Goal: Information Seeking & Learning: Find specific fact

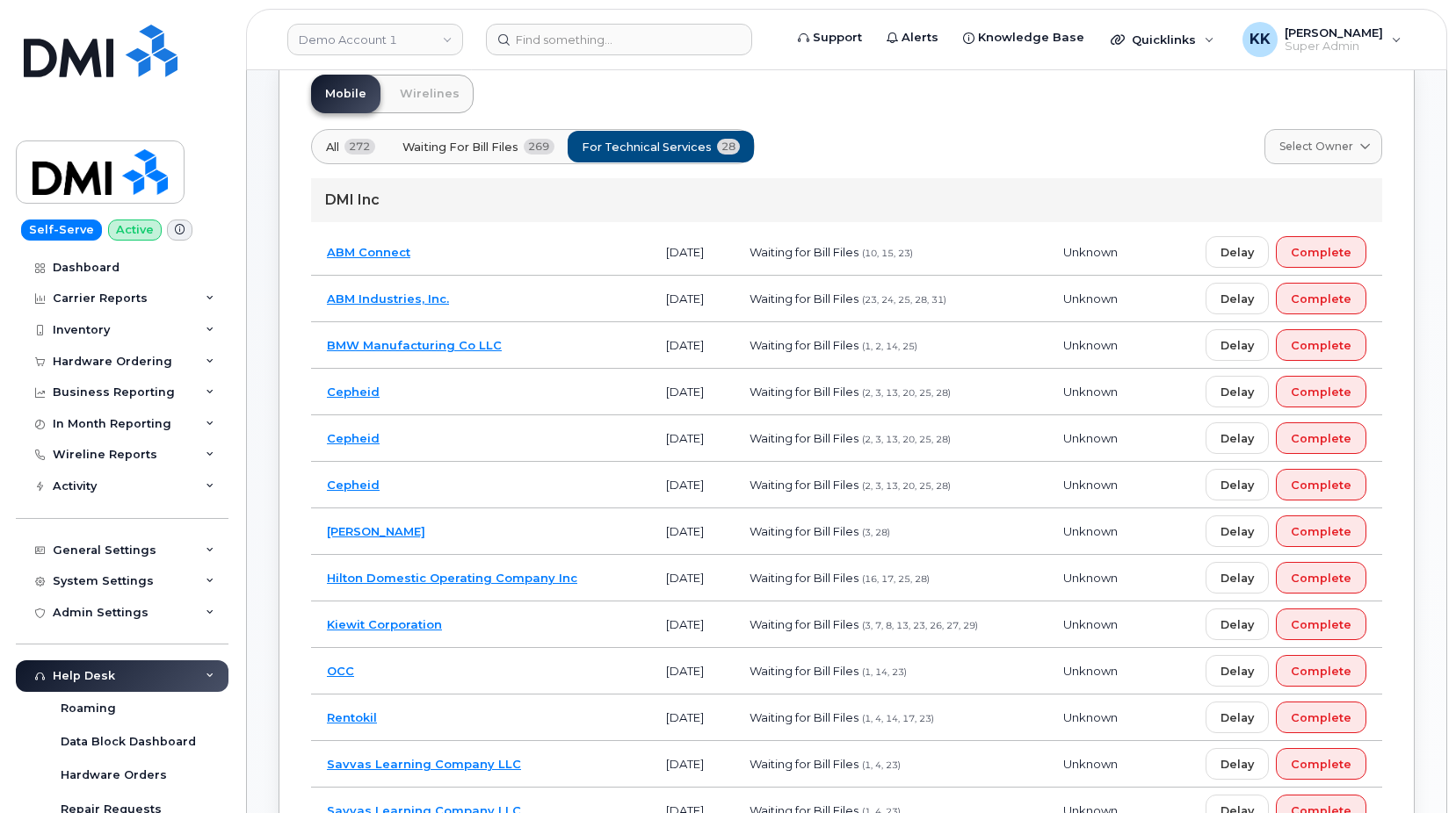
scroll to position [776, 0]
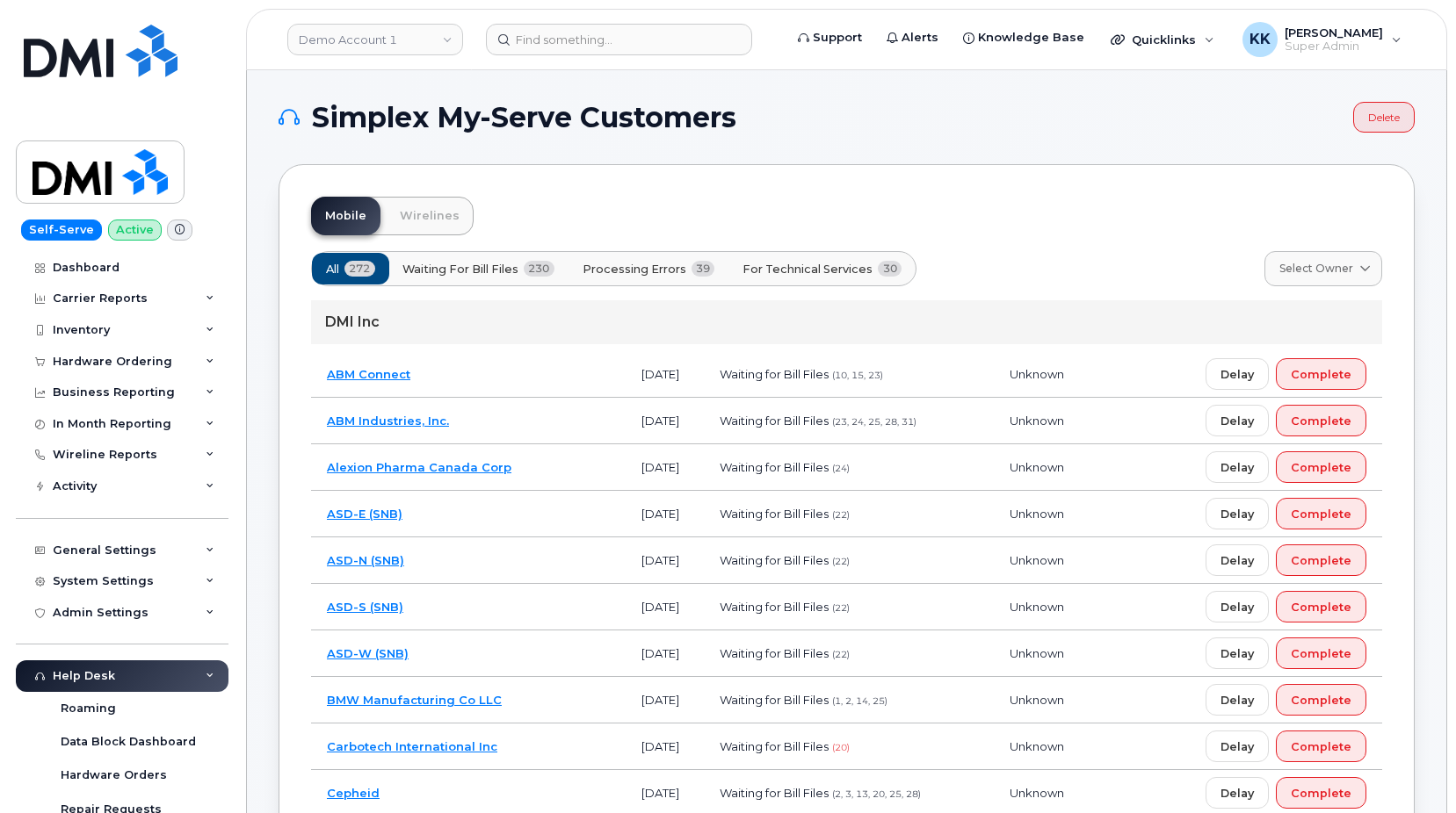
click at [684, 274] on span "Processing Errors" at bounding box center [634, 270] width 104 height 17
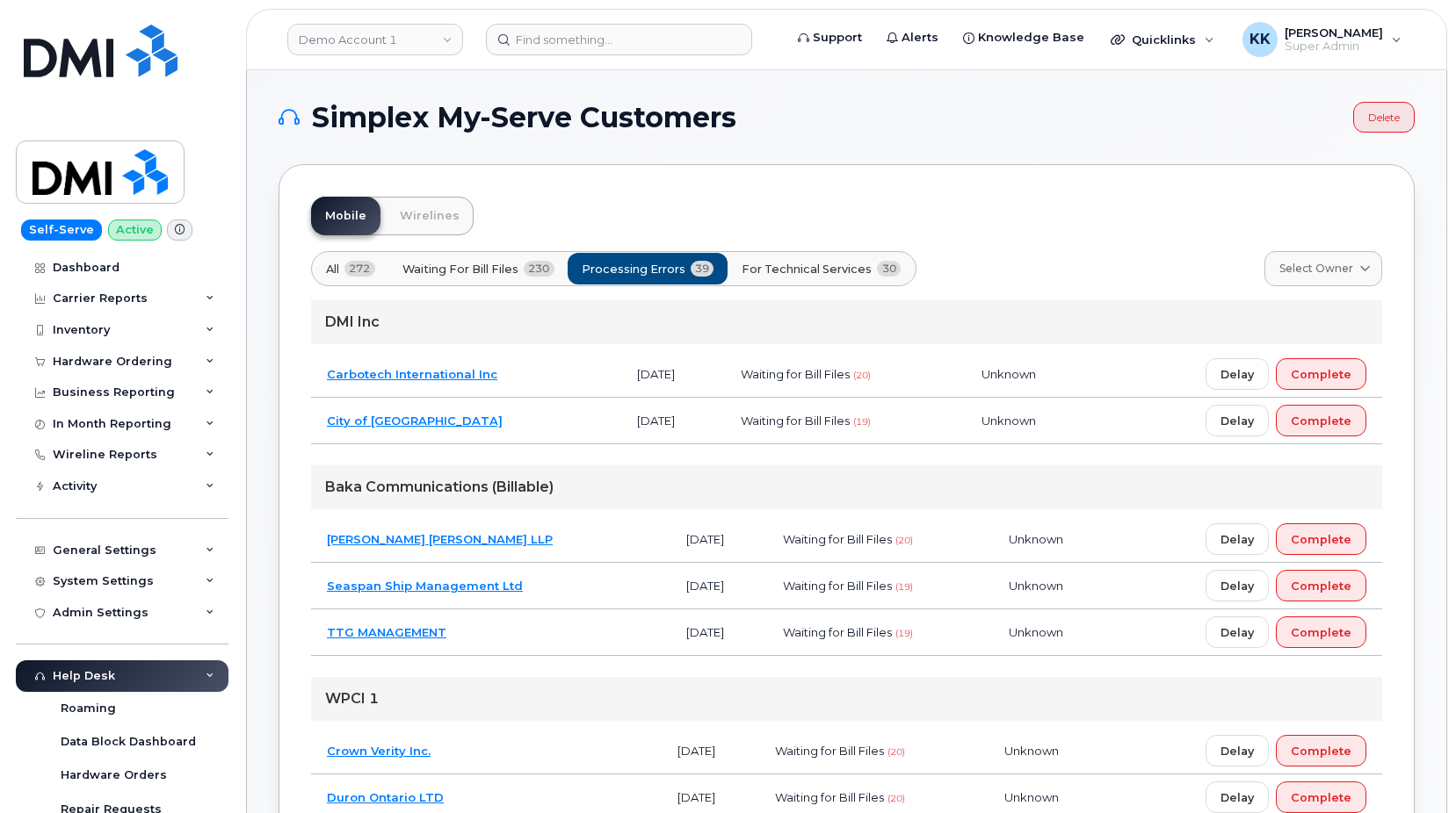
click at [796, 267] on span "For Technical Services" at bounding box center [806, 270] width 130 height 17
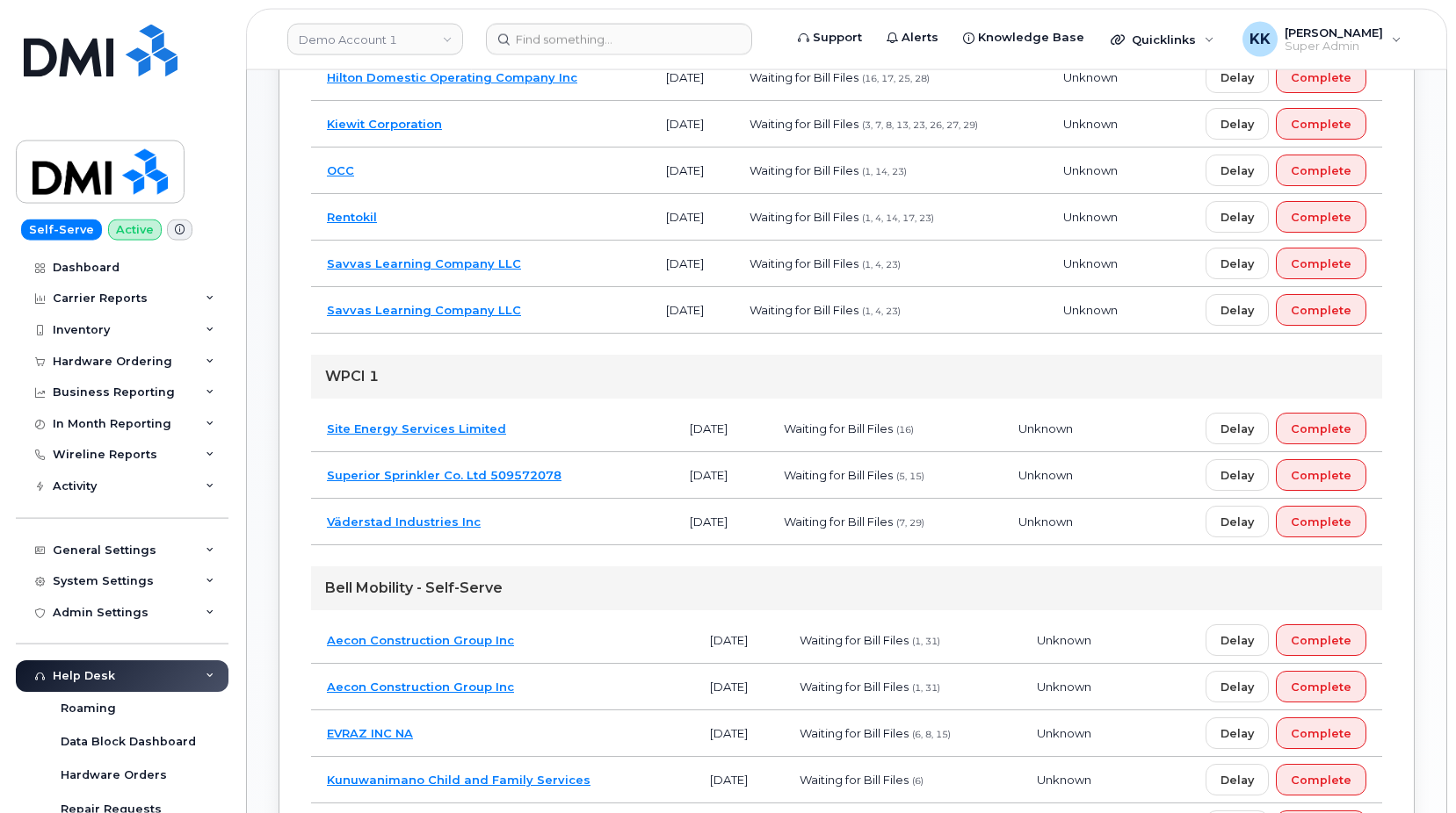
scroll to position [628, 0]
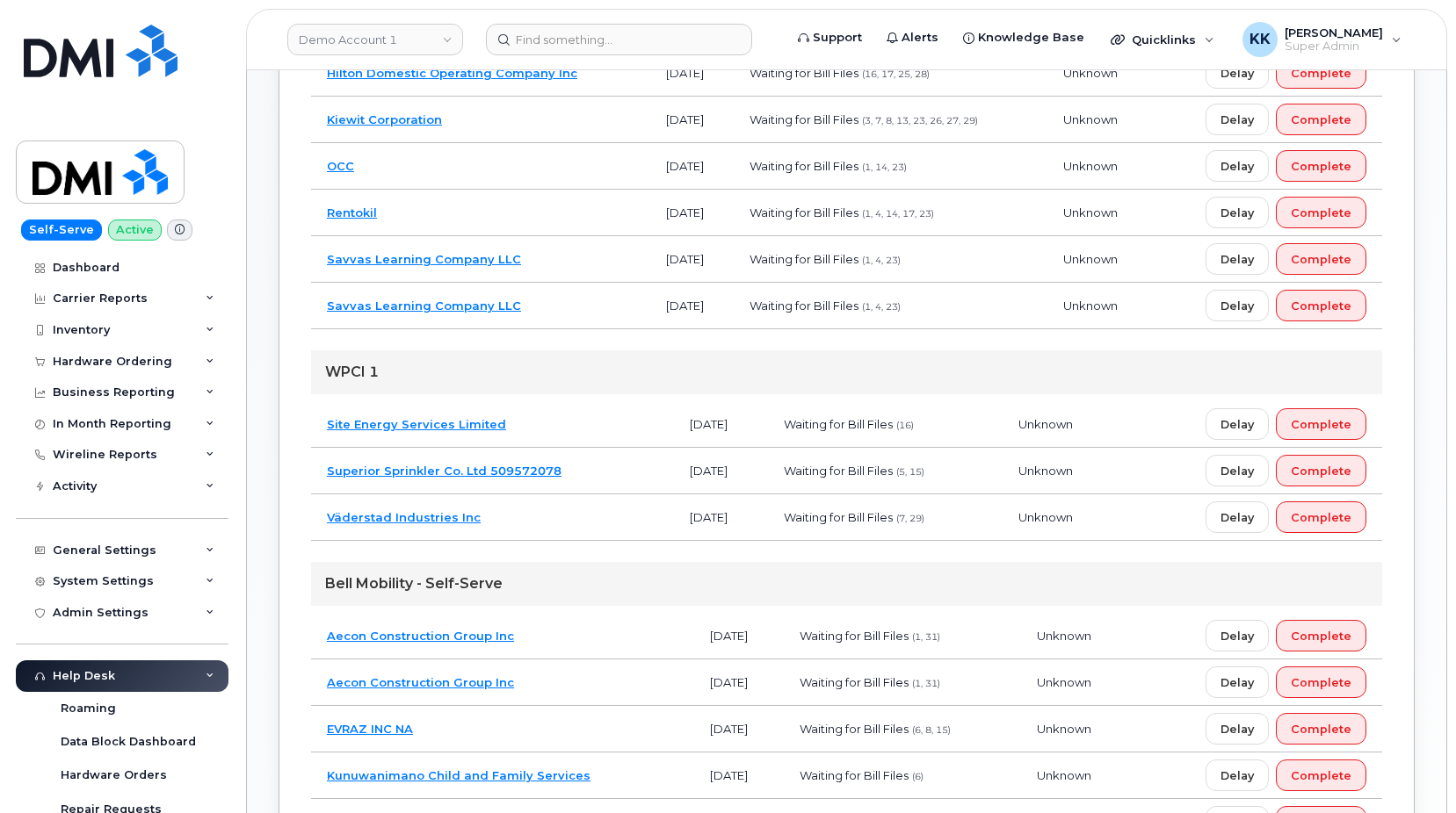
click at [559, 421] on td "Site Energy Services Limited" at bounding box center [492, 425] width 363 height 47
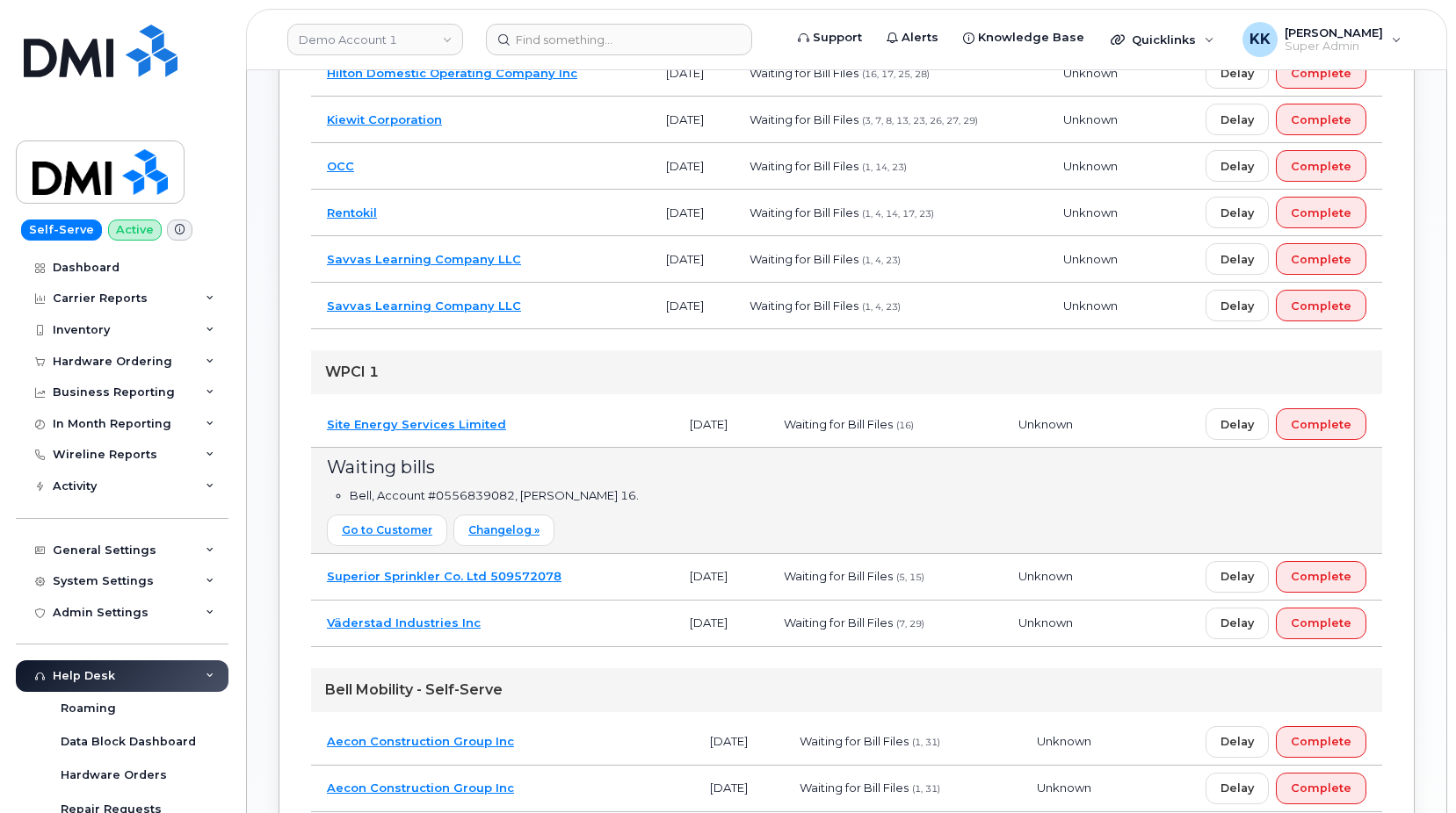
click at [594, 428] on td "Site Energy Services Limited" at bounding box center [492, 425] width 363 height 47
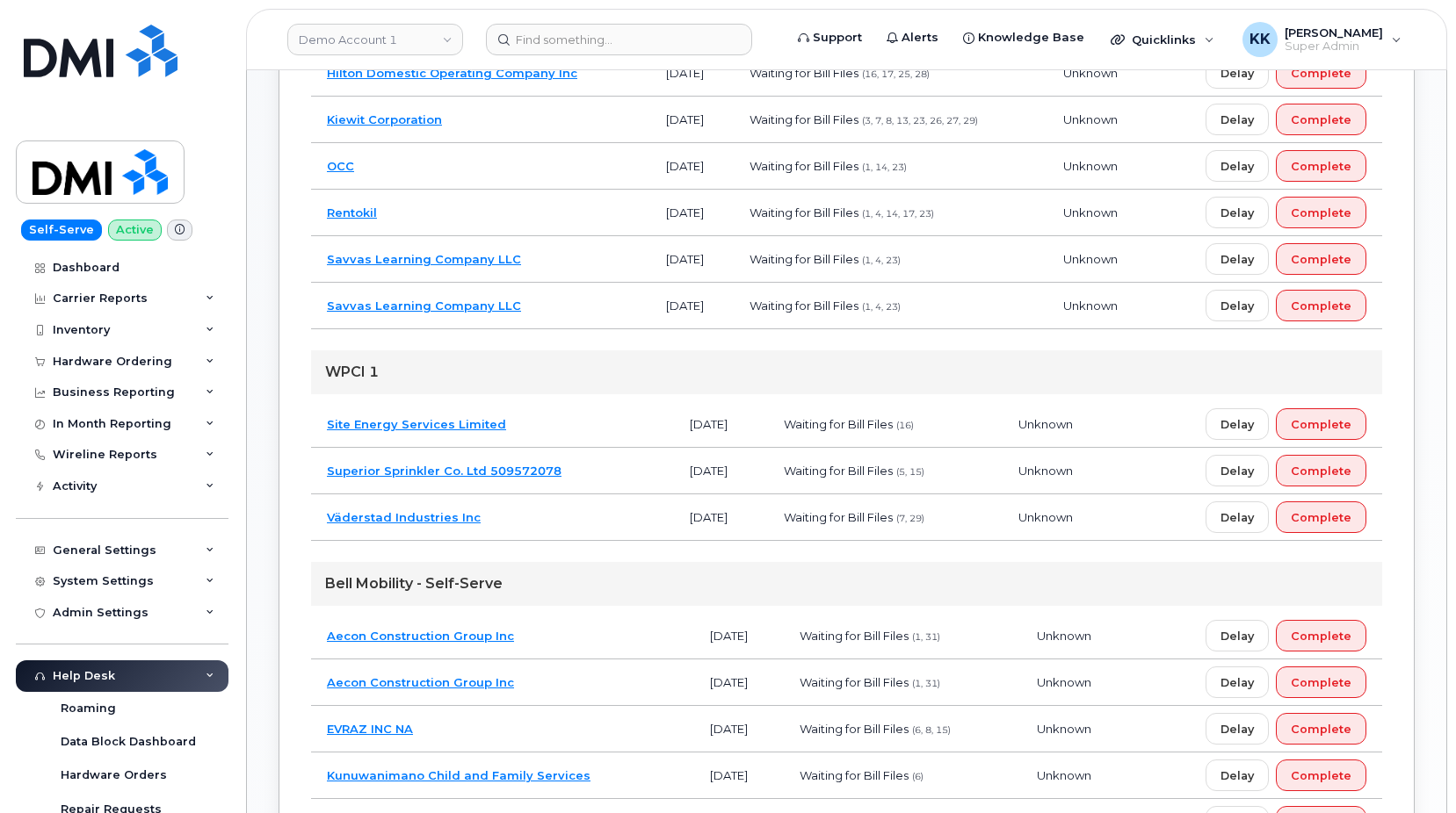
click at [598, 481] on td "Superior Sprinkler Co. Ltd 509572078" at bounding box center [492, 471] width 363 height 47
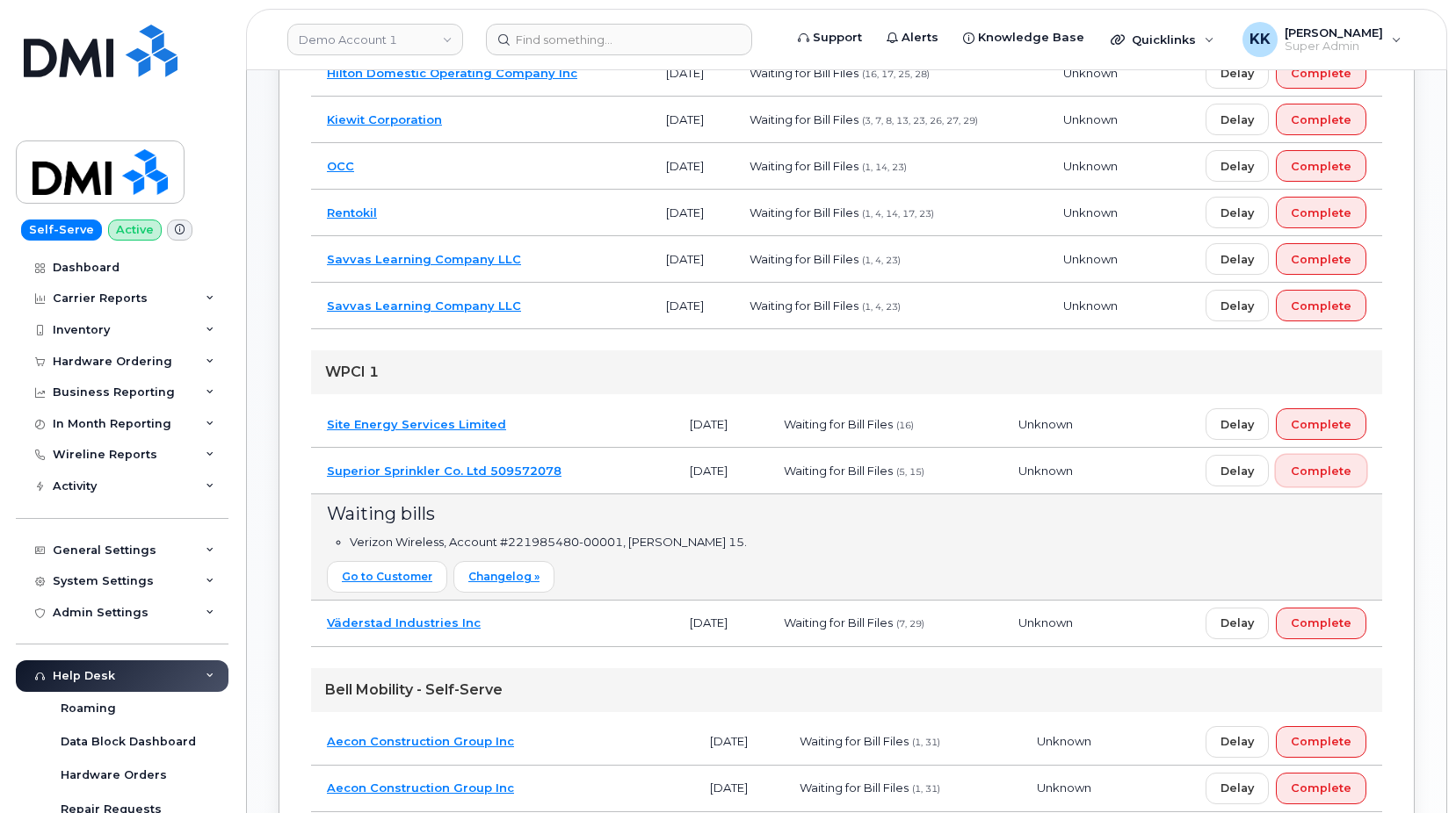
click at [1330, 472] on span "Complete" at bounding box center [1321, 471] width 61 height 17
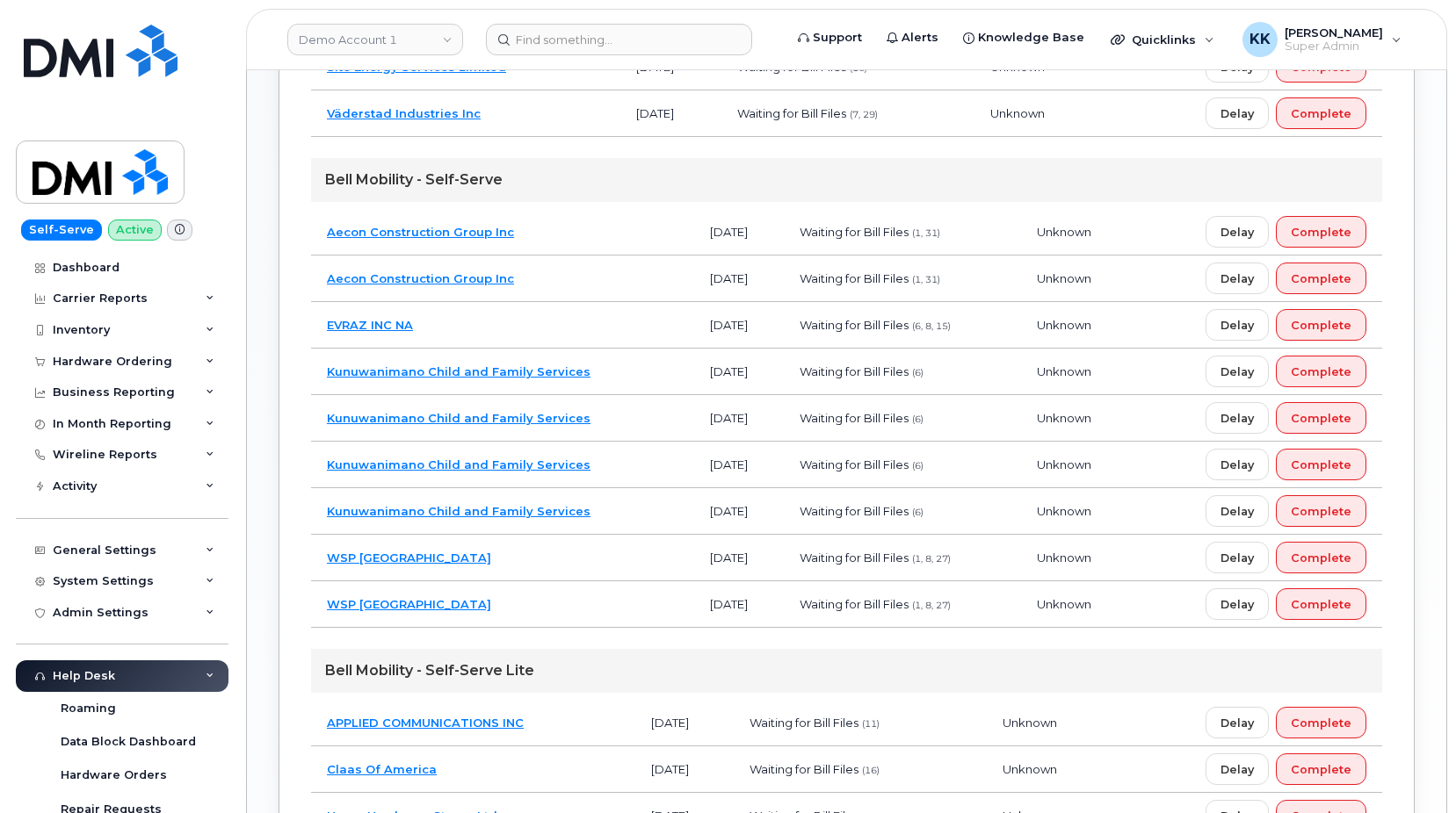
scroll to position [985, 0]
click at [610, 322] on td "EVRAZ INC NA" at bounding box center [502, 325] width 383 height 47
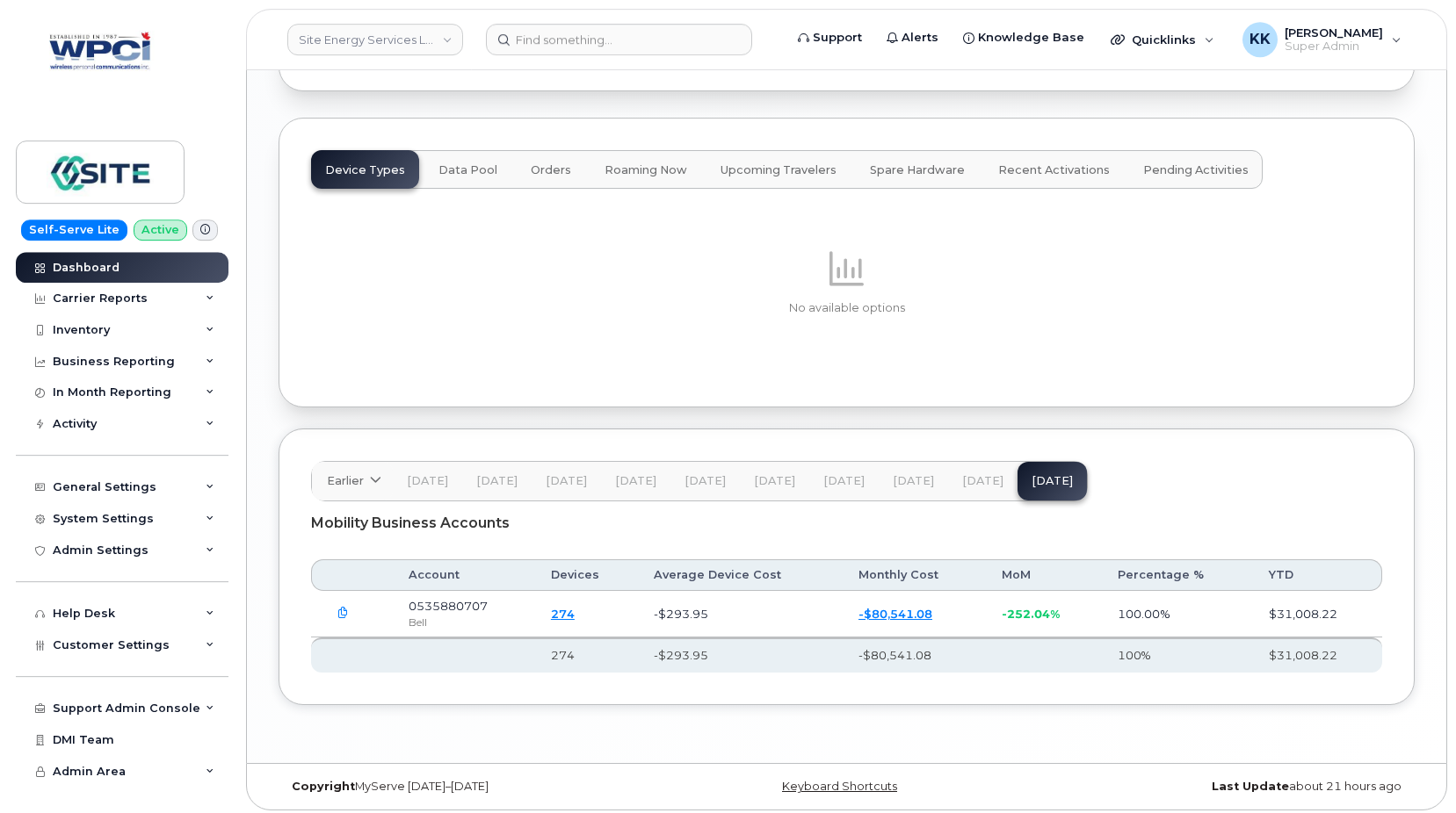
scroll to position [2077, 0]
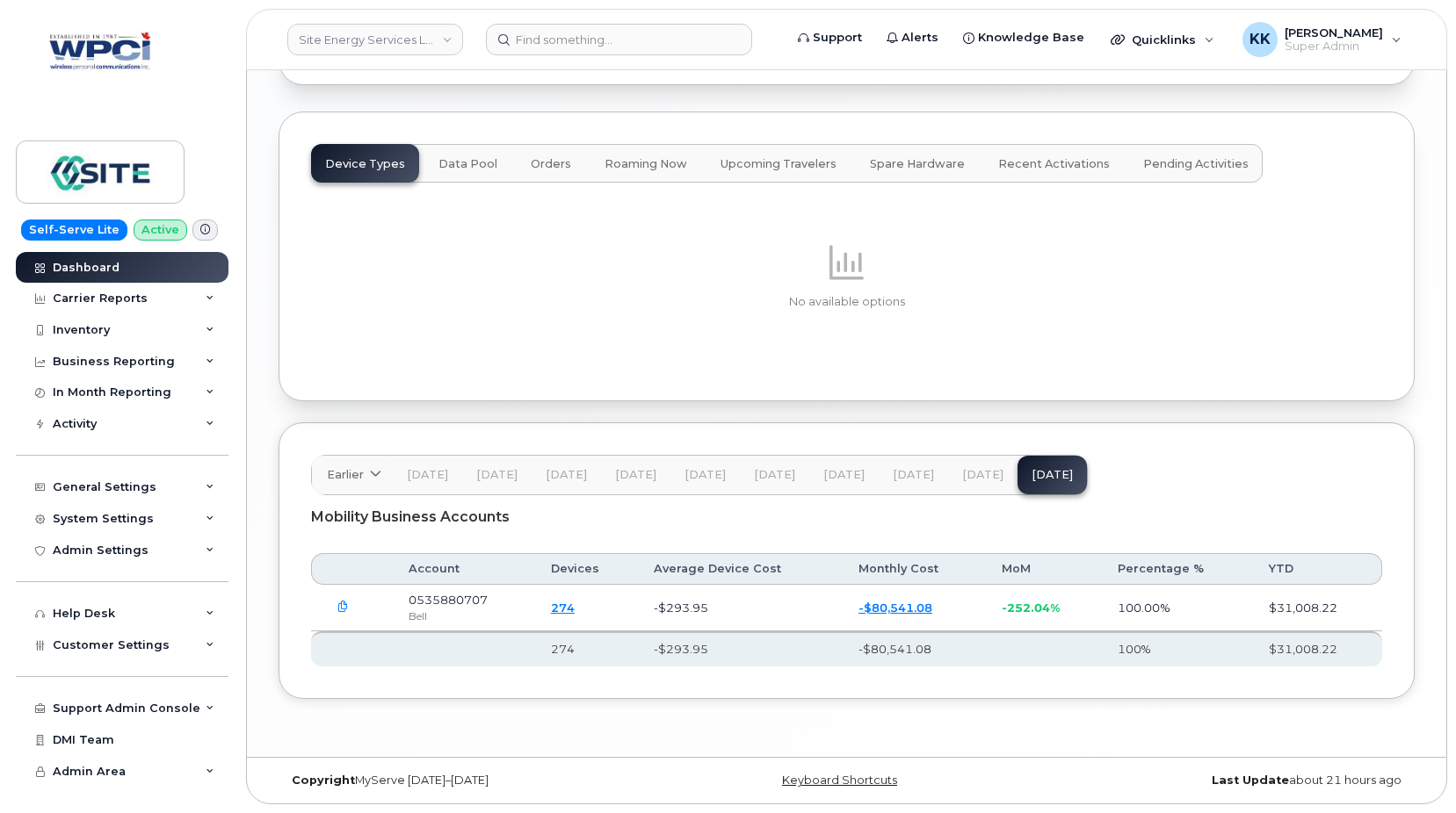
click at [962, 471] on span "[DATE]" at bounding box center [983, 475] width 41 height 14
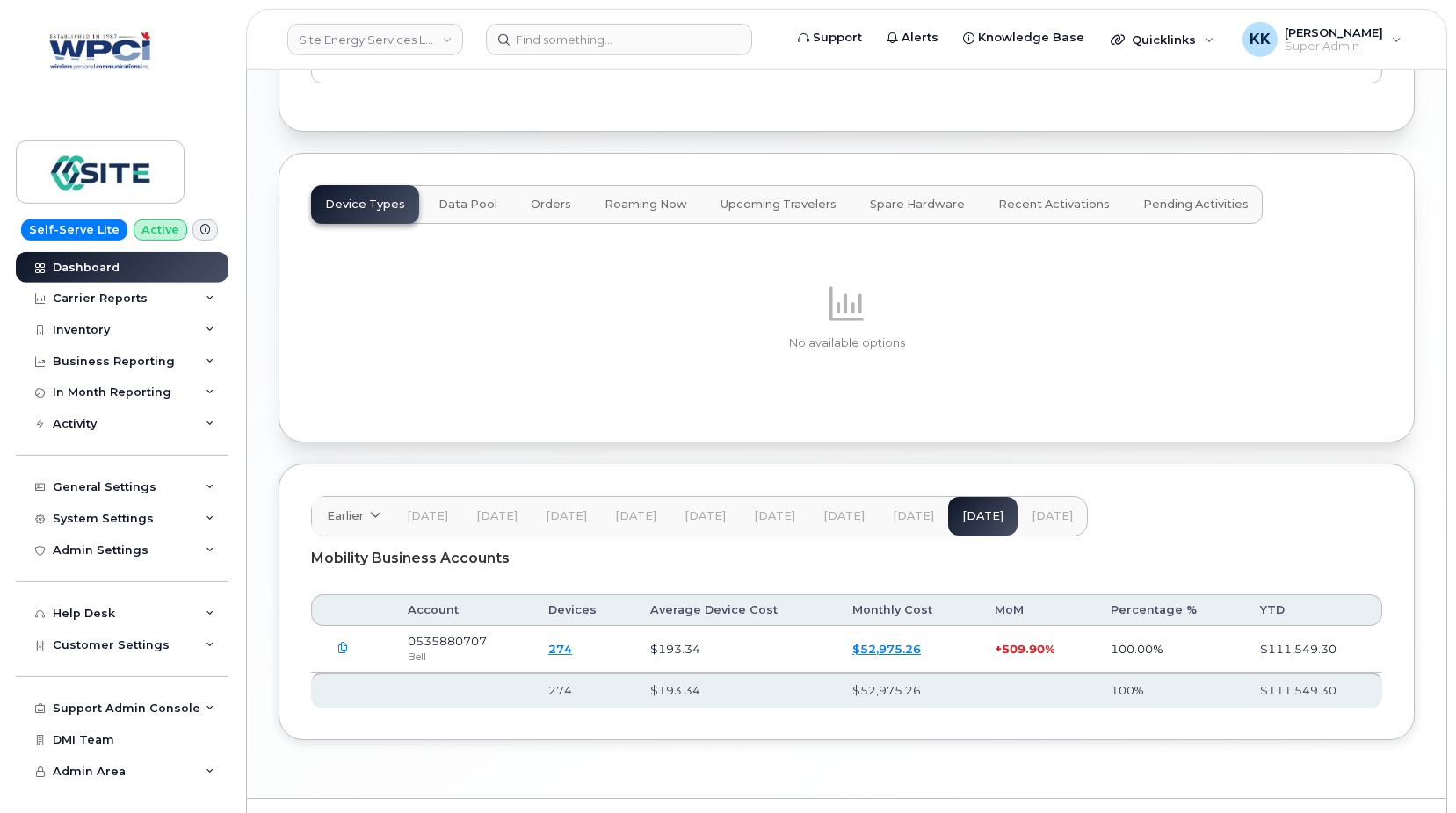
scroll to position [2234, 0]
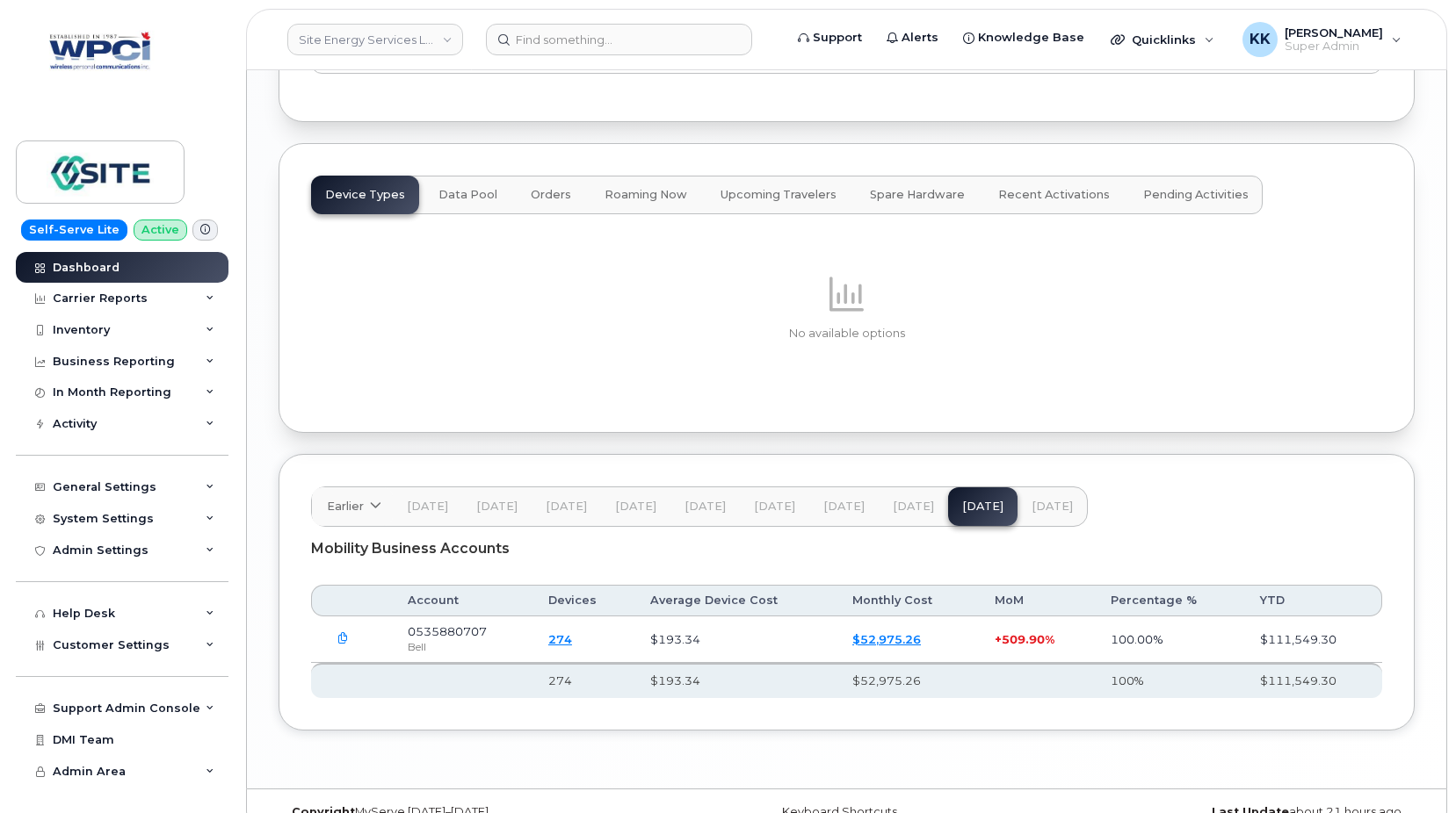
click at [1032, 500] on span "[DATE]" at bounding box center [1052, 507] width 41 height 14
click at [98, 645] on span "Customer Settings" at bounding box center [111, 645] width 117 height 13
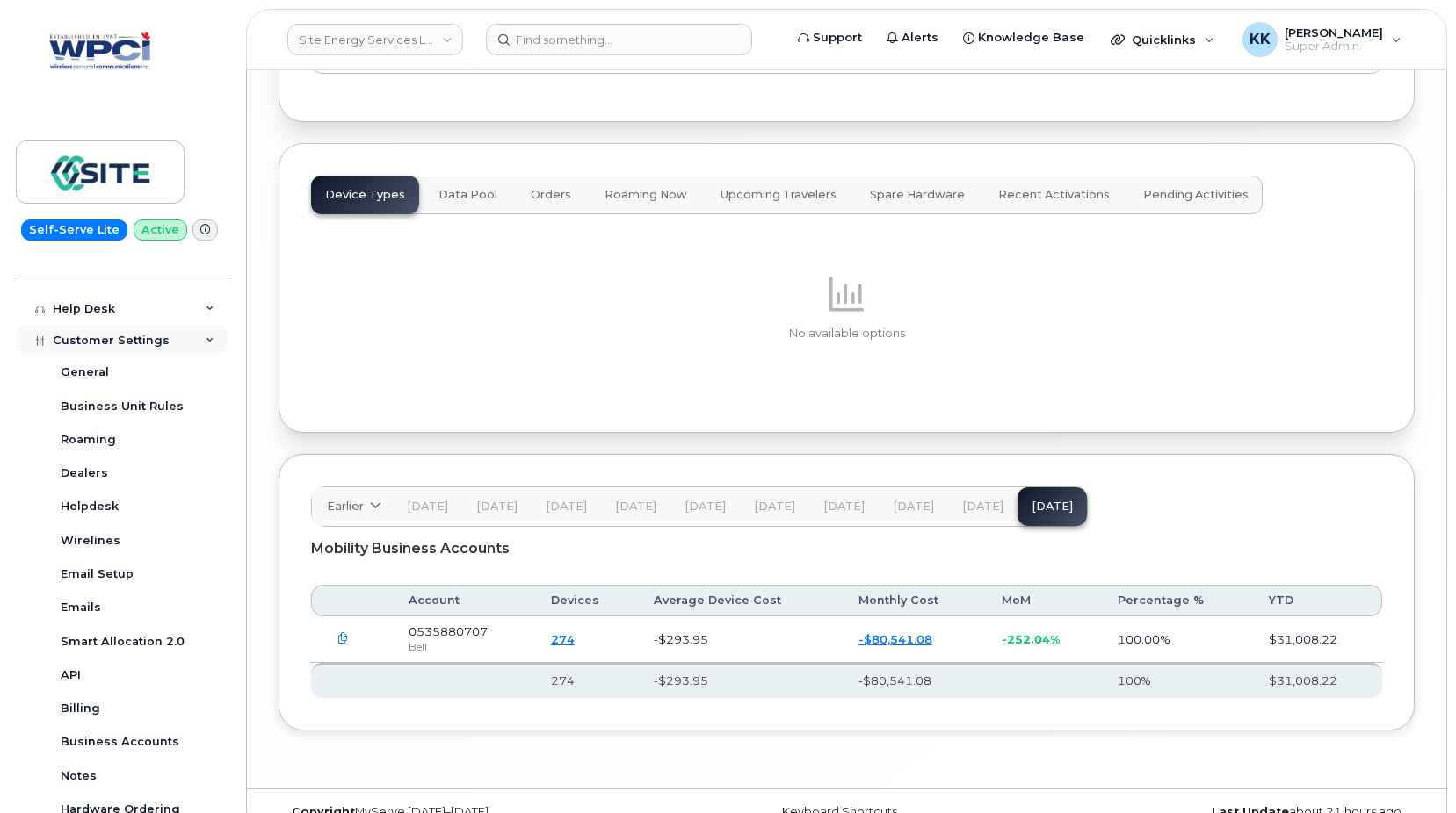
scroll to position [477, 0]
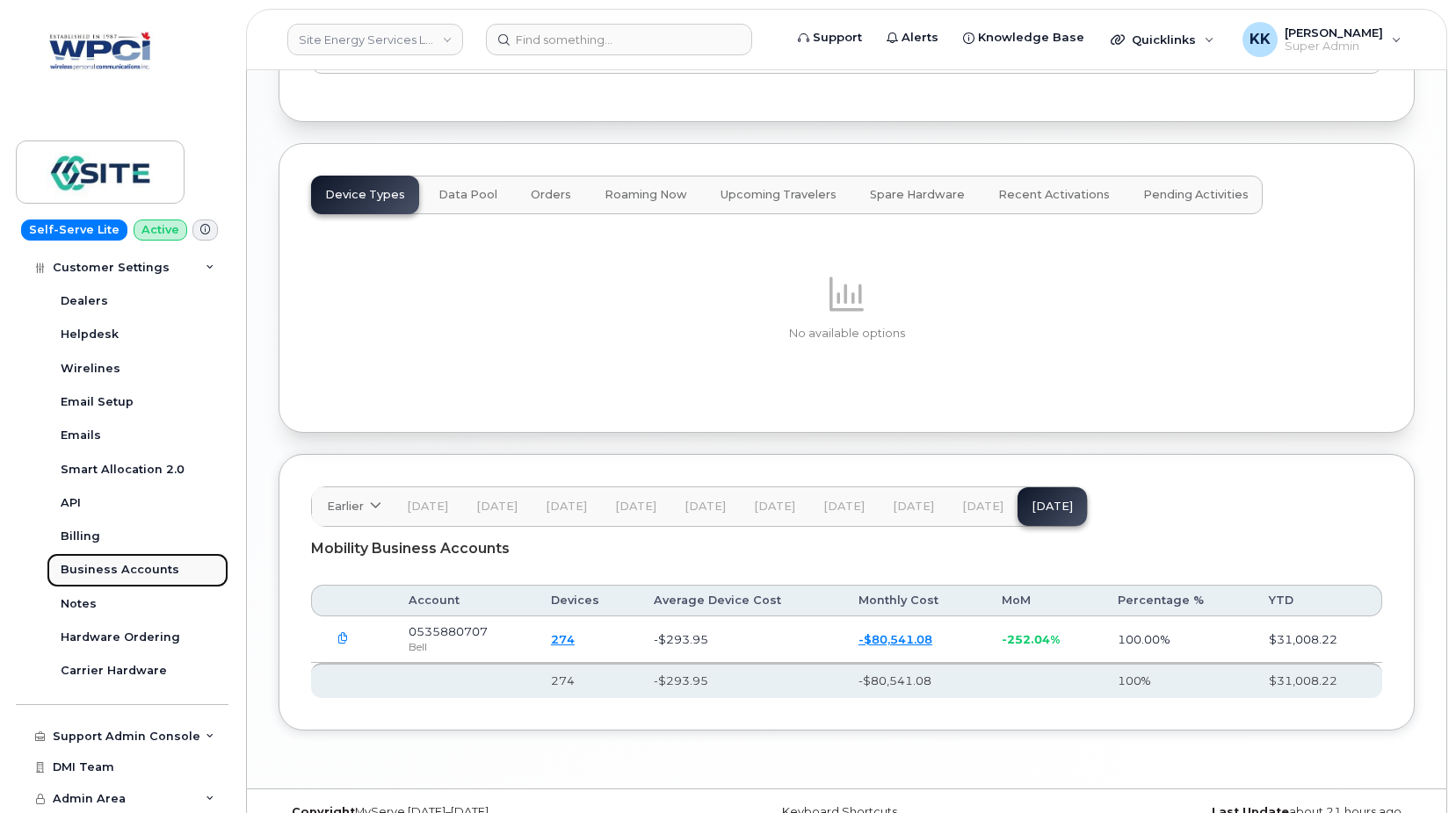
click at [132, 566] on div "Business Accounts" at bounding box center [120, 569] width 119 height 16
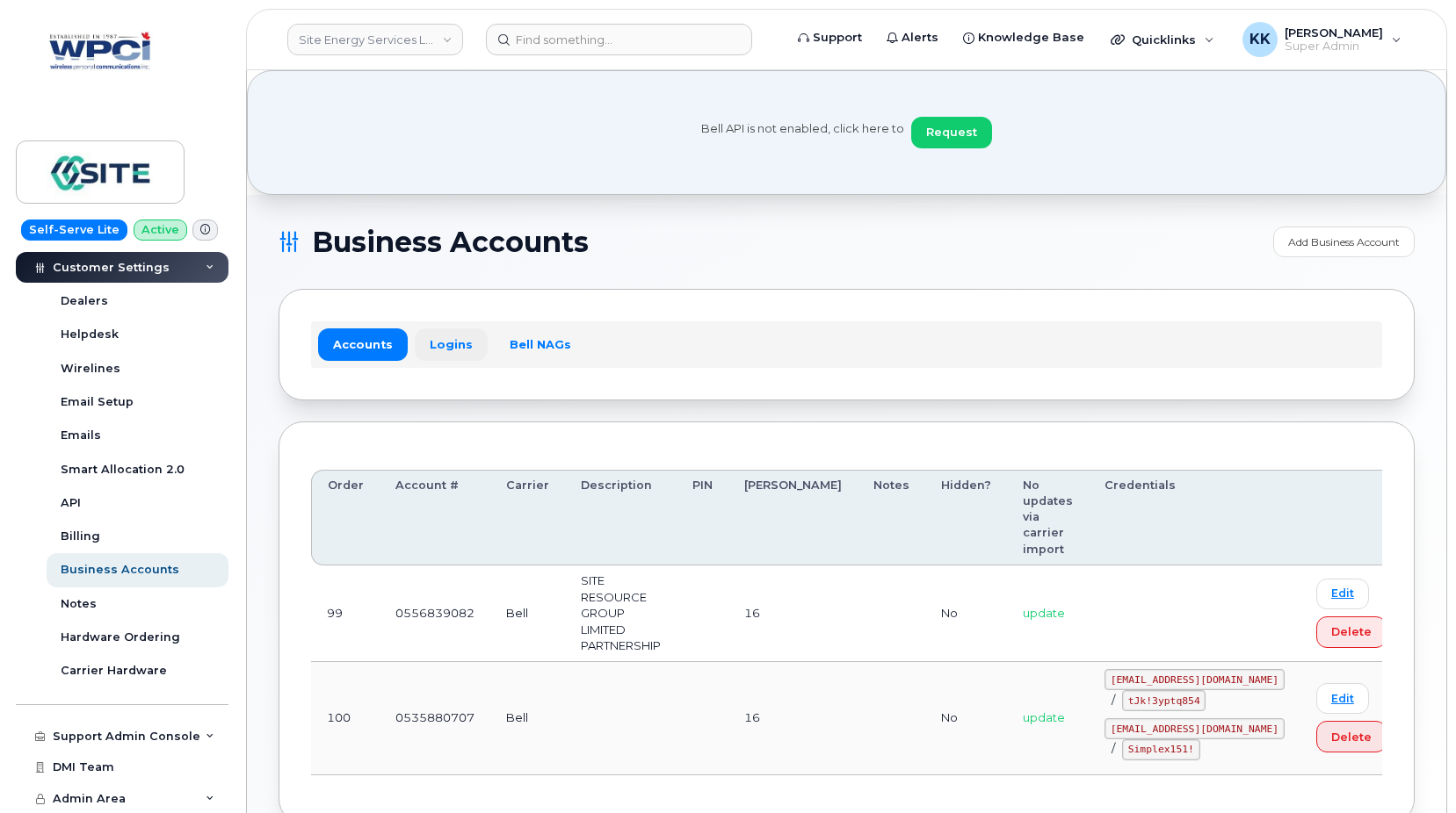
click at [442, 333] on link "Logins" at bounding box center [452, 345] width 73 height 32
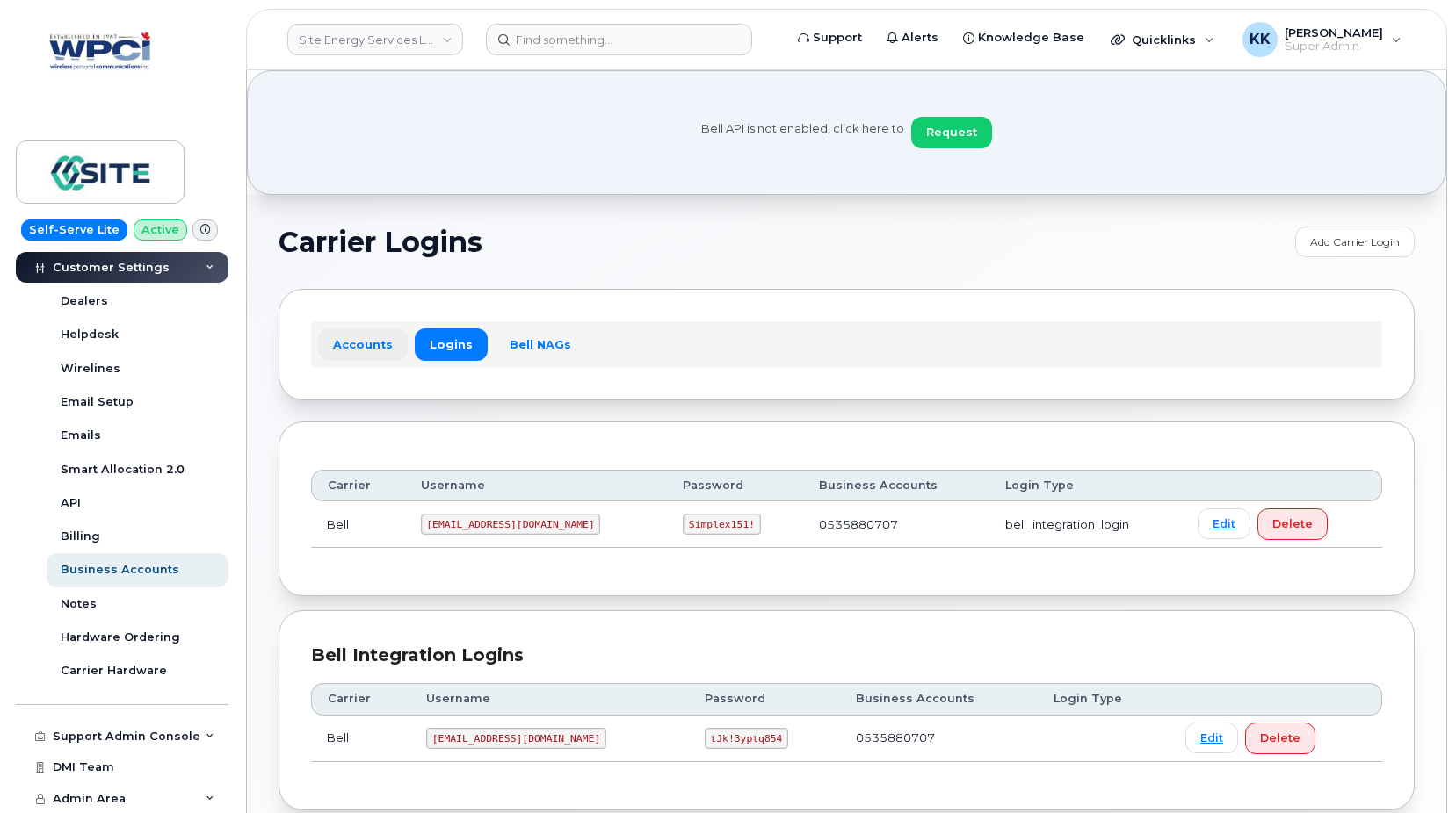
click at [330, 339] on link "Accounts" at bounding box center [363, 345] width 90 height 32
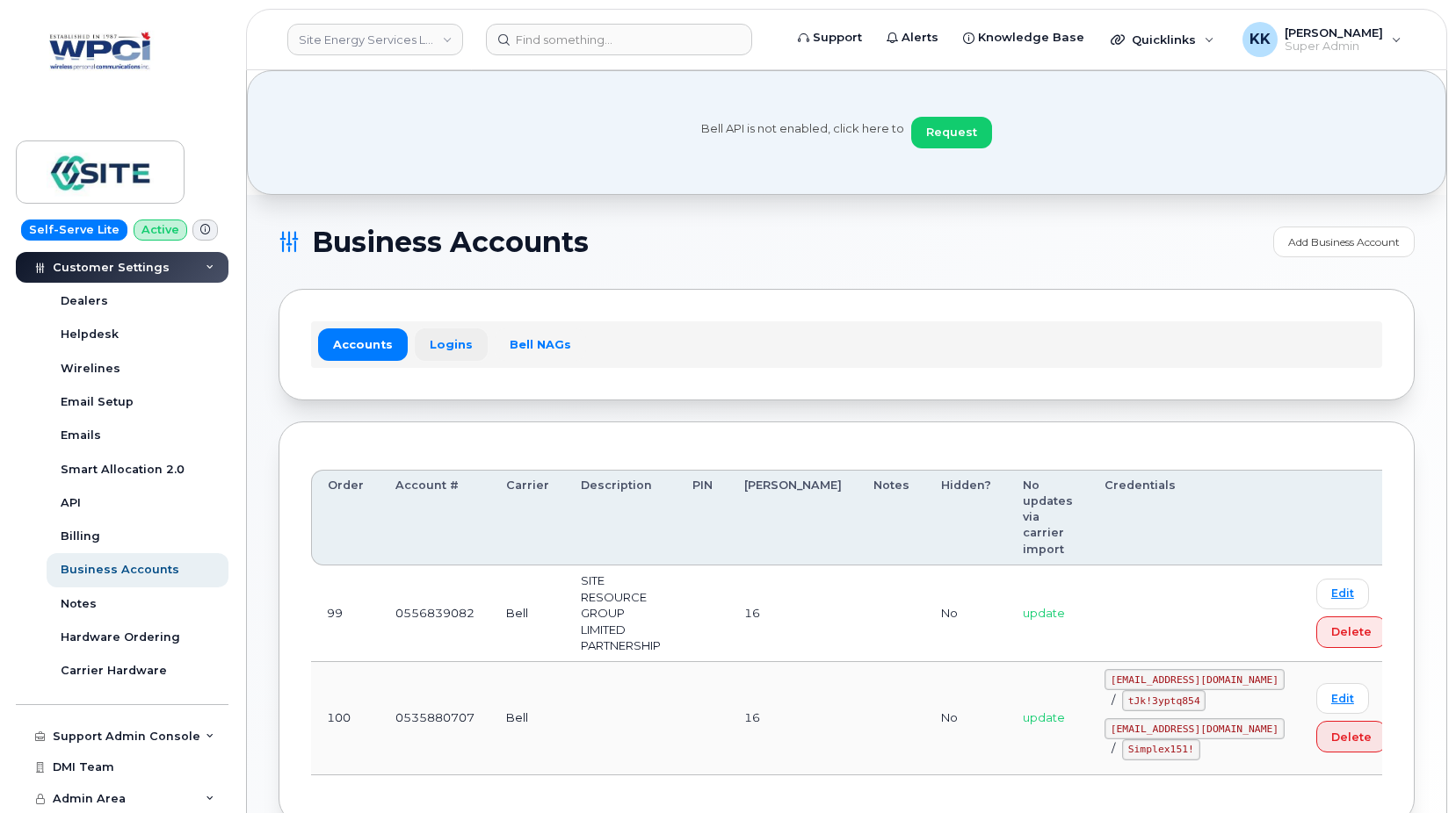
click at [445, 343] on link "Logins" at bounding box center [452, 345] width 73 height 32
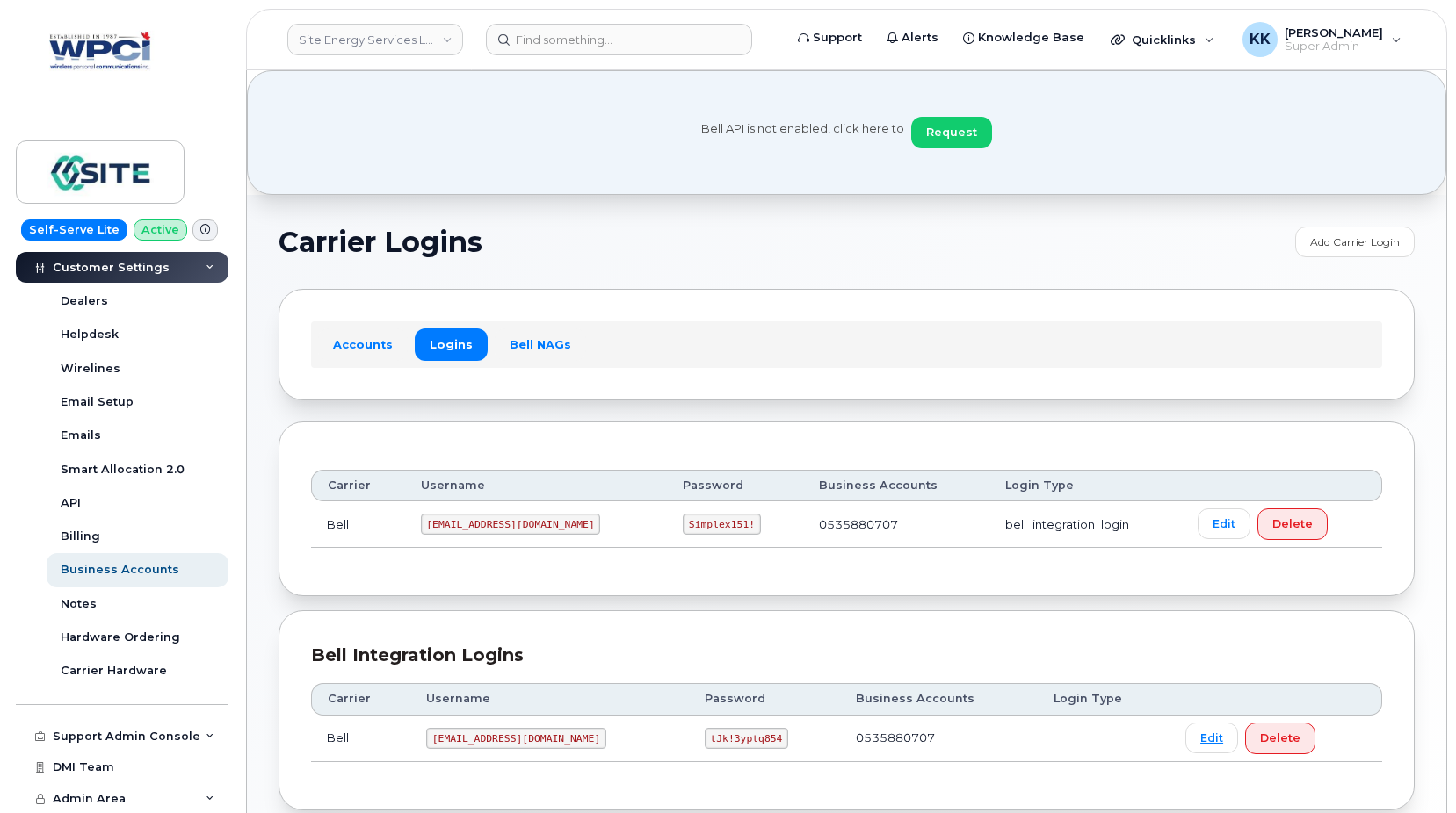
click at [470, 527] on code "1SiteEn@myserve.ca" at bounding box center [511, 525] width 180 height 22
click at [683, 524] on code "Simplex151!" at bounding box center [721, 525] width 78 height 22
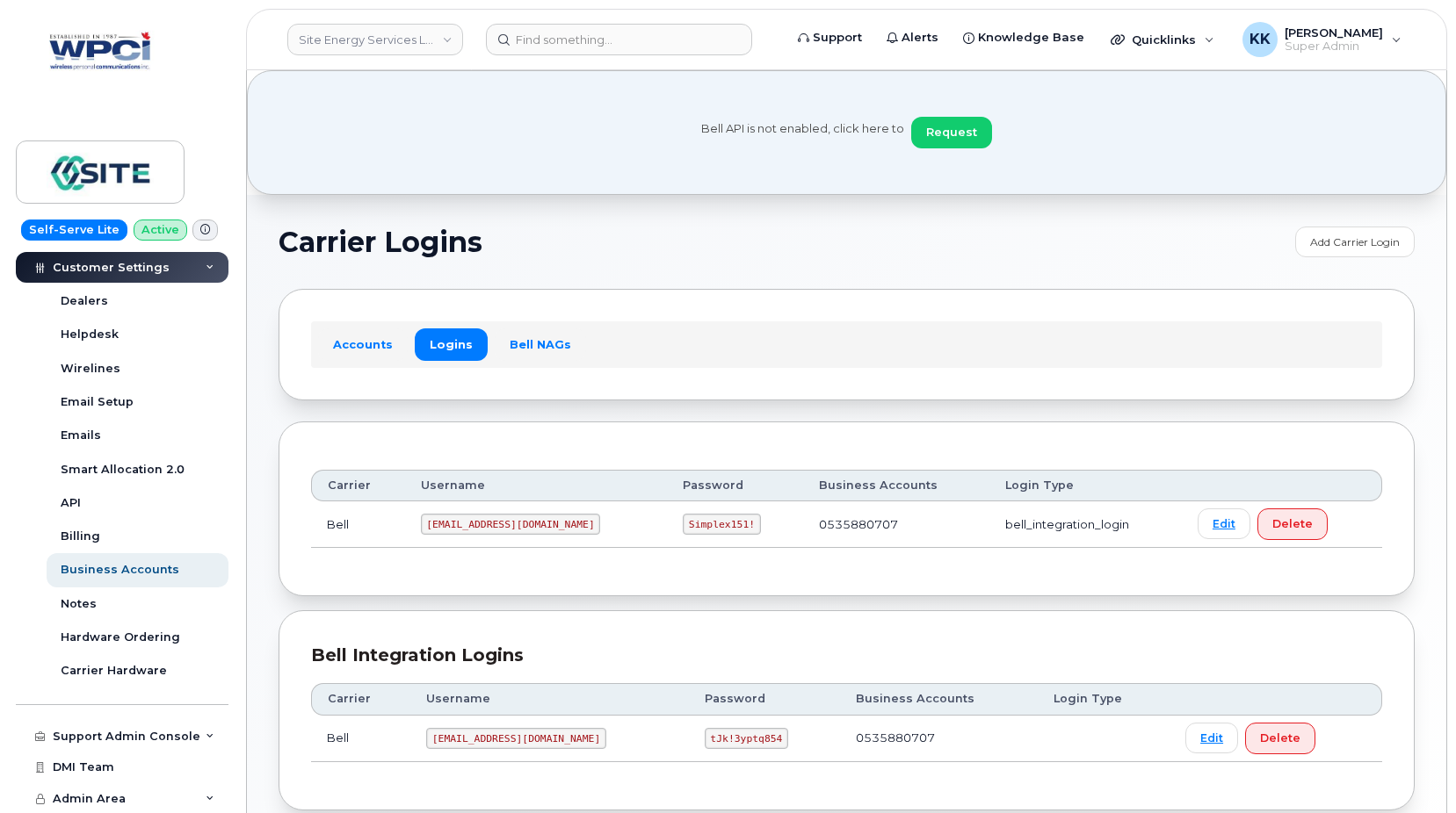
click at [683, 524] on code "Simplex151!" at bounding box center [721, 525] width 78 height 22
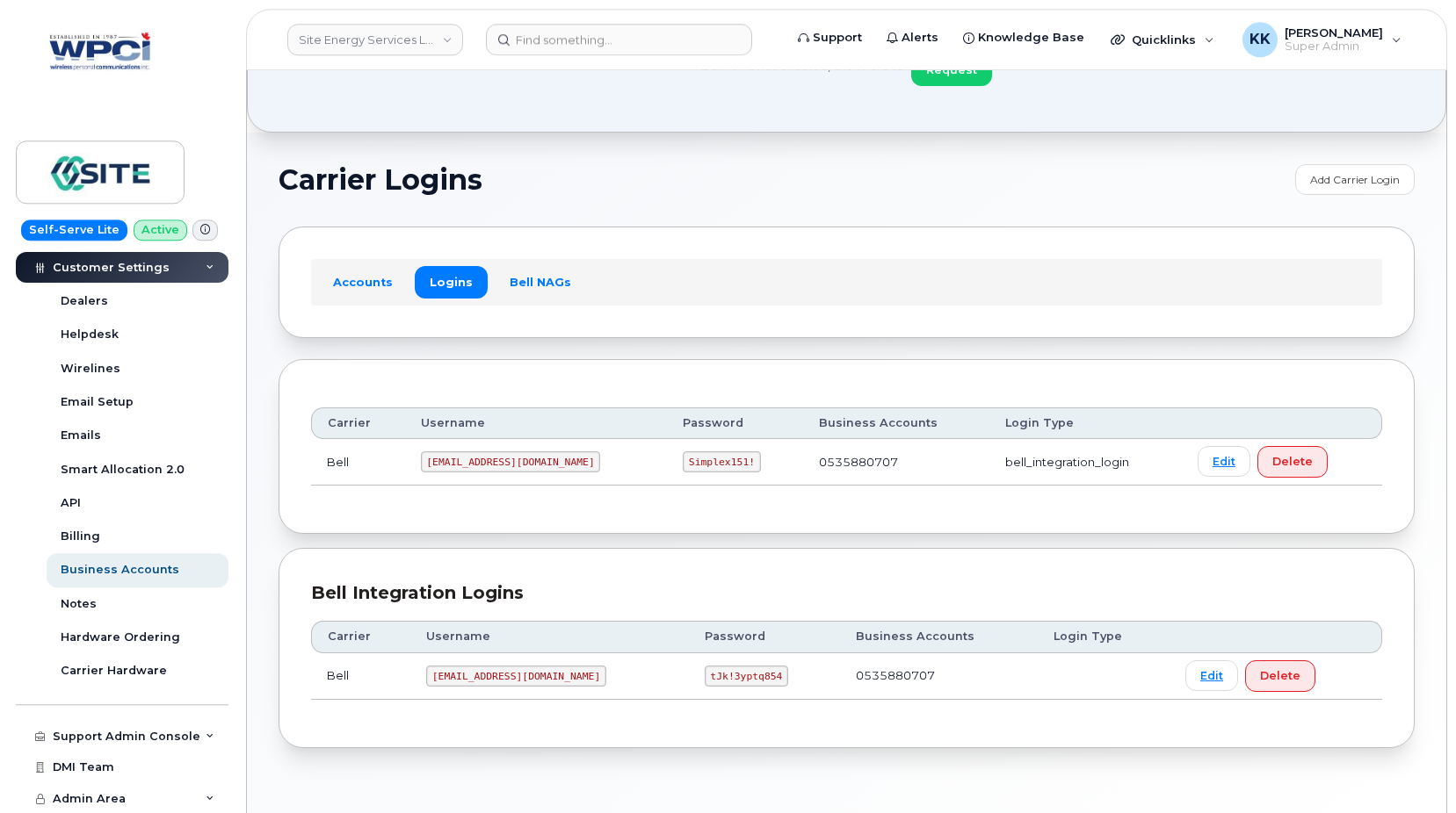
scroll to position [90, 0]
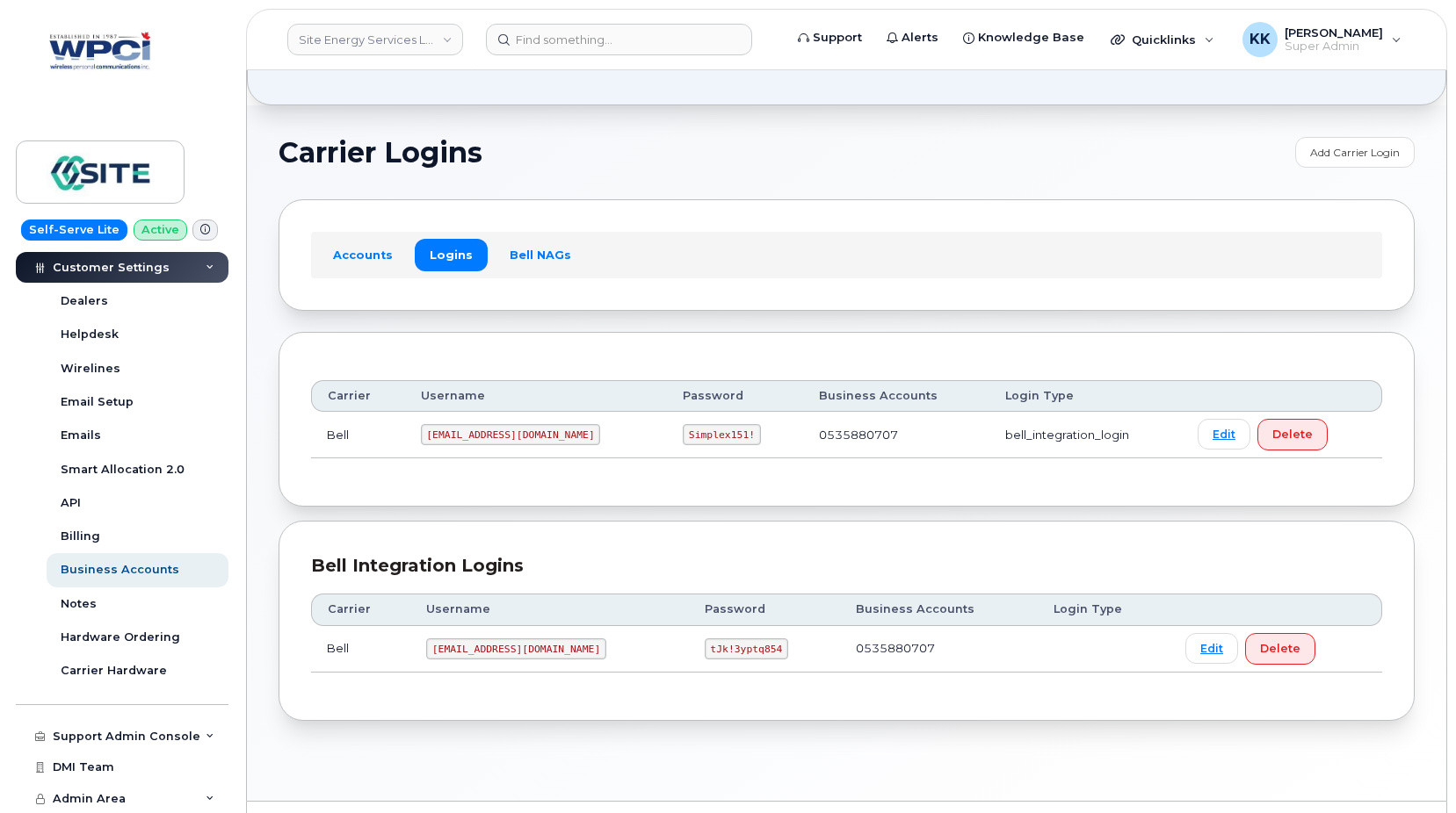
click at [466, 648] on code "mms76@wpci.com" at bounding box center [516, 649] width 180 height 22
click at [705, 645] on code "tJk!3yptq854" at bounding box center [746, 649] width 83 height 22
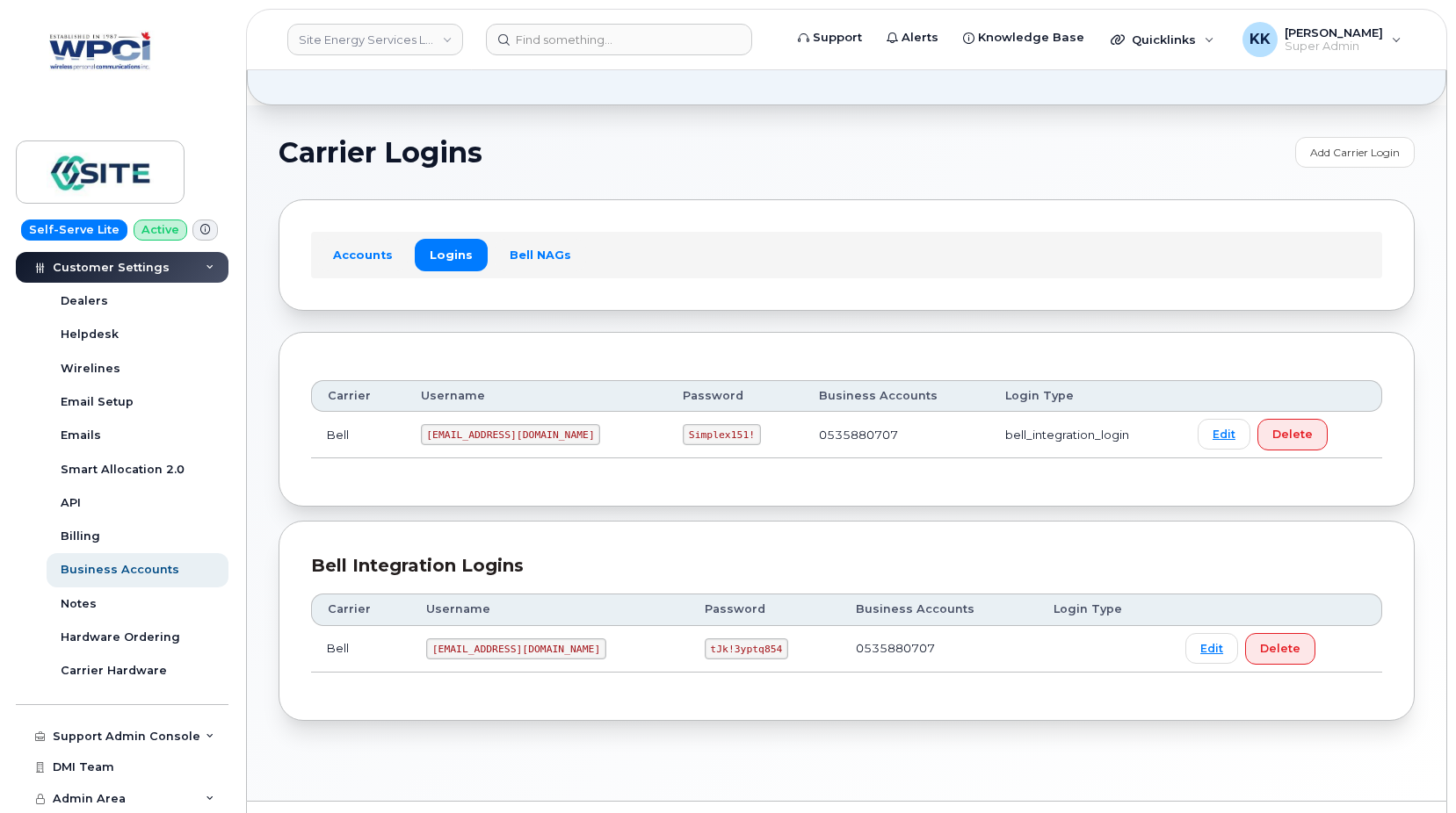
click at [705, 645] on code "tJk!3yptq854" at bounding box center [746, 649] width 83 height 22
click at [489, 655] on code "mms76@wpci.com" at bounding box center [516, 649] width 180 height 22
click at [705, 643] on code "tJk!3yptq854" at bounding box center [746, 649] width 83 height 22
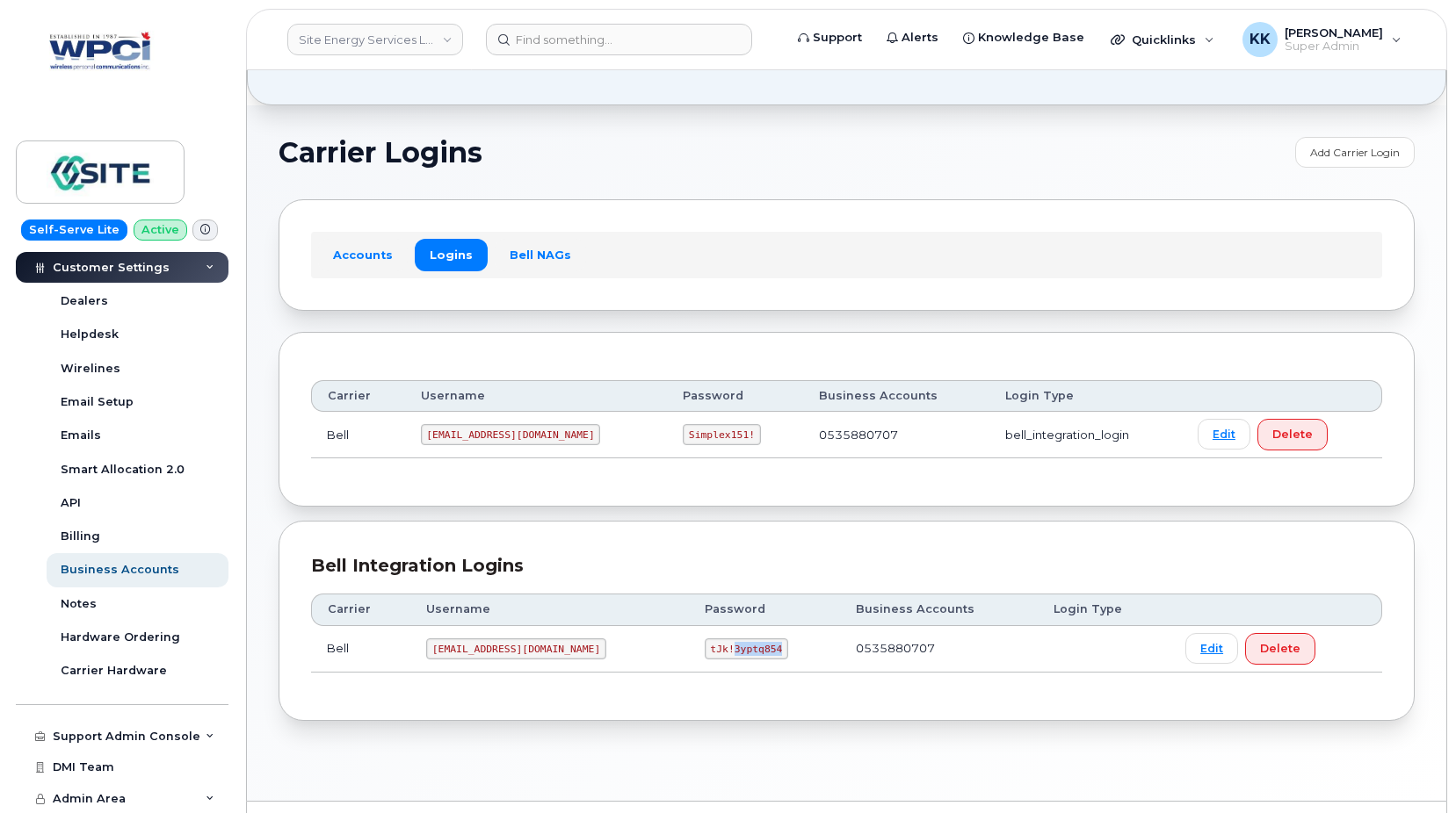
click at [705, 643] on code "tJk!3yptq854" at bounding box center [746, 649] width 83 height 22
click at [543, 259] on link "Bell NAGs" at bounding box center [541, 255] width 92 height 32
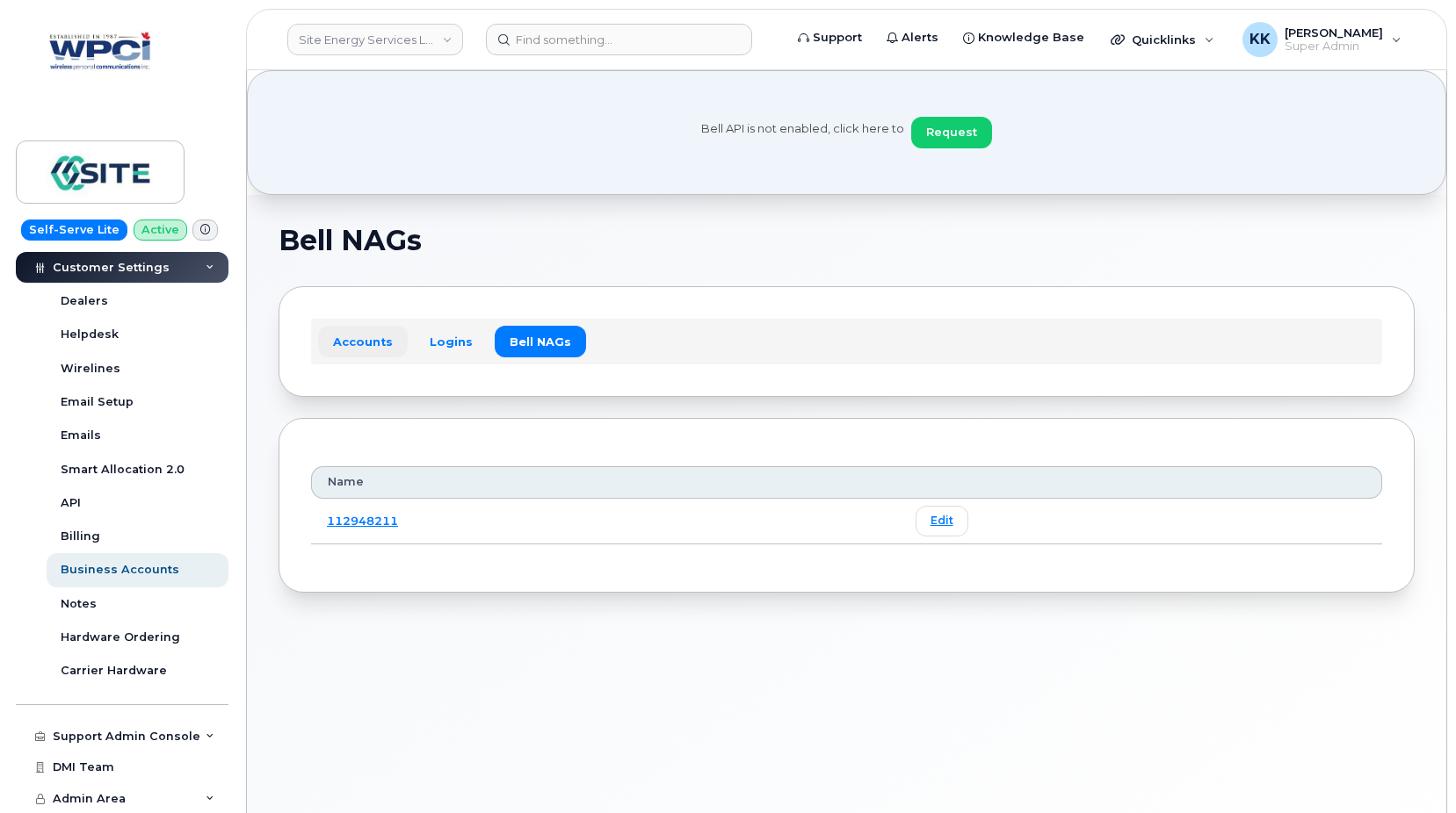
click at [347, 335] on link "Accounts" at bounding box center [363, 342] width 90 height 32
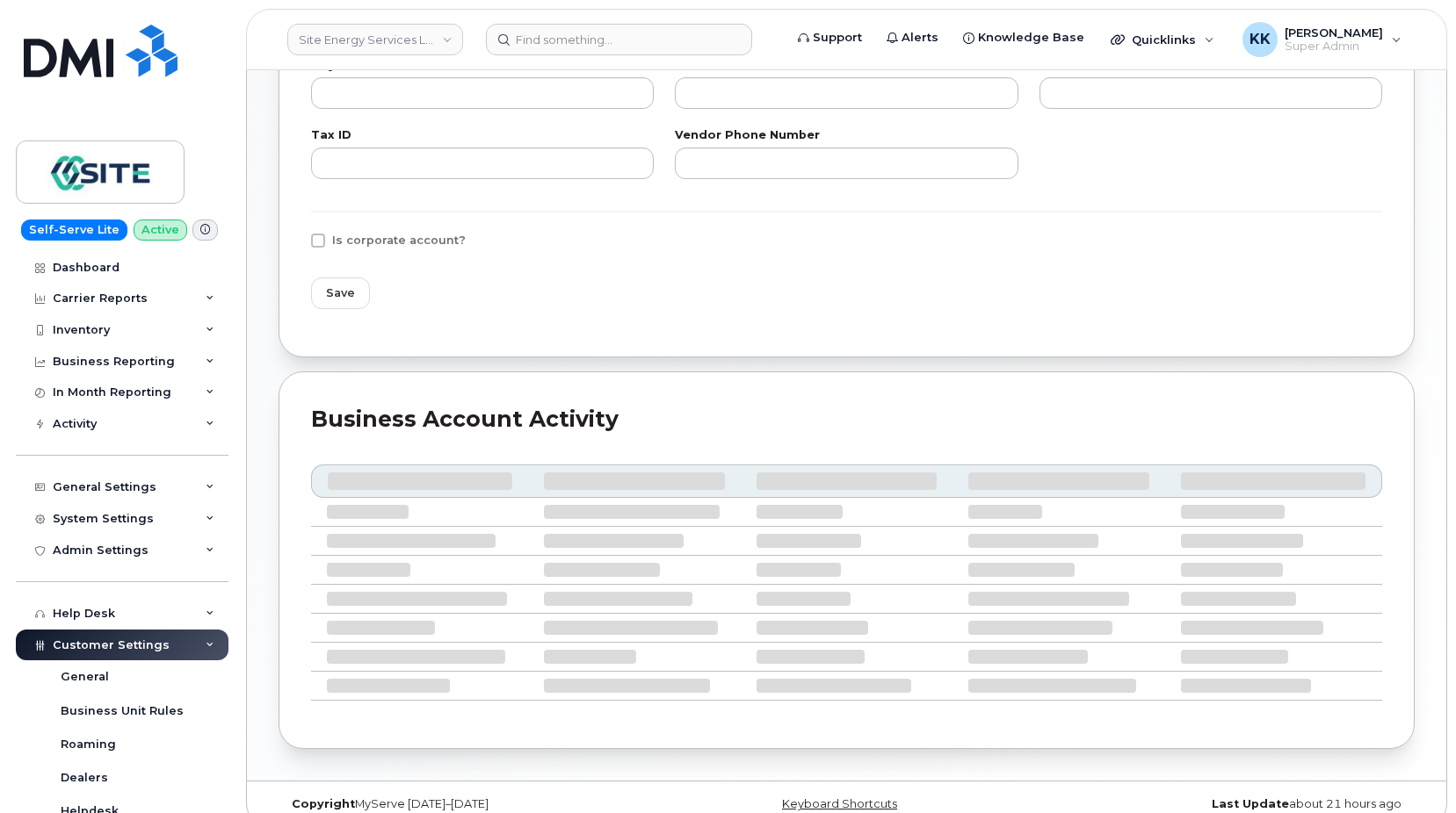
scroll to position [651, 0]
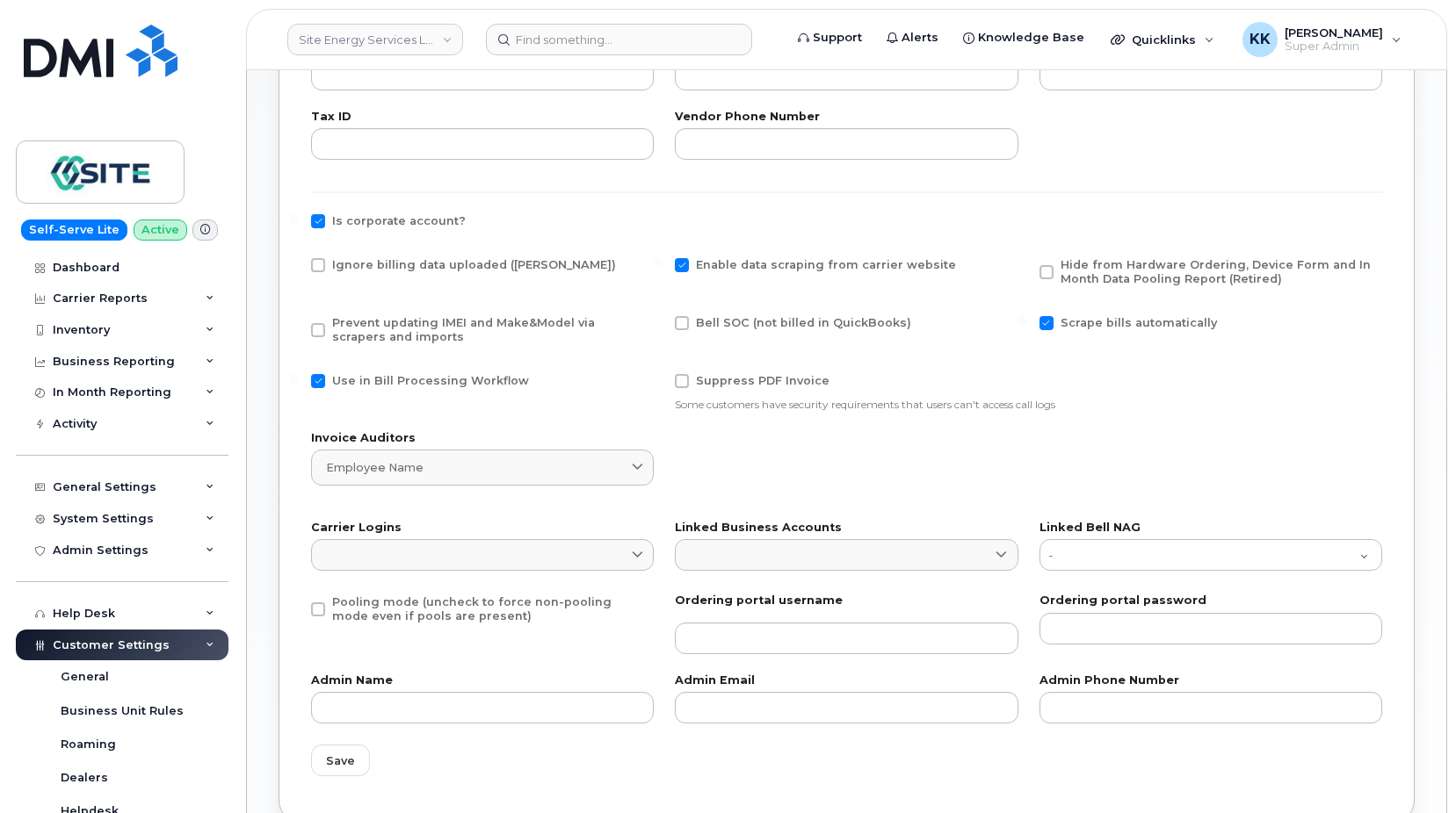
type input "1"
type input "0556839082"
type input "SITE RESOURCE GROUP LIMITED PARTNERSHIP"
type input "16"
type input "99"
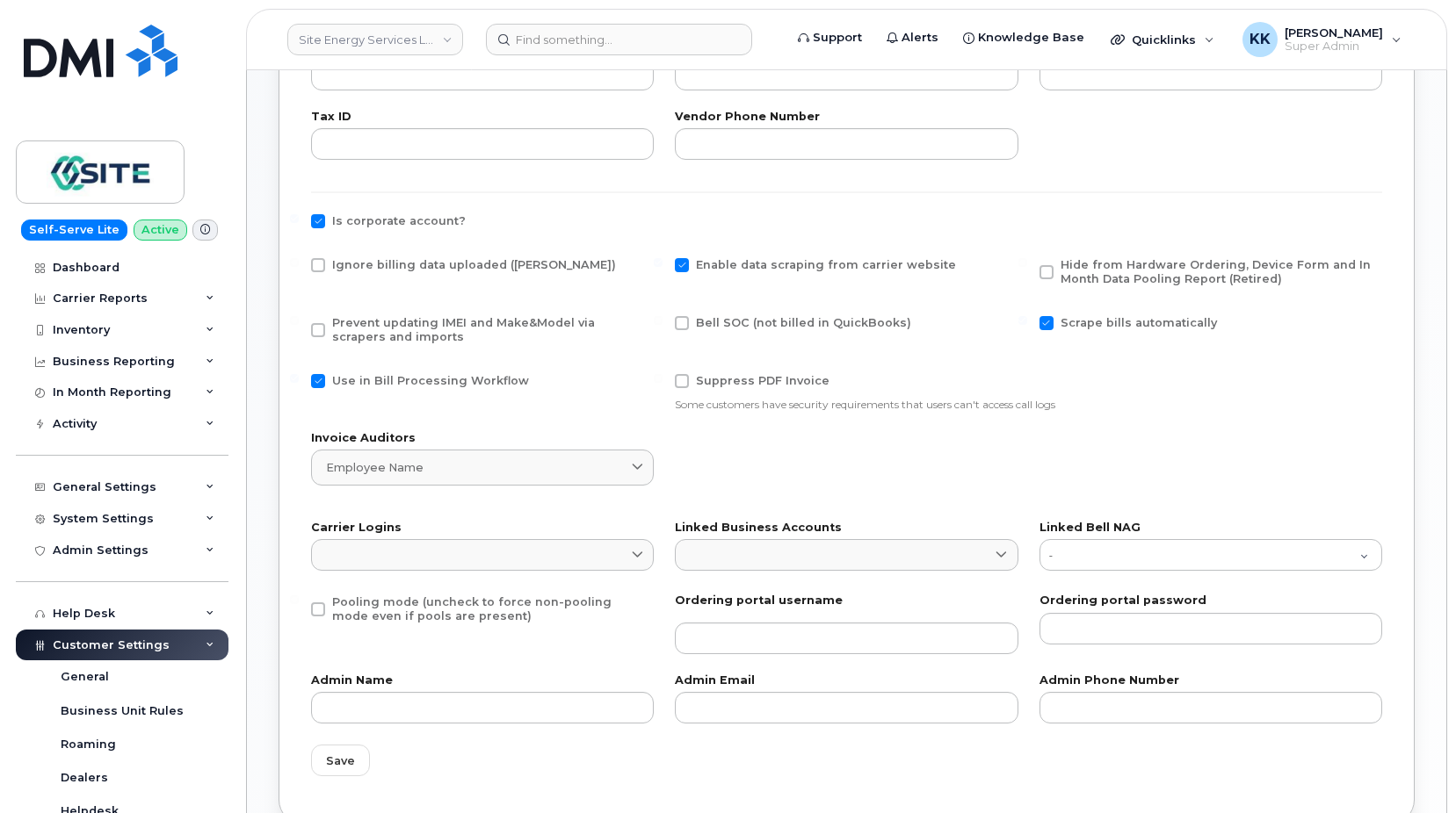
checkbox input "true"
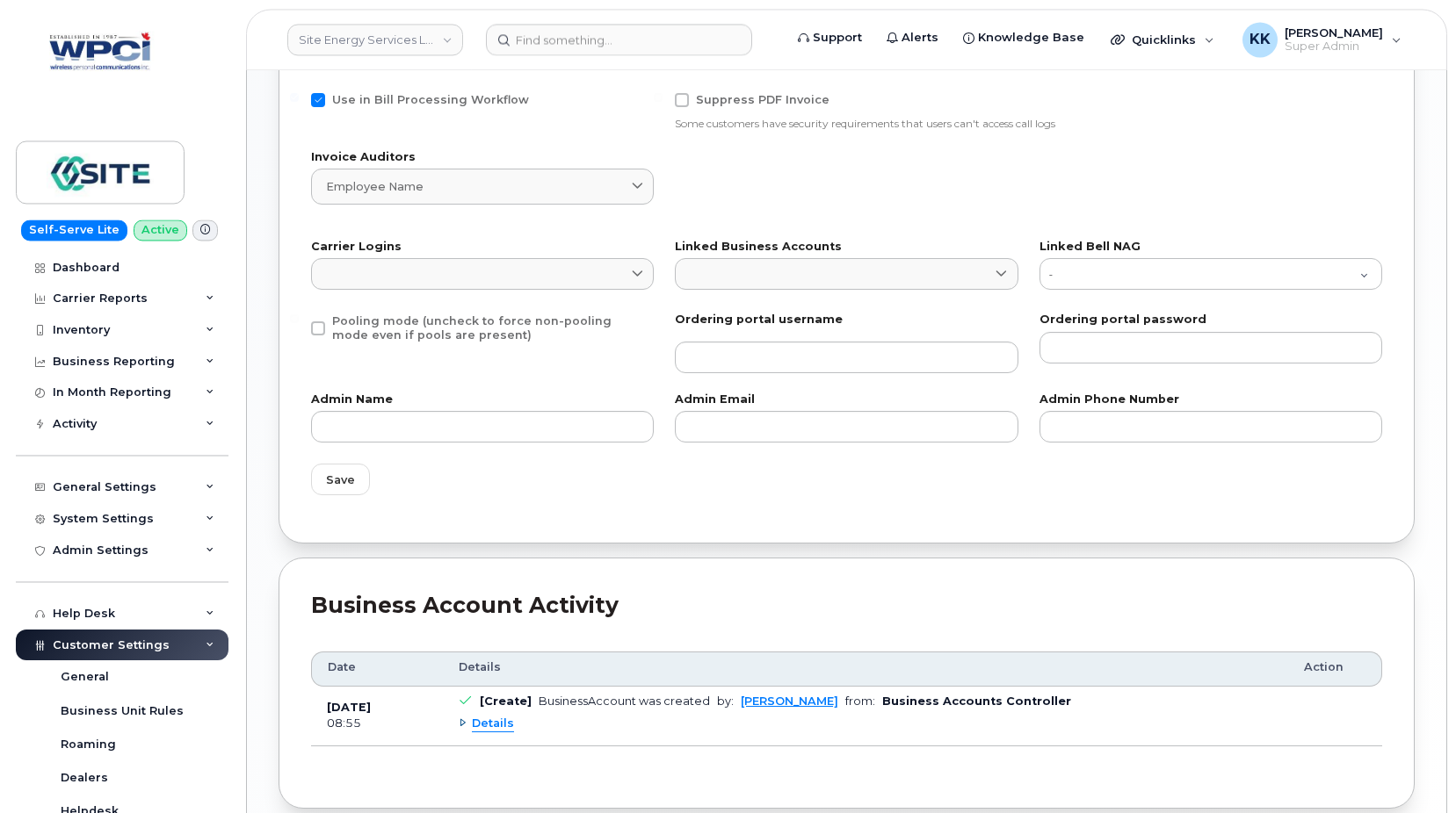
scroll to position [1140, 0]
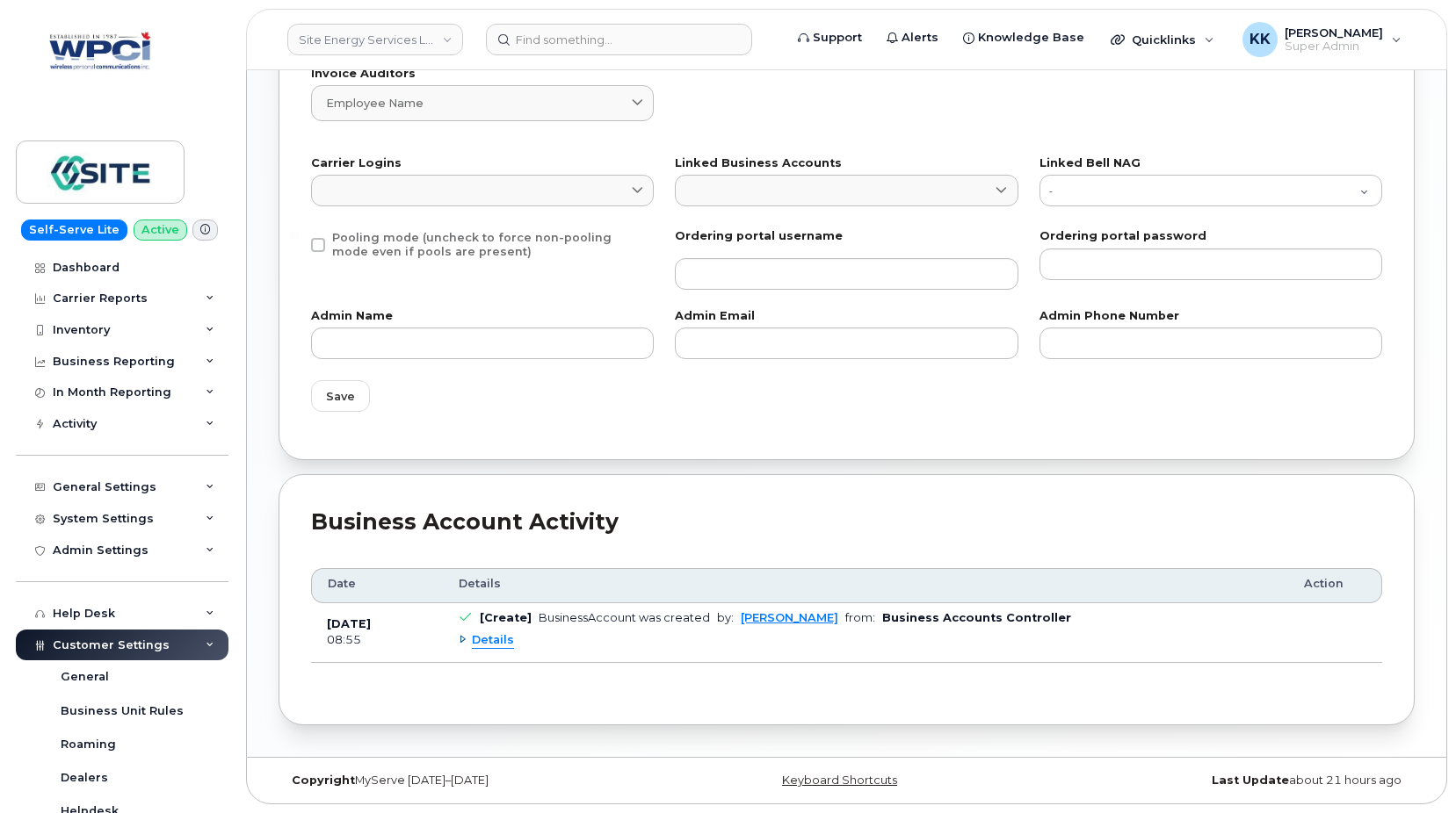
click at [461, 641] on div "Details" at bounding box center [485, 641] width 55 height 17
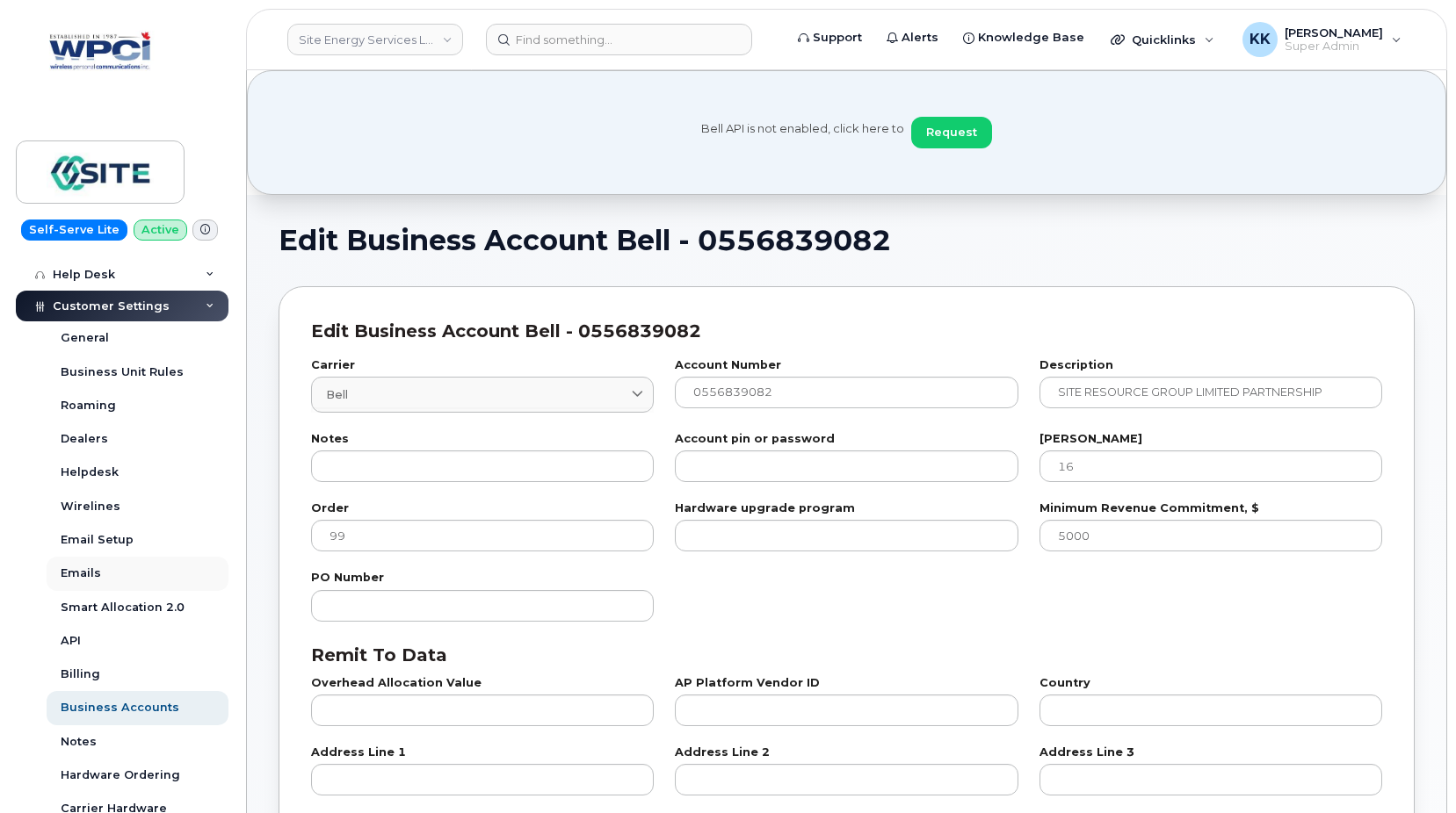
scroll to position [421, 0]
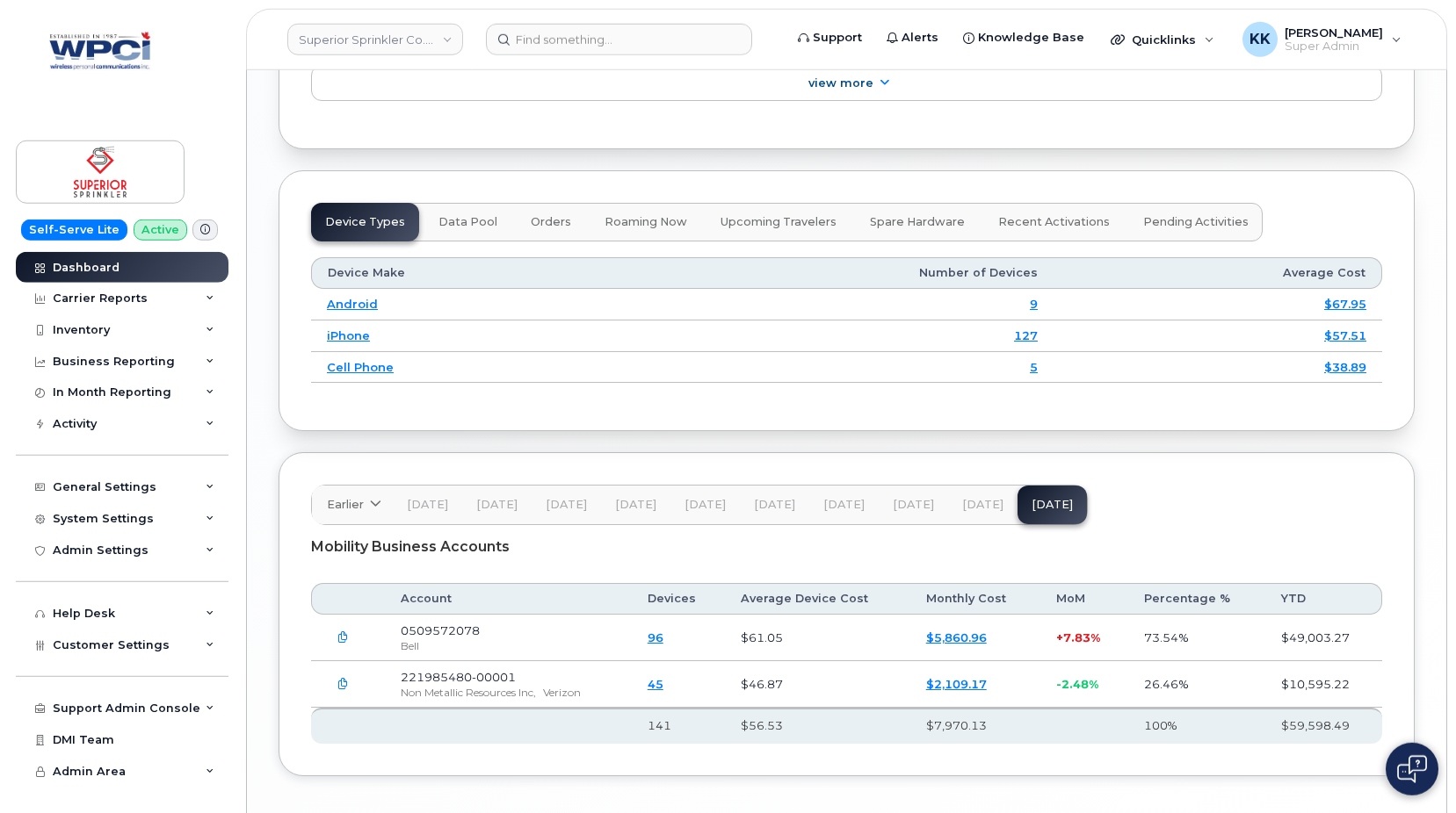
scroll to position [2086, 0]
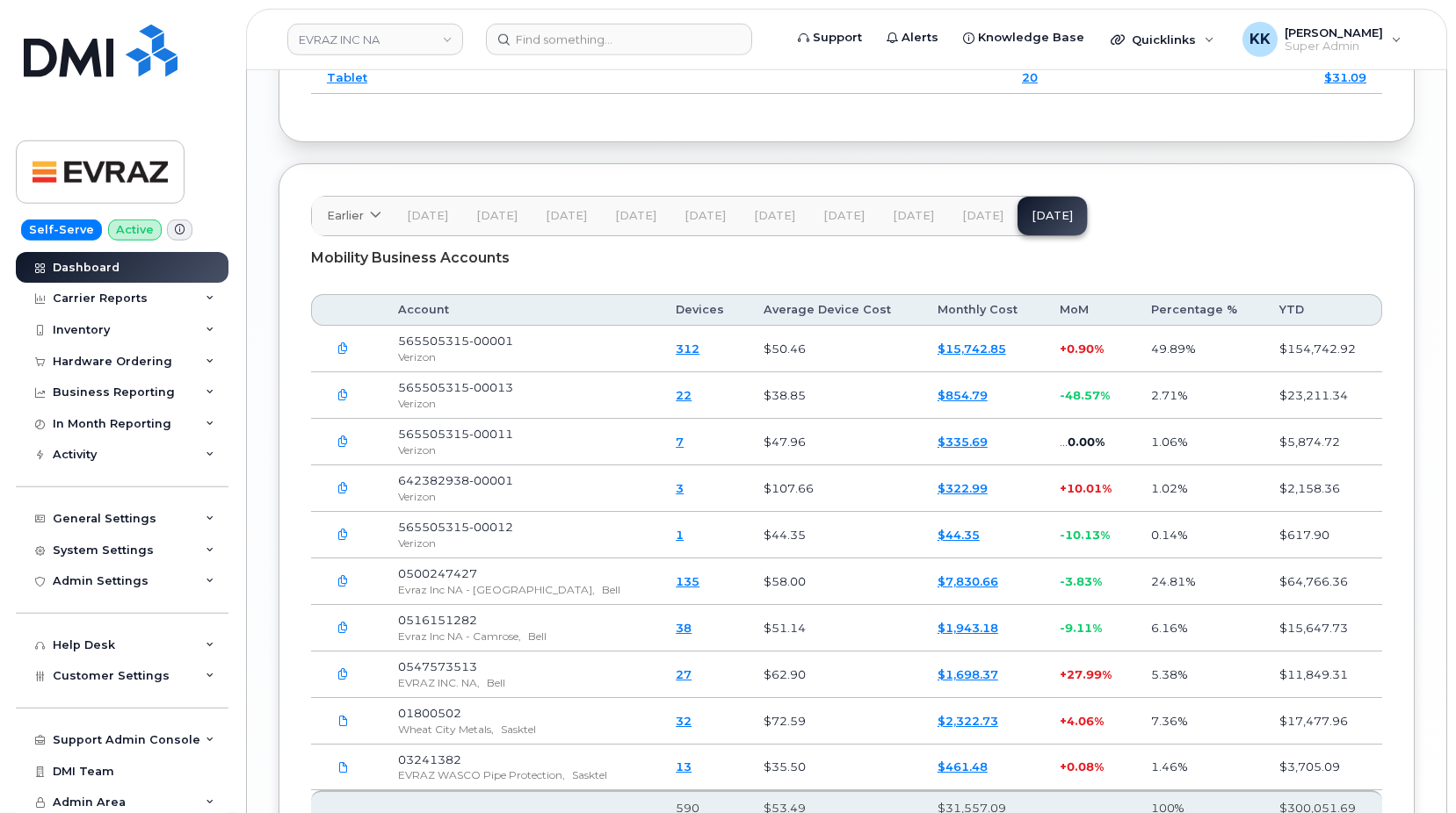
scroll to position [2571, 0]
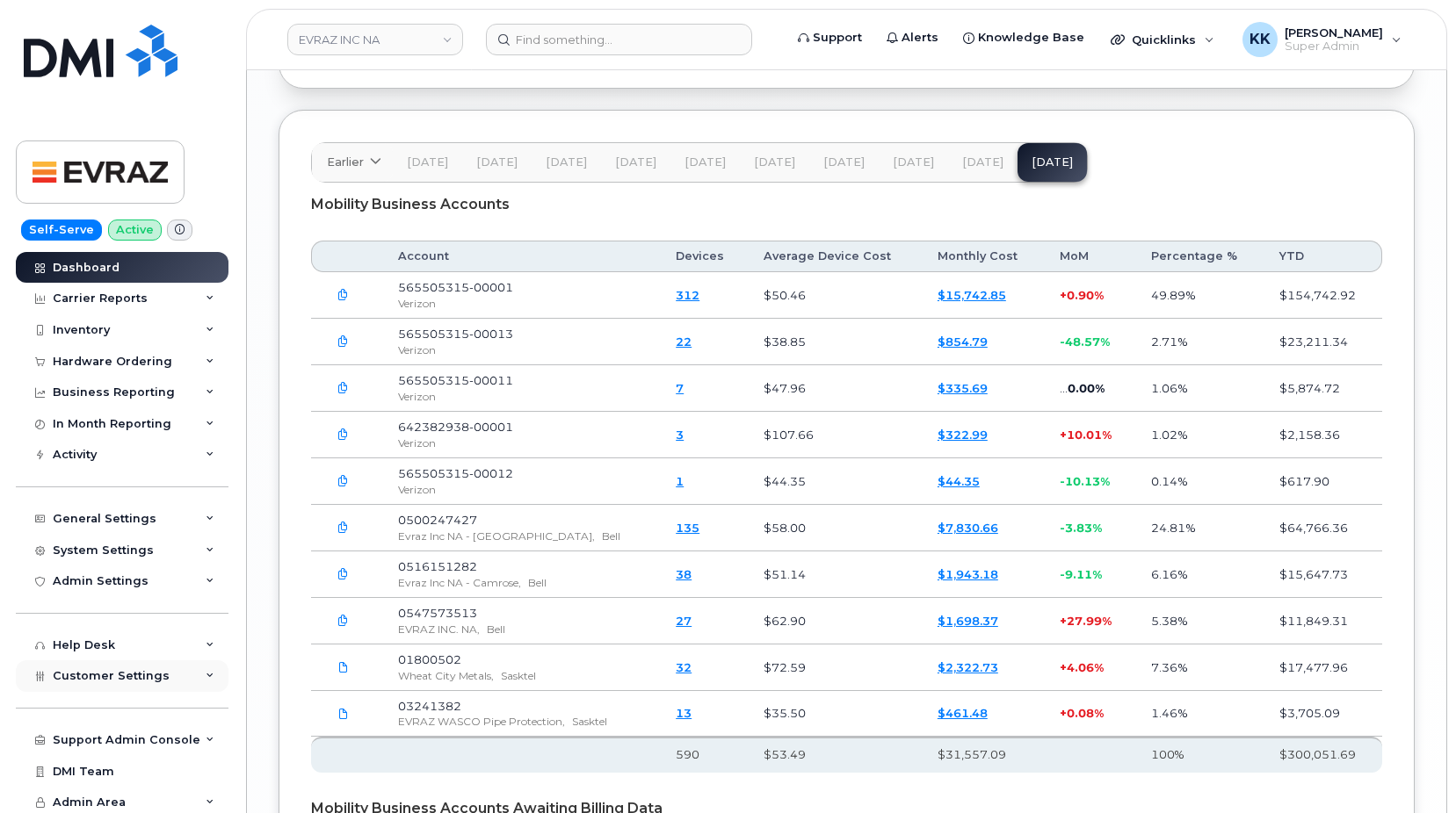
click at [157, 684] on div "Customer Settings" at bounding box center [122, 676] width 213 height 32
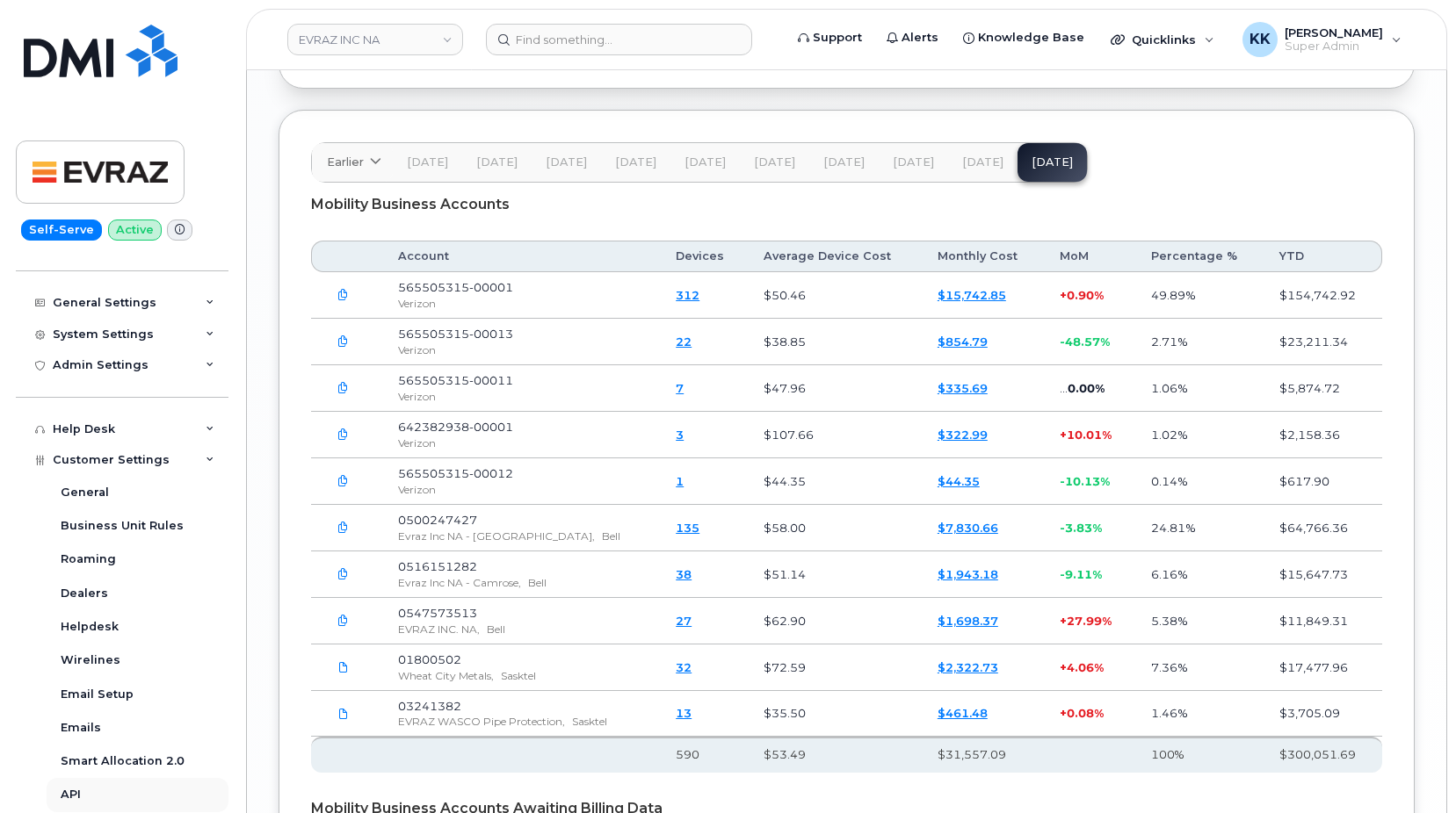
scroll to position [337, 0]
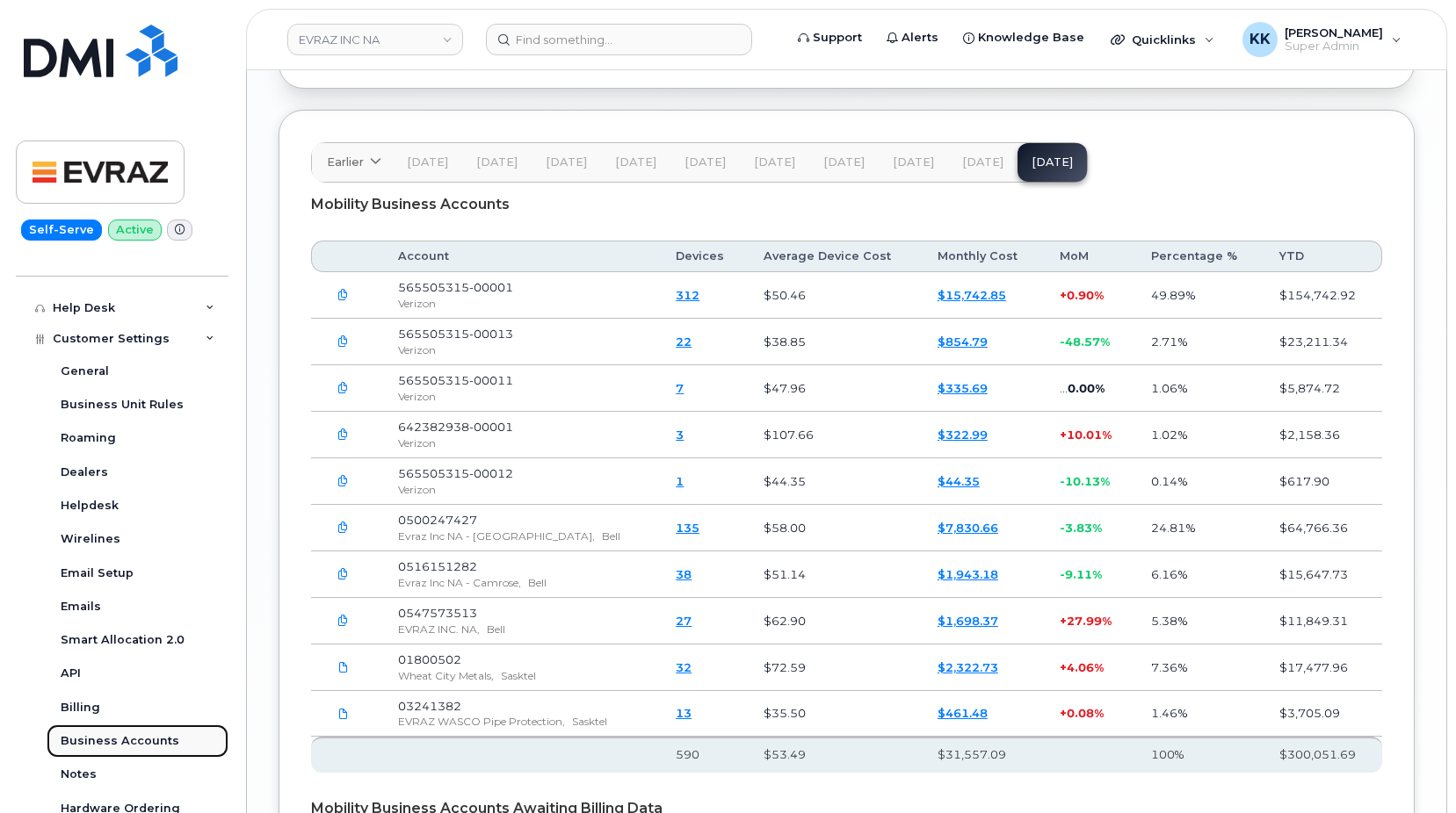
click at [113, 747] on div "Business Accounts" at bounding box center [120, 741] width 119 height 16
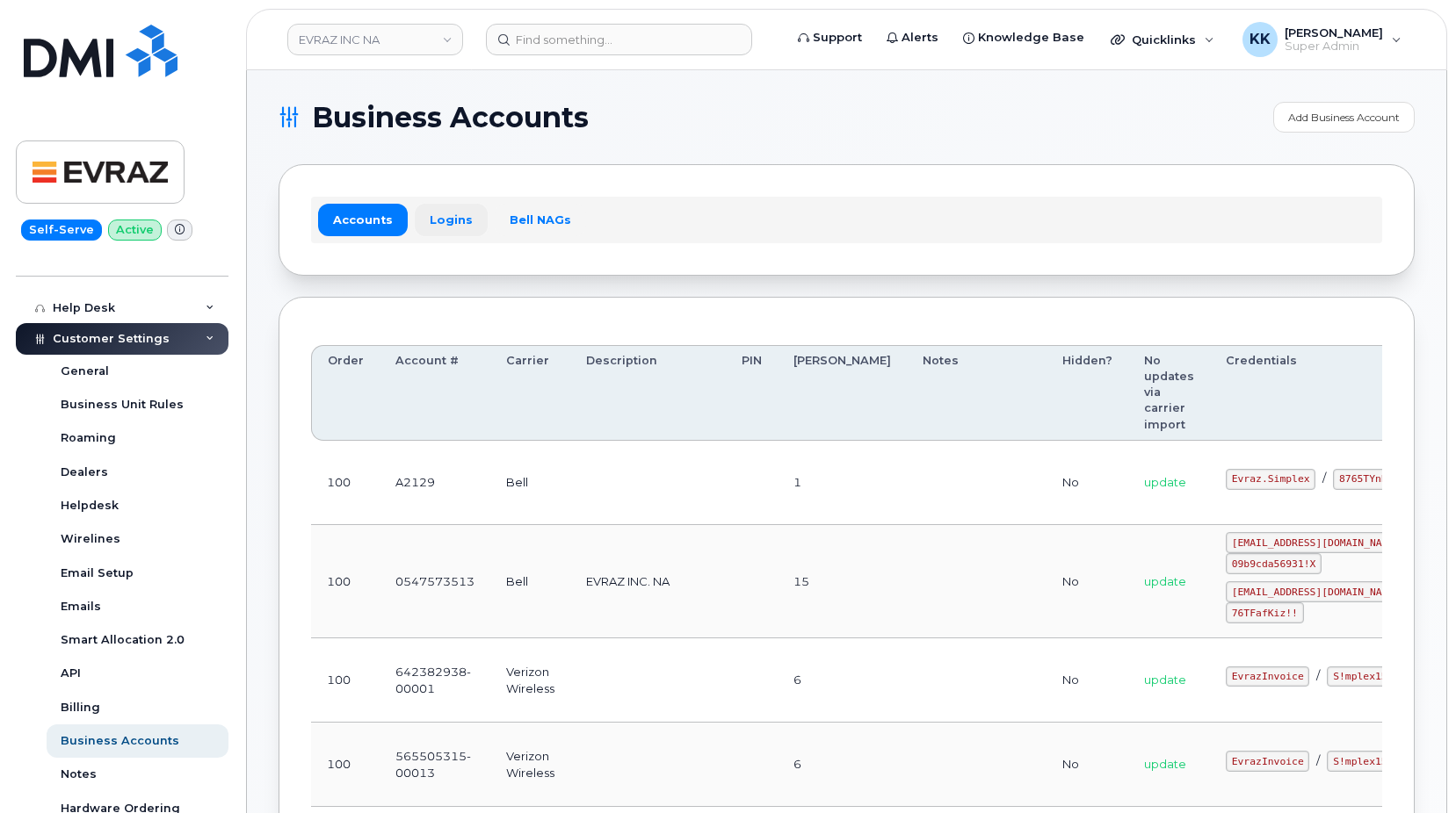
click at [449, 230] on link "Logins" at bounding box center [452, 220] width 73 height 32
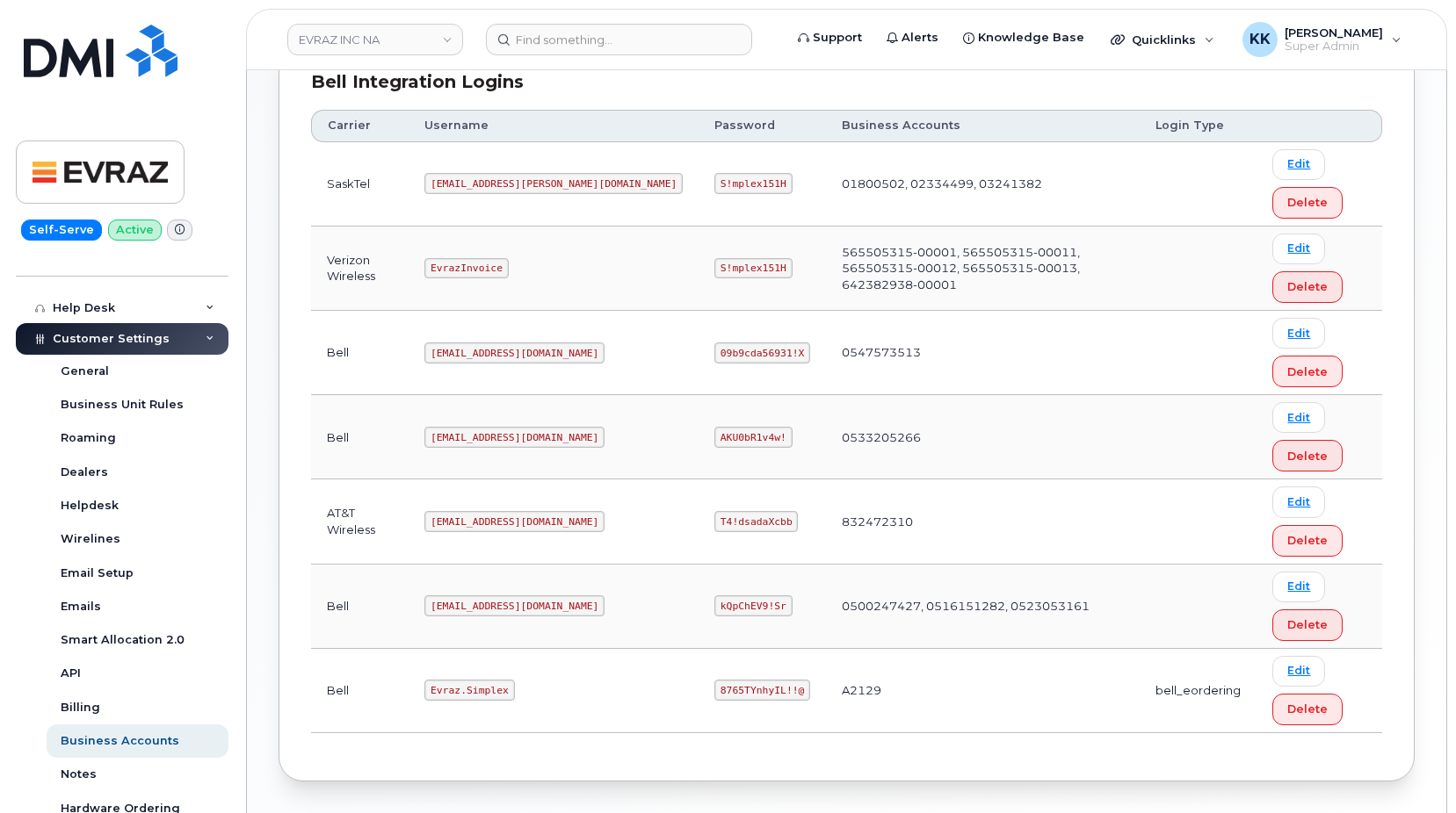
scroll to position [538, 0]
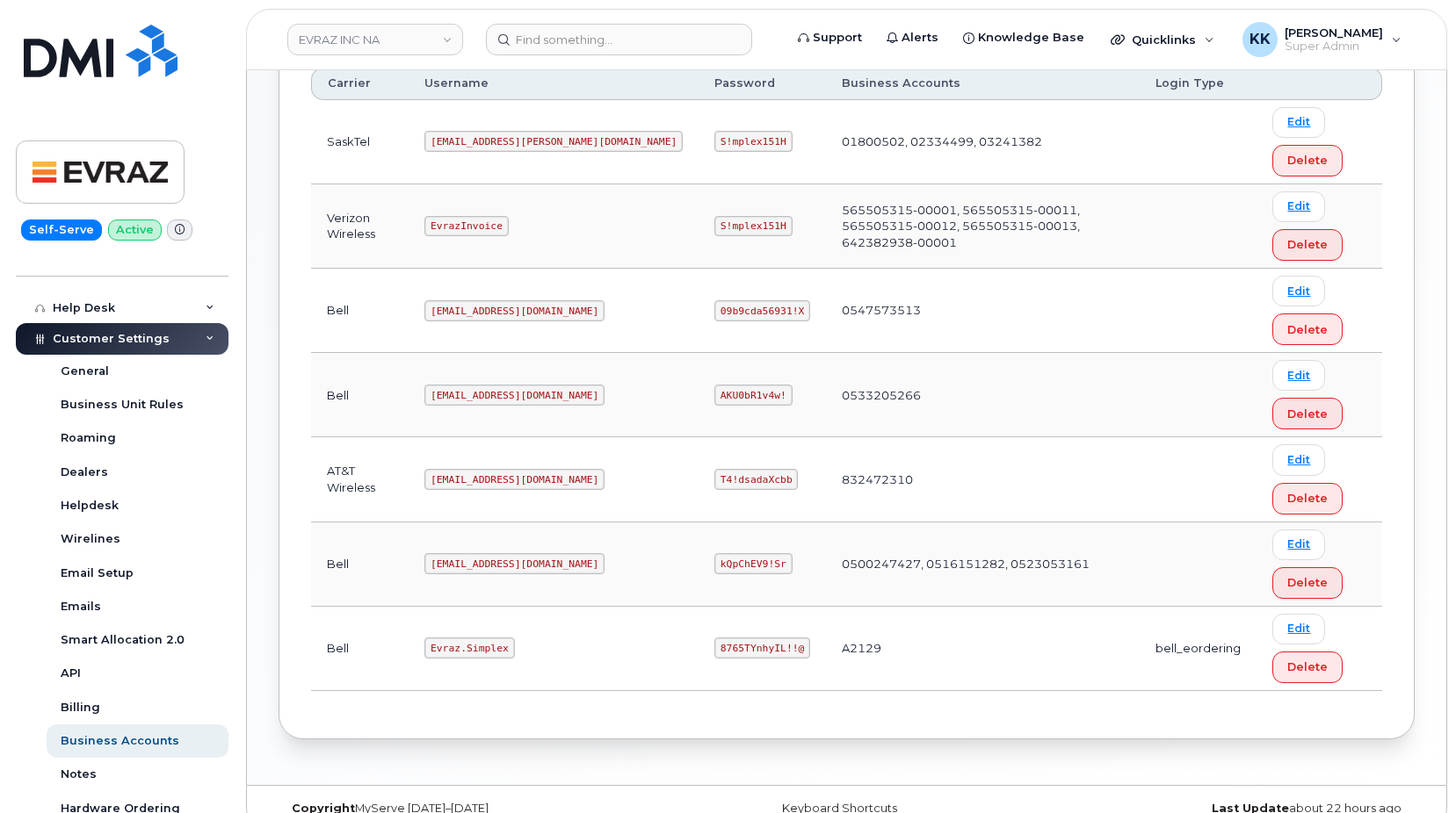
click at [519, 481] on code "plee@simplexmobility.com" at bounding box center [514, 480] width 180 height 22
click at [519, 480] on code "plee@simplexmobility.com" at bounding box center [514, 480] width 180 height 22
click at [714, 476] on code "T4!dsadaXcbb" at bounding box center [755, 480] width 83 height 22
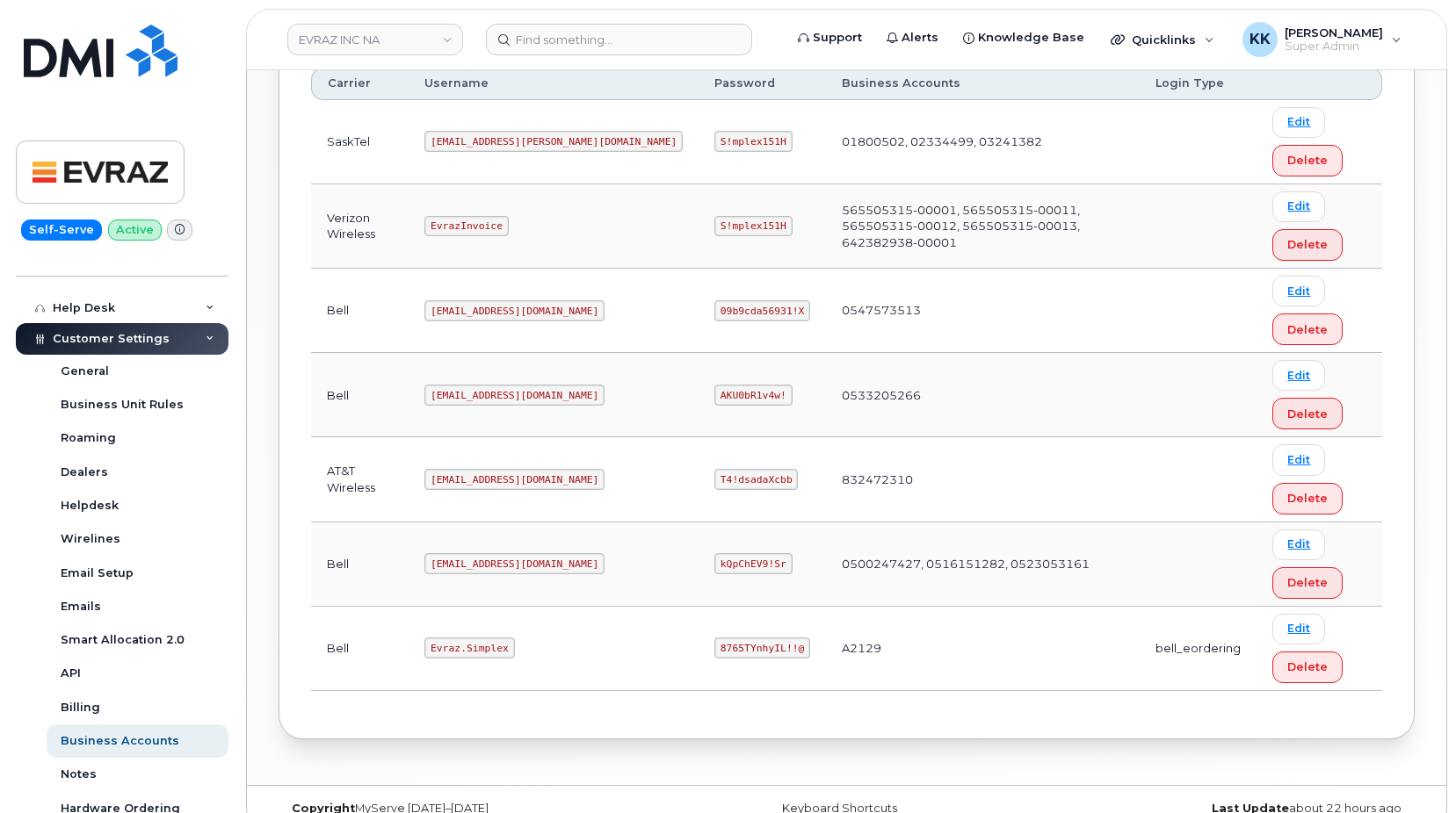
click at [714, 476] on code "T4!dsadaXcbb" at bounding box center [755, 480] width 83 height 22
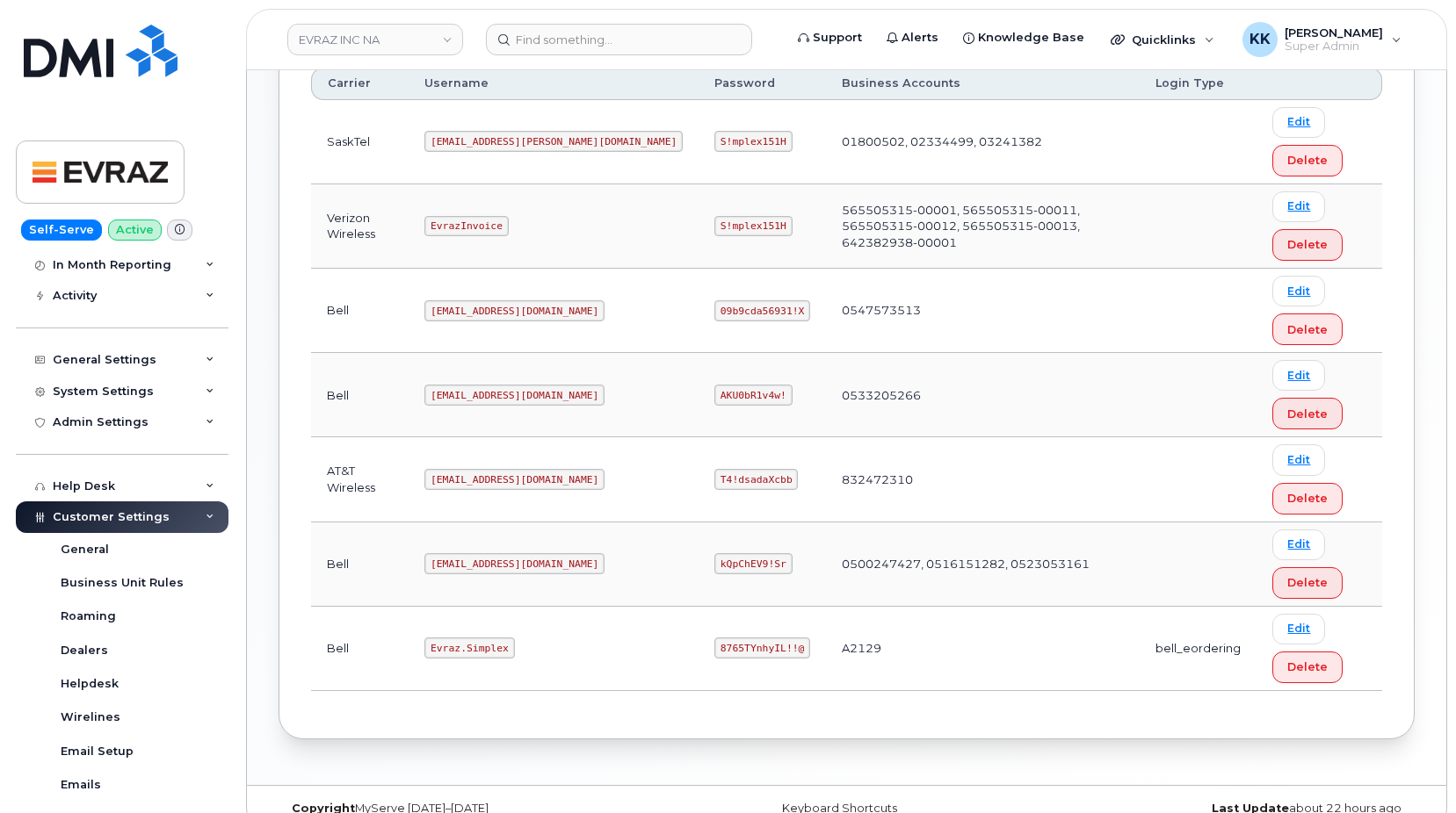
scroll to position [0, 0]
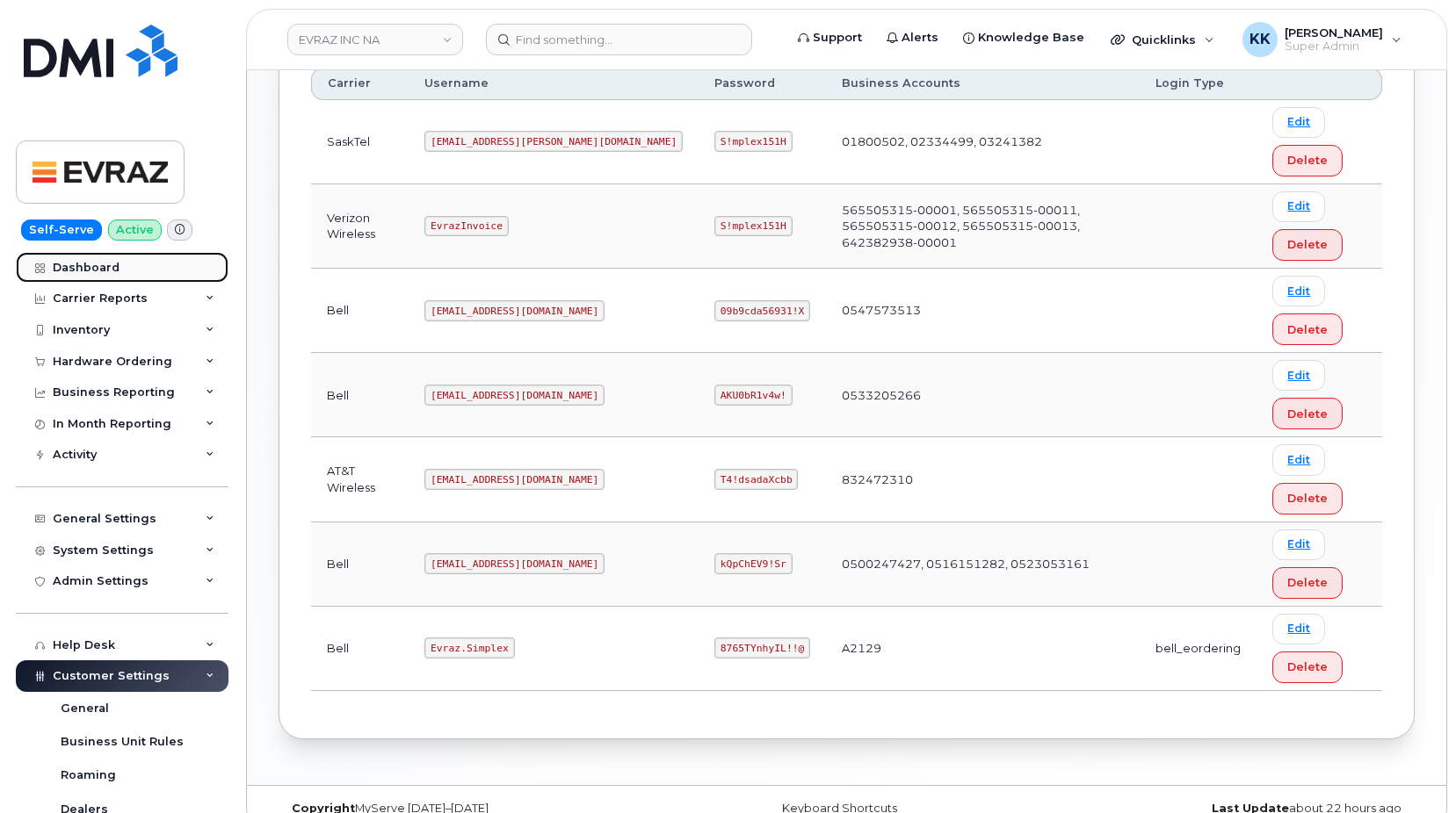
click at [117, 269] on link "Dashboard" at bounding box center [122, 268] width 213 height 32
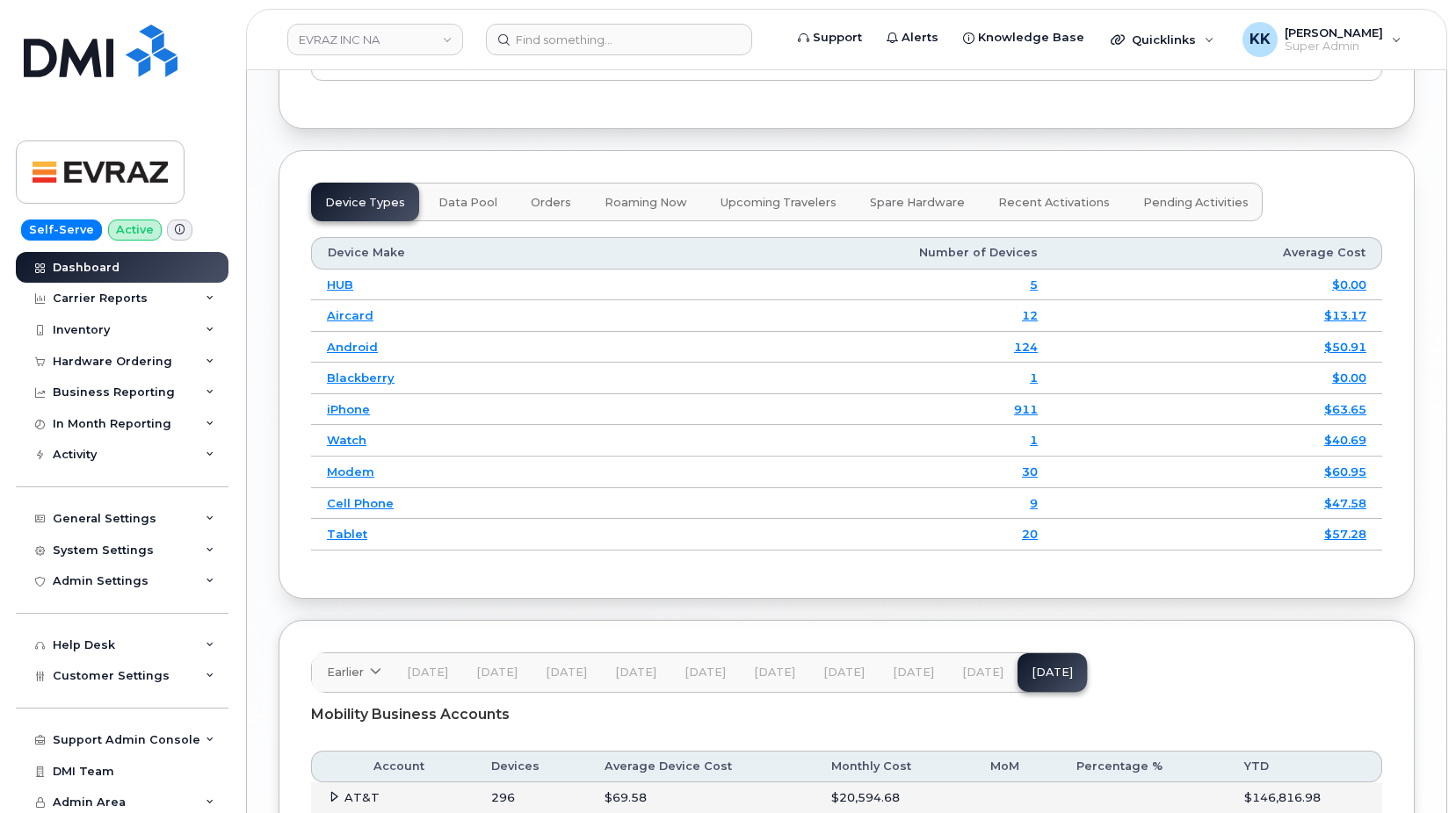
scroll to position [2456, 0]
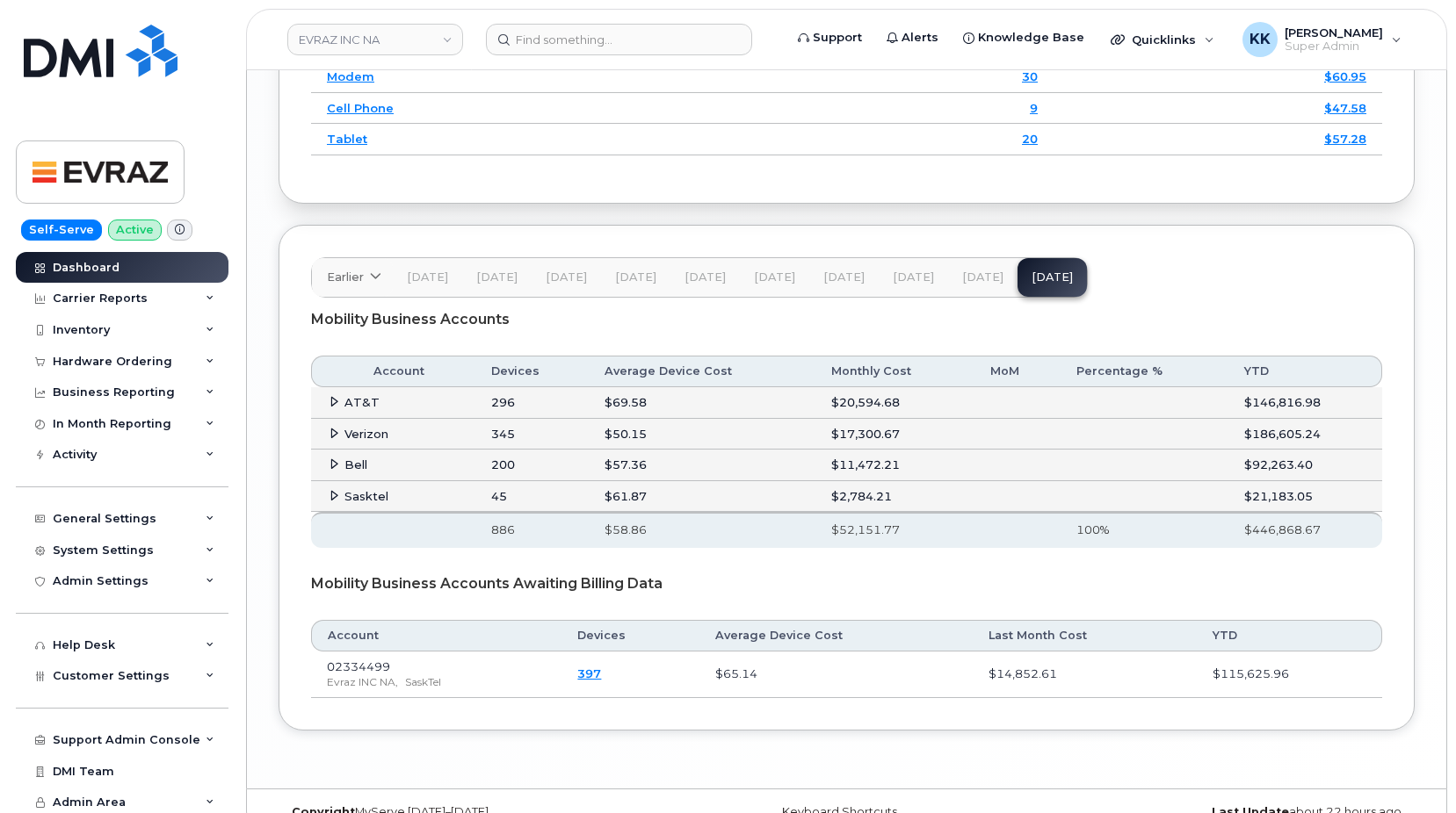
click at [338, 396] on icon at bounding box center [334, 402] width 11 height 11
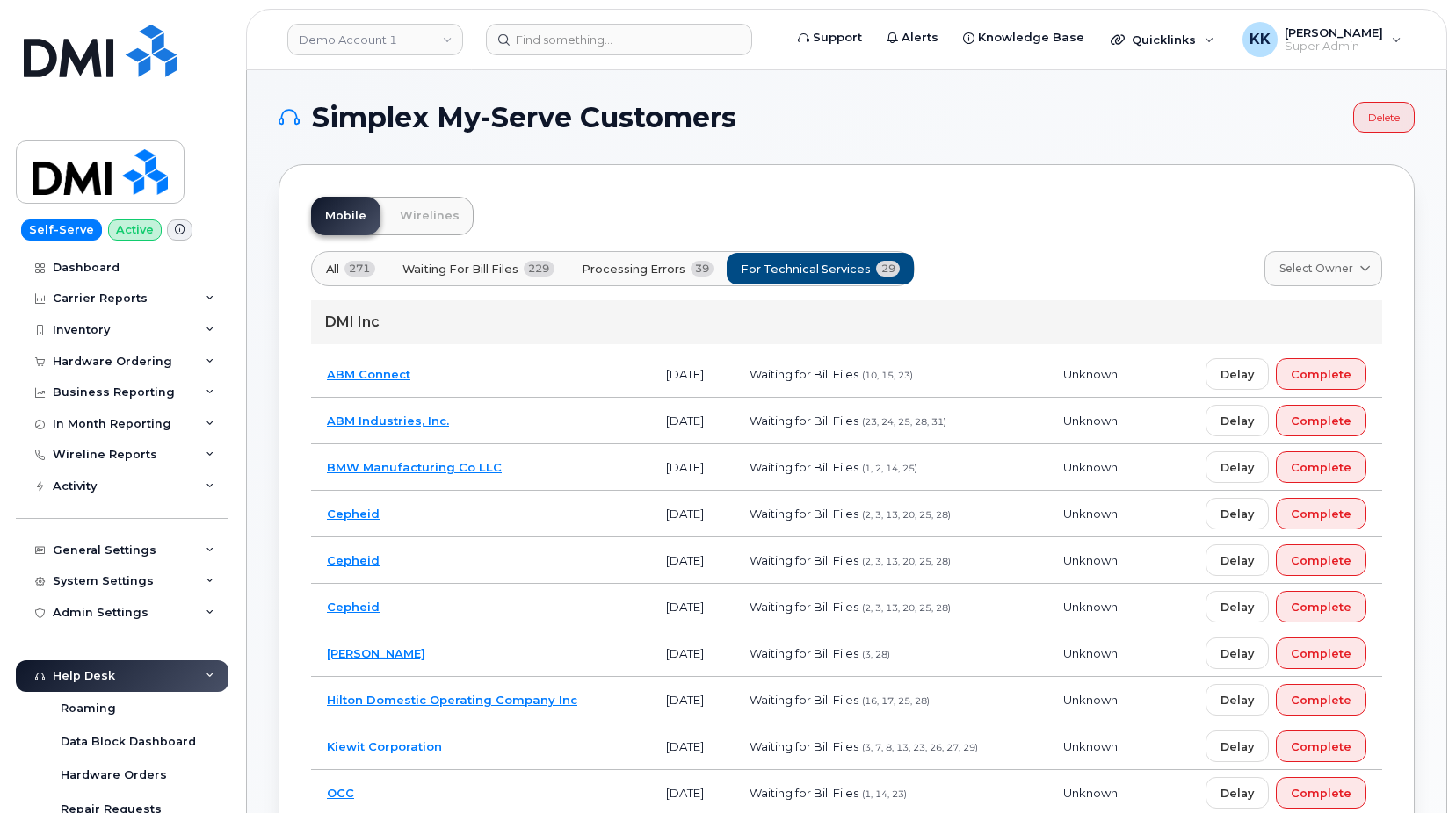
scroll to position [985, 0]
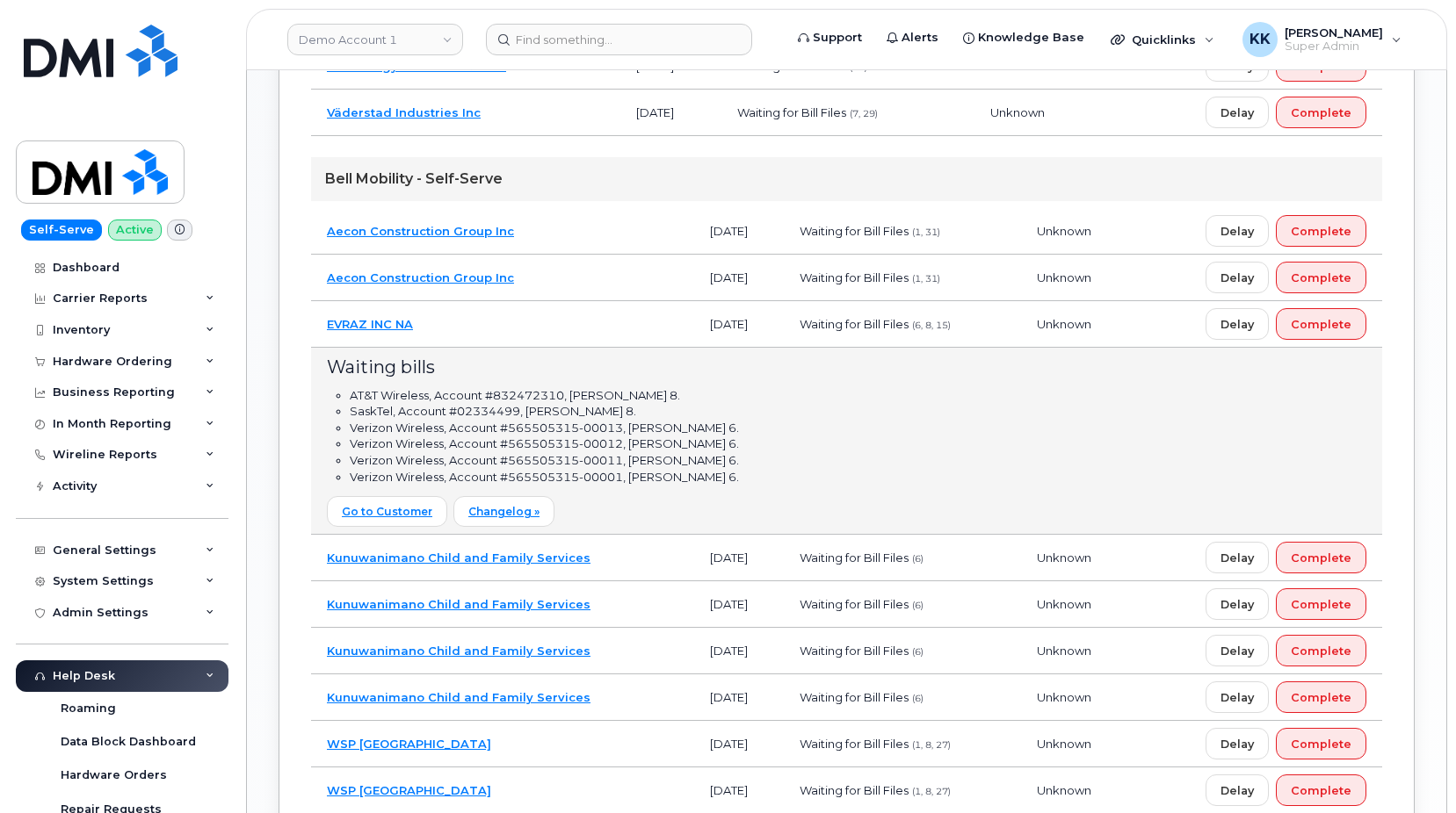
click at [578, 334] on td "EVRAZ INC NA" at bounding box center [502, 325] width 383 height 47
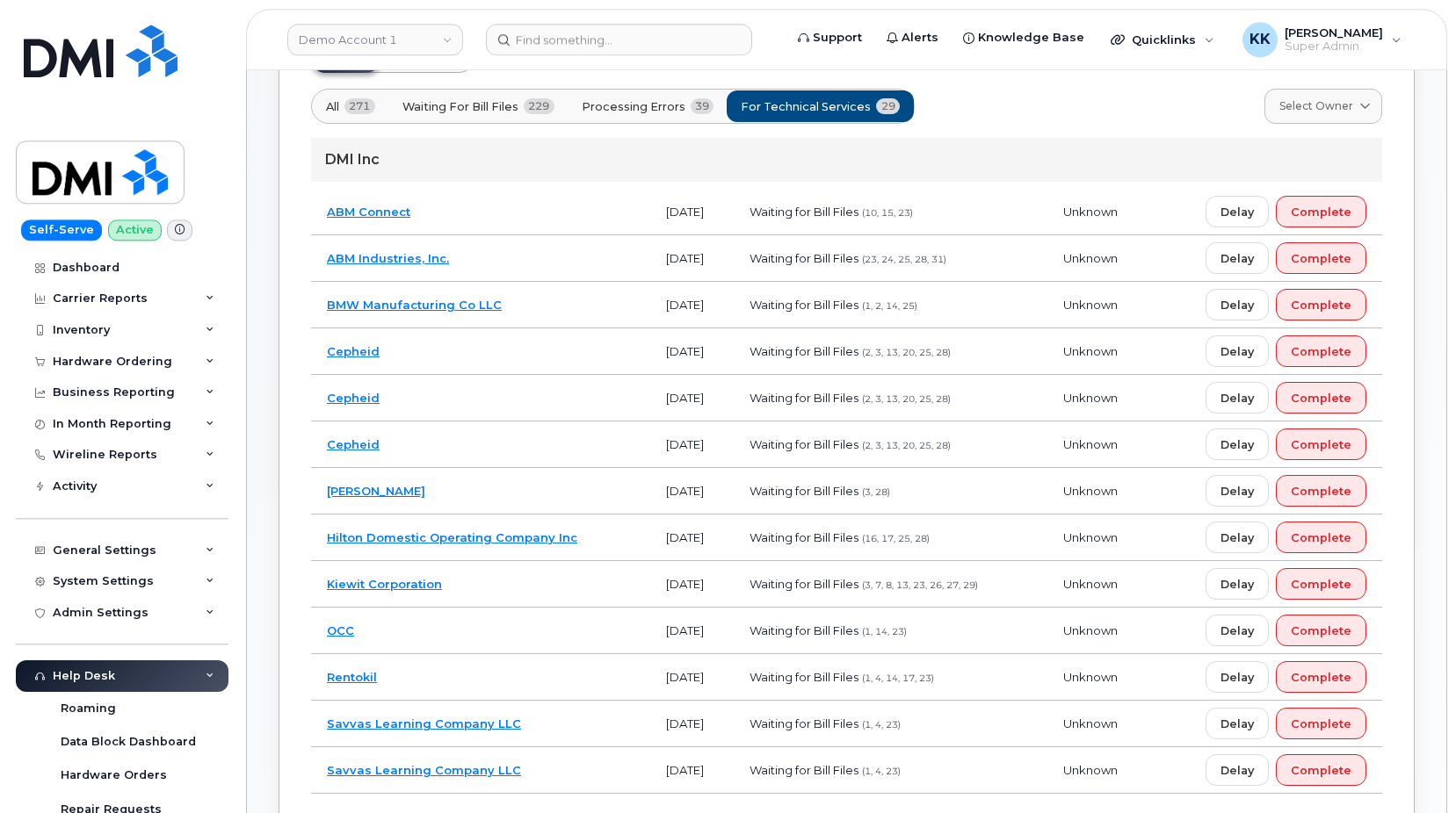
scroll to position [79, 0]
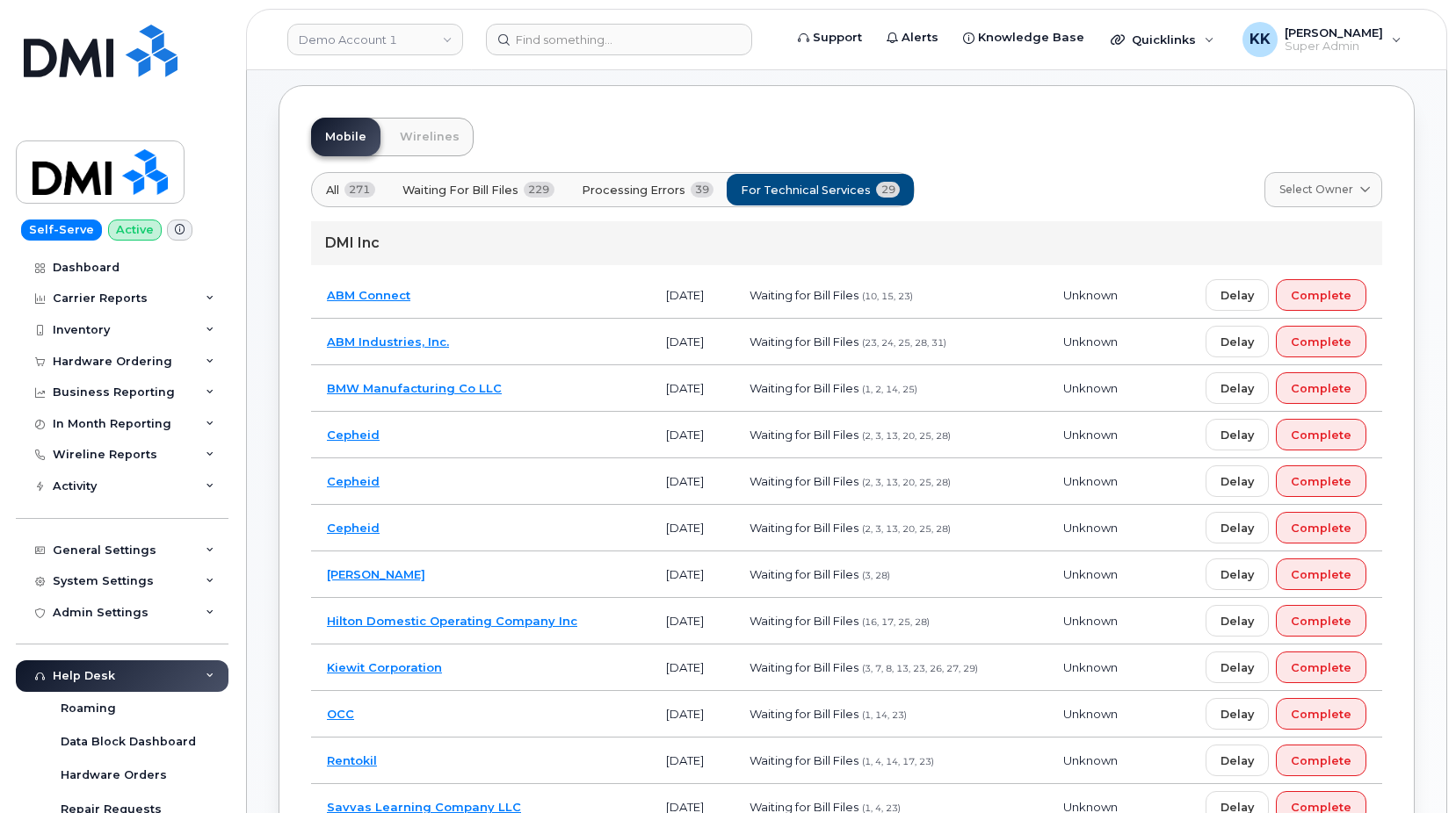
click at [547, 298] on td "ABM Connect" at bounding box center [481, 296] width 339 height 47
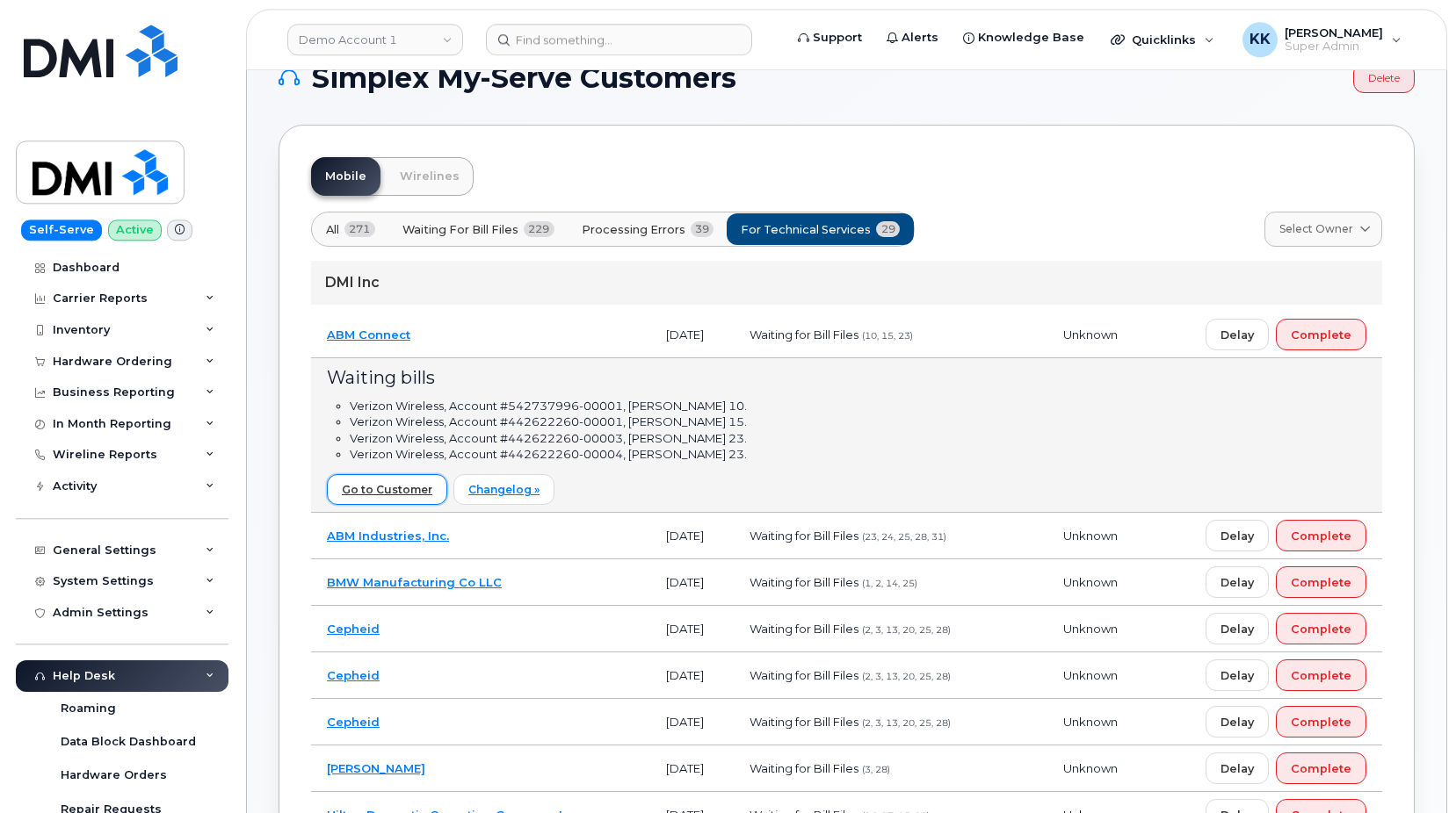
scroll to position [0, 0]
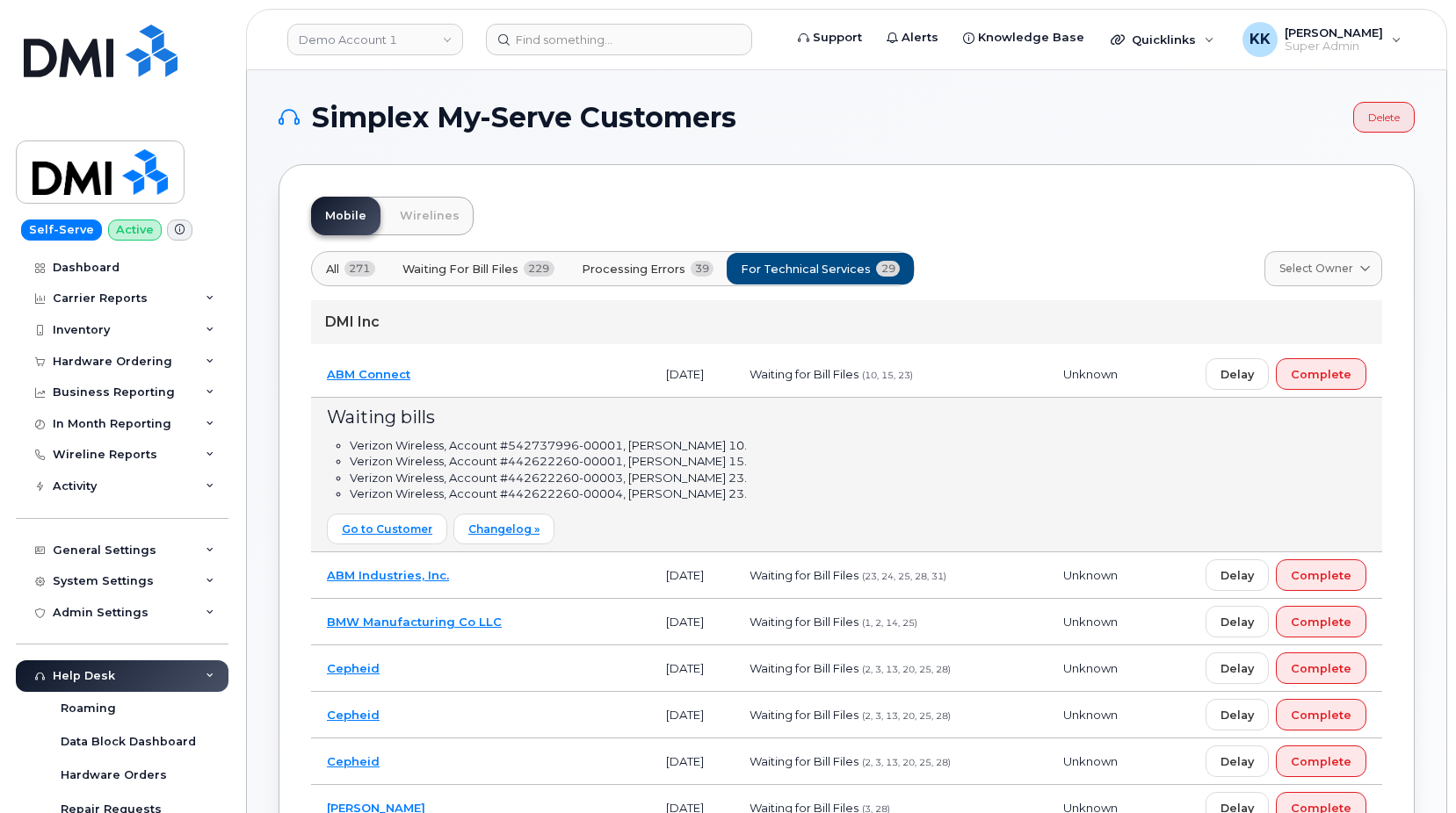
click at [531, 379] on td "ABM Connect" at bounding box center [481, 375] width 339 height 47
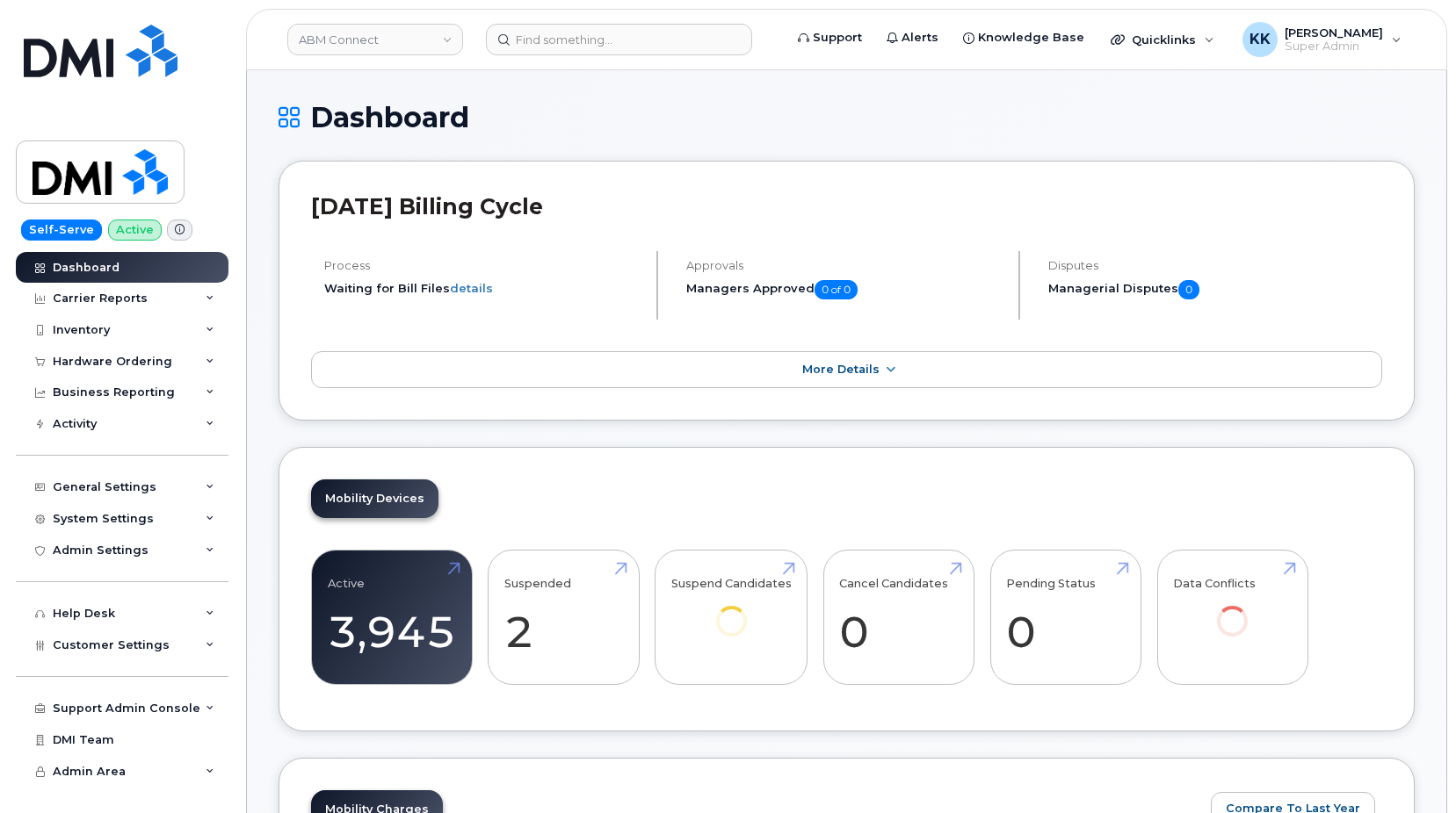
click at [380, 46] on link "ABM Connect" at bounding box center [376, 39] width 176 height 32
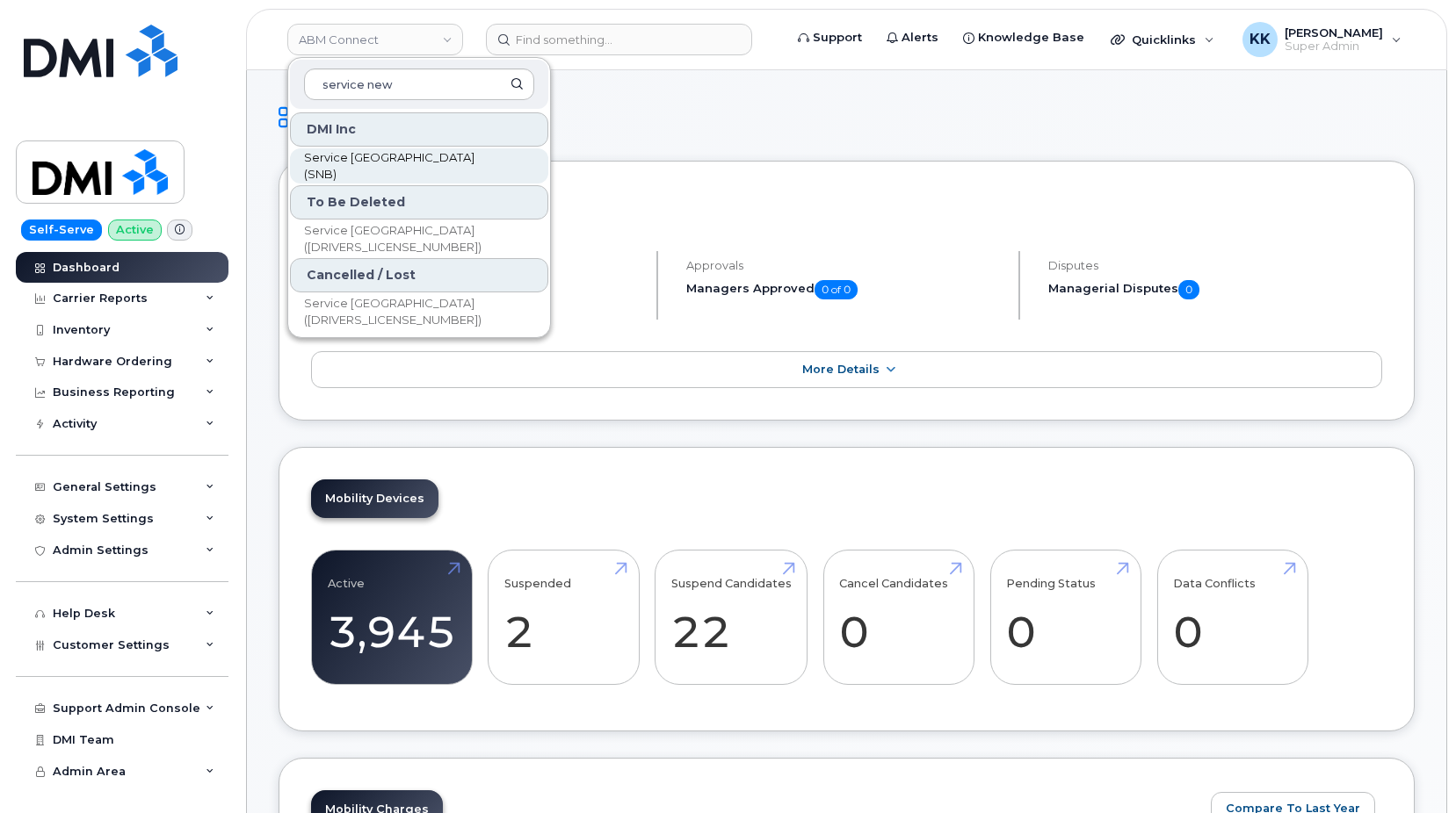
type input "service new"
click at [400, 165] on span "Service [GEOGRAPHIC_DATA] (SNB)" at bounding box center [405, 166] width 202 height 35
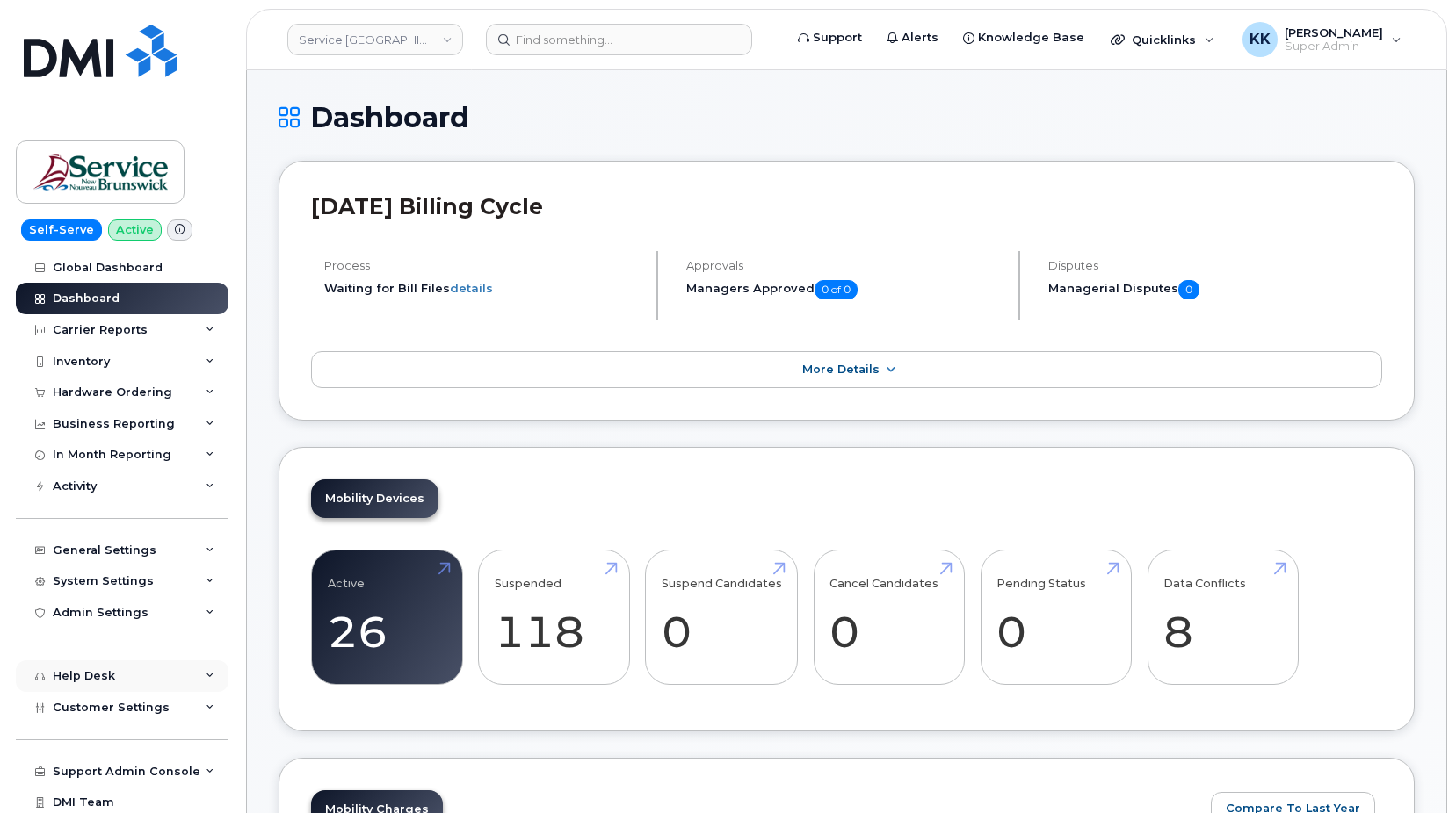
click at [128, 690] on div "Help Desk" at bounding box center [122, 676] width 213 height 32
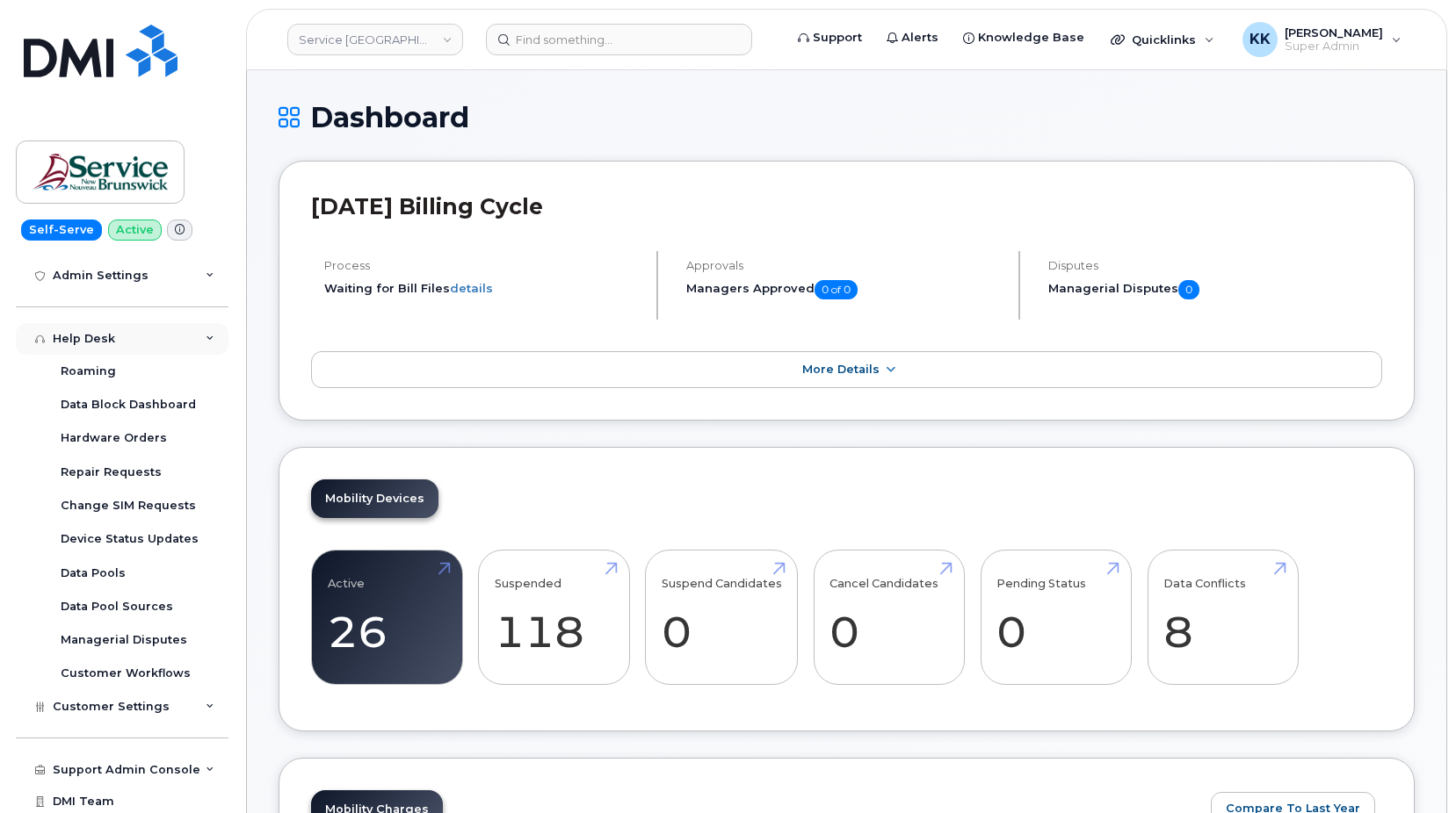
click at [117, 336] on div "Help Desk" at bounding box center [122, 339] width 213 height 32
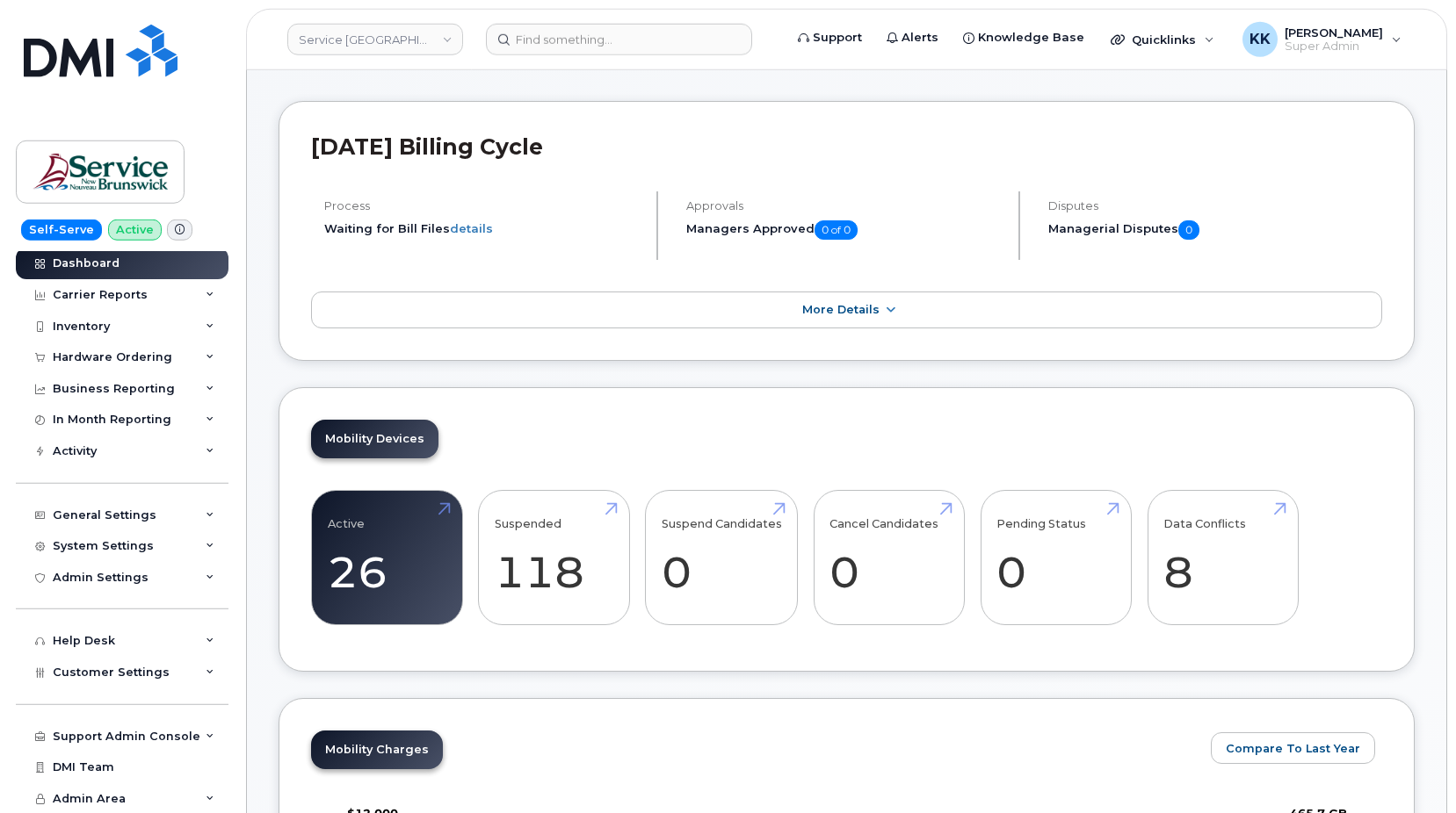
scroll to position [90, 0]
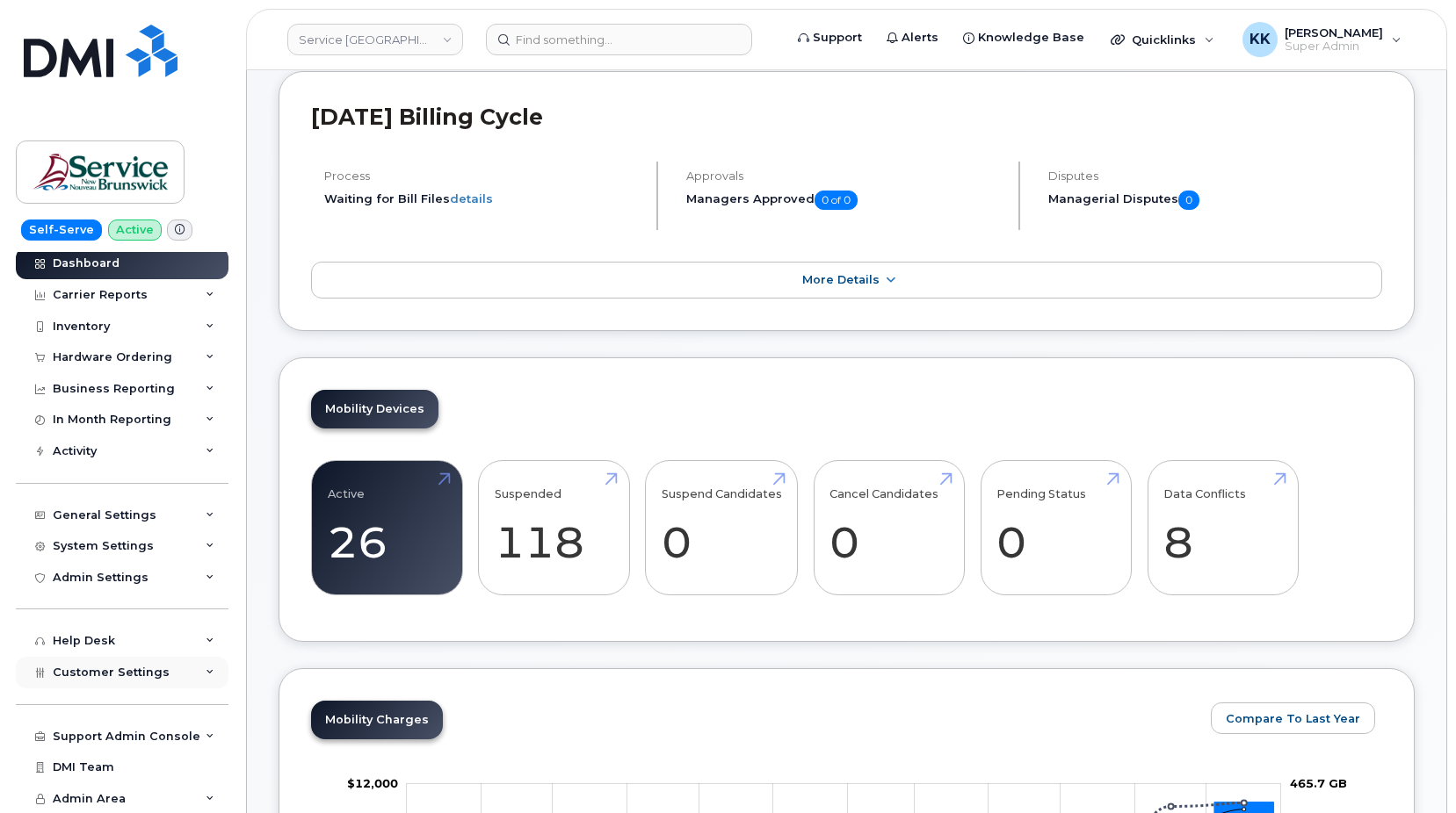
click at [116, 678] on span "Customer Settings" at bounding box center [111, 673] width 117 height 13
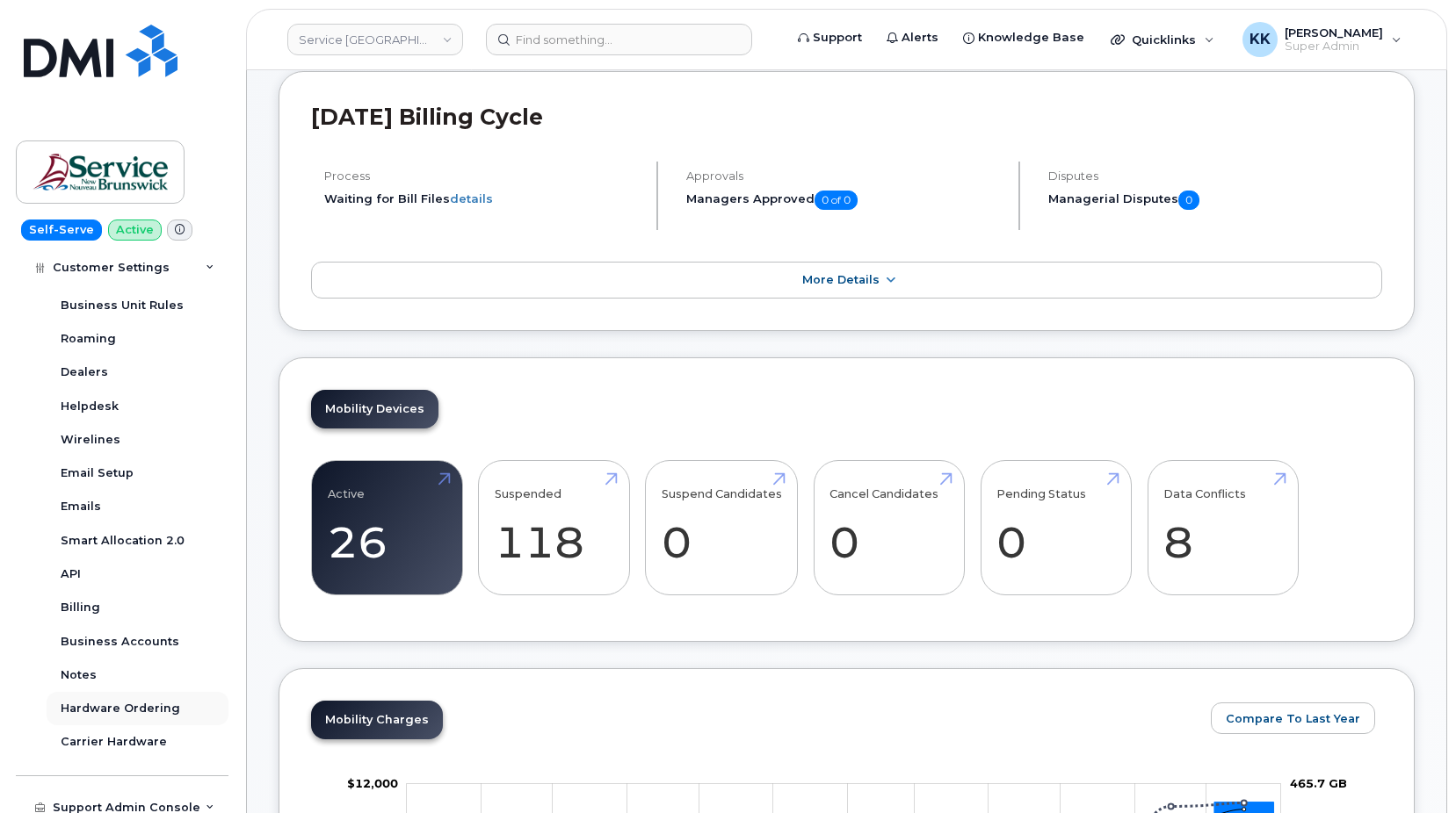
scroll to position [540, 0]
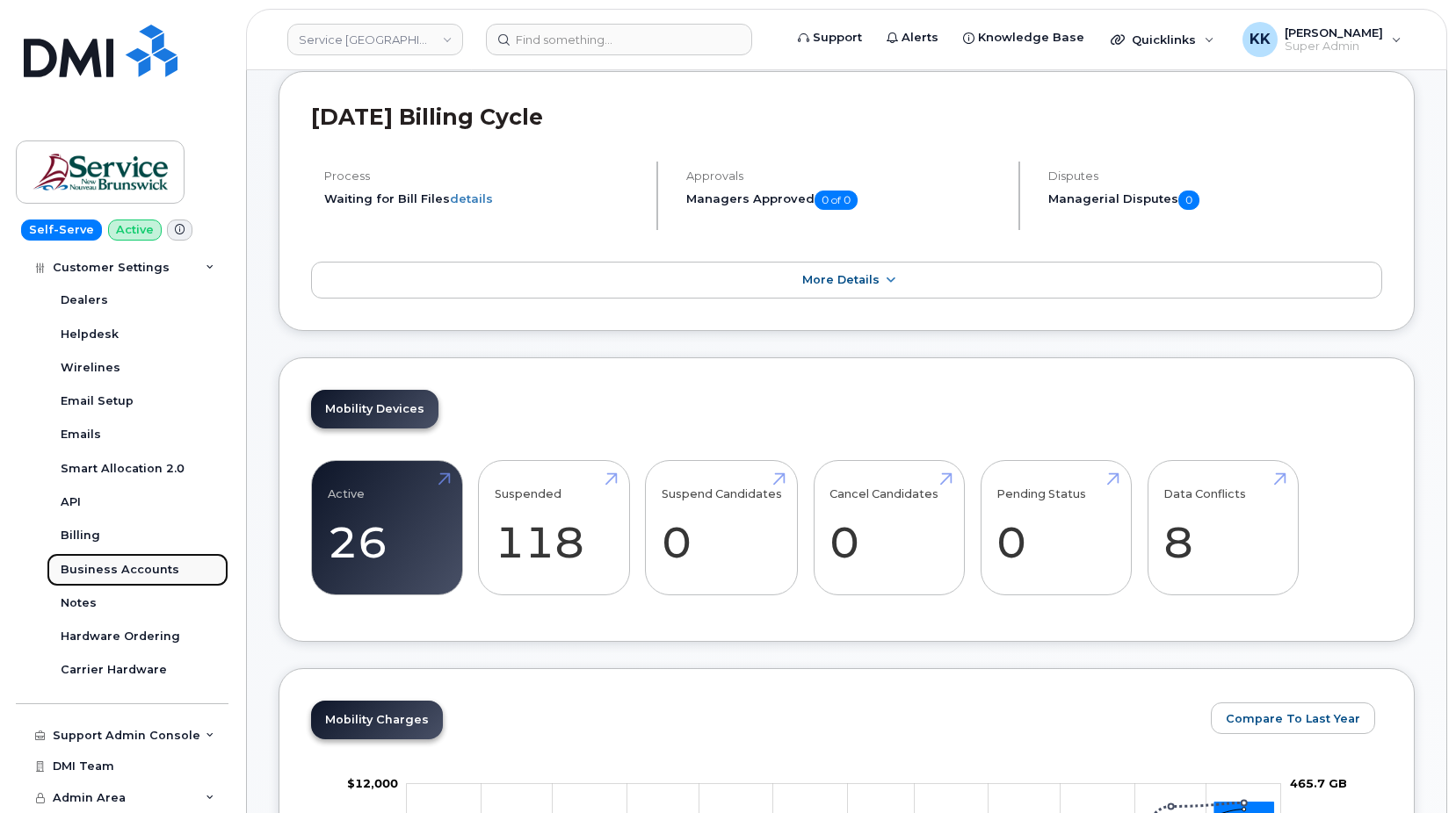
click at [129, 566] on div "Business Accounts" at bounding box center [120, 569] width 119 height 16
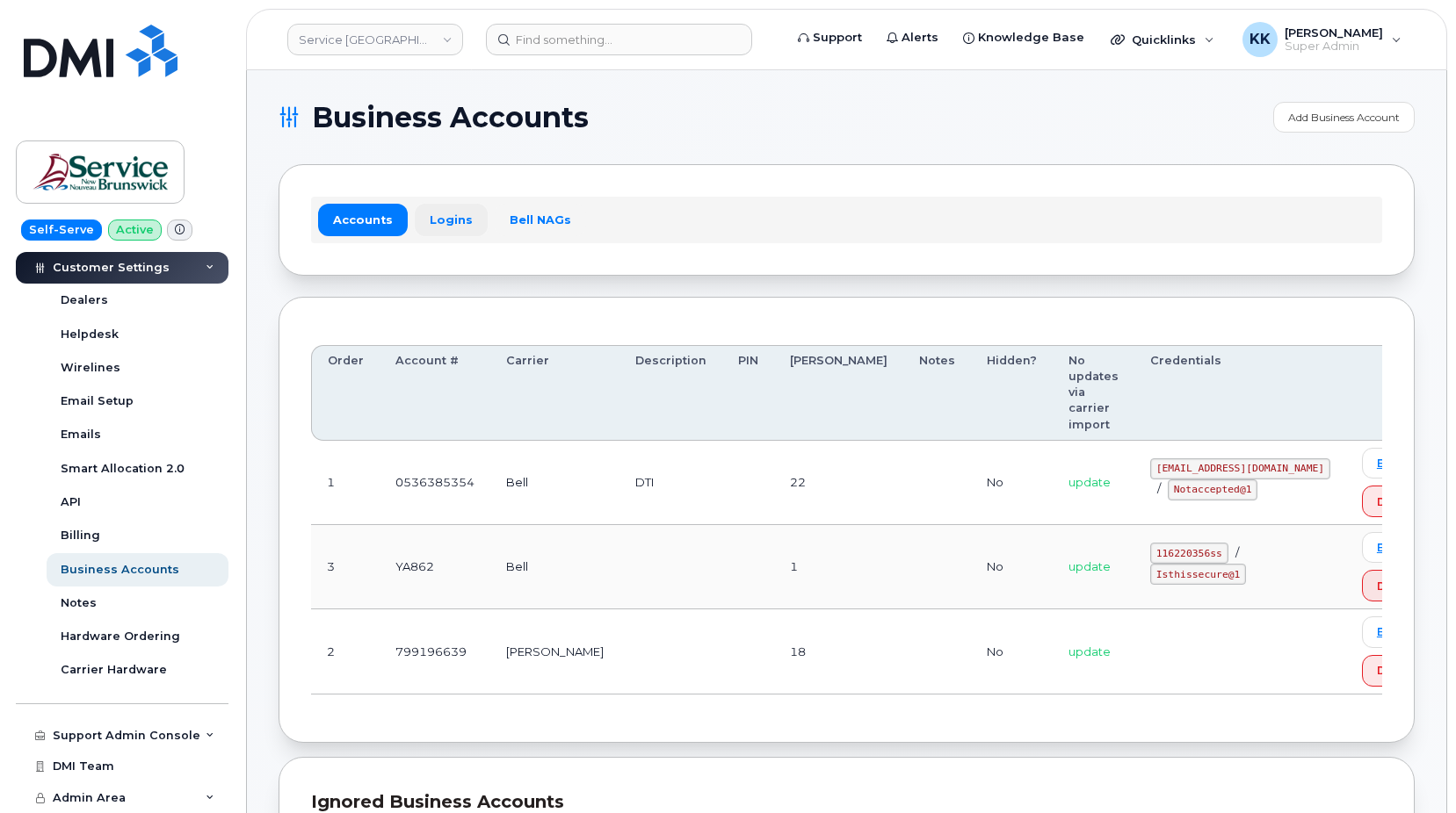
click at [450, 228] on link "Logins" at bounding box center [452, 220] width 73 height 32
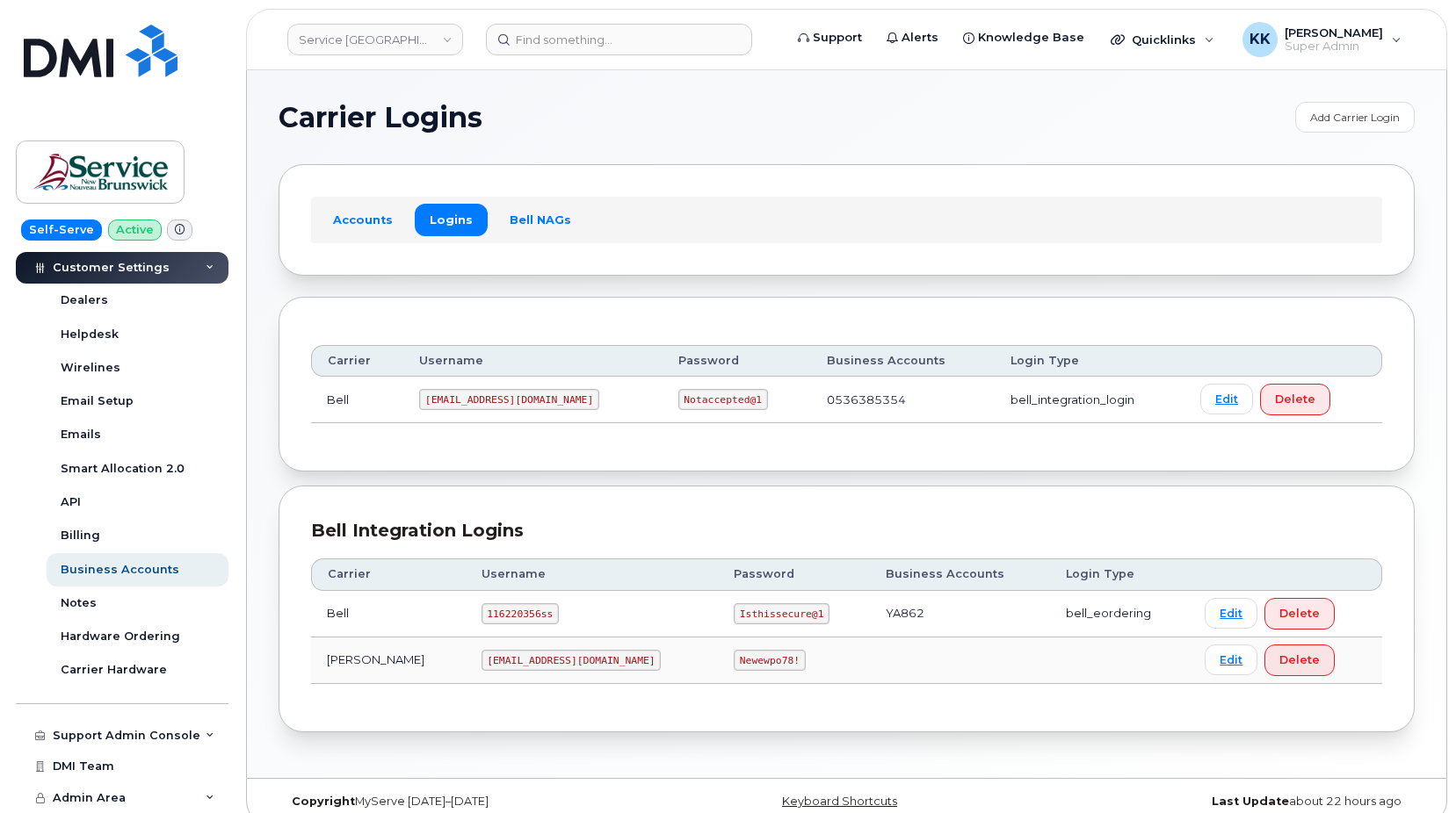
click at [487, 666] on code "ms-snb@dminc.com" at bounding box center [572, 660] width 180 height 22
click at [487, 664] on code "ms-snb@dminc.com" at bounding box center [572, 660] width 180 height 22
click at [734, 662] on code "Newewpo78!" at bounding box center [769, 660] width 72 height 22
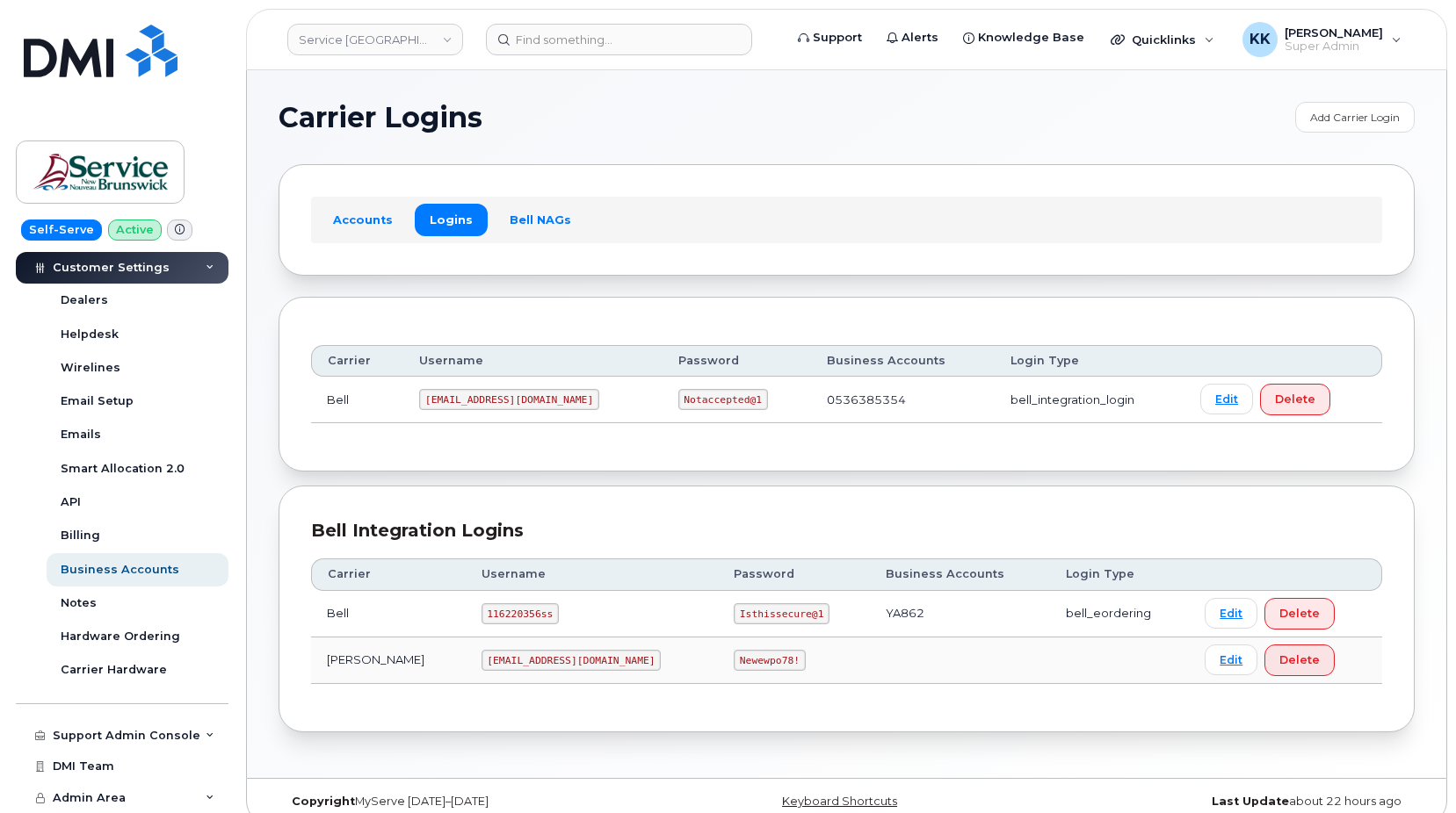
click at [734, 662] on code "Newewpo78!" at bounding box center [769, 660] width 72 height 22
click at [382, 43] on link "Service New Brunswick (SNB)" at bounding box center [376, 39] width 176 height 32
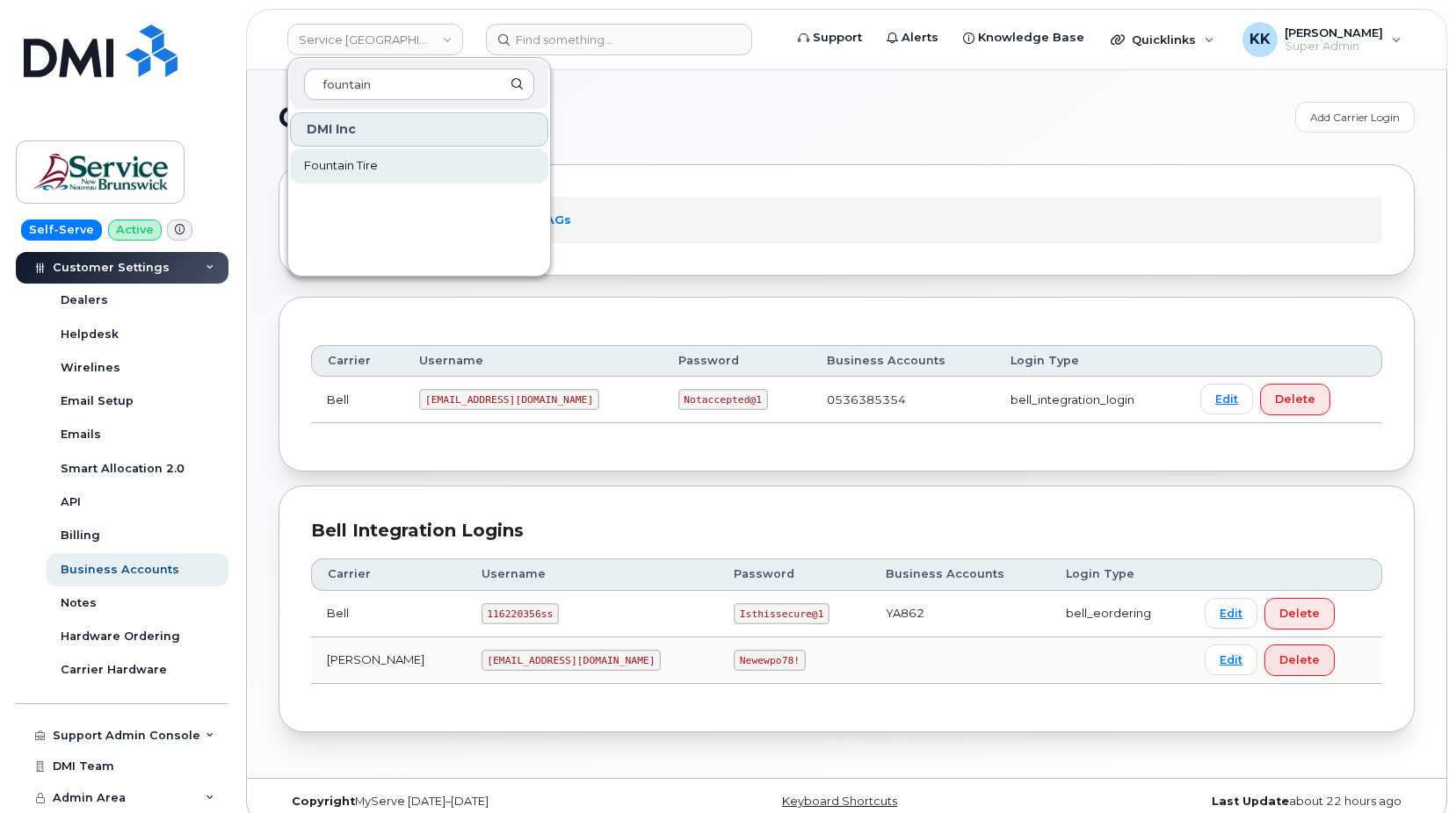
type input "fountain"
click at [349, 169] on span "Fountain Tire" at bounding box center [340, 166] width 74 height 18
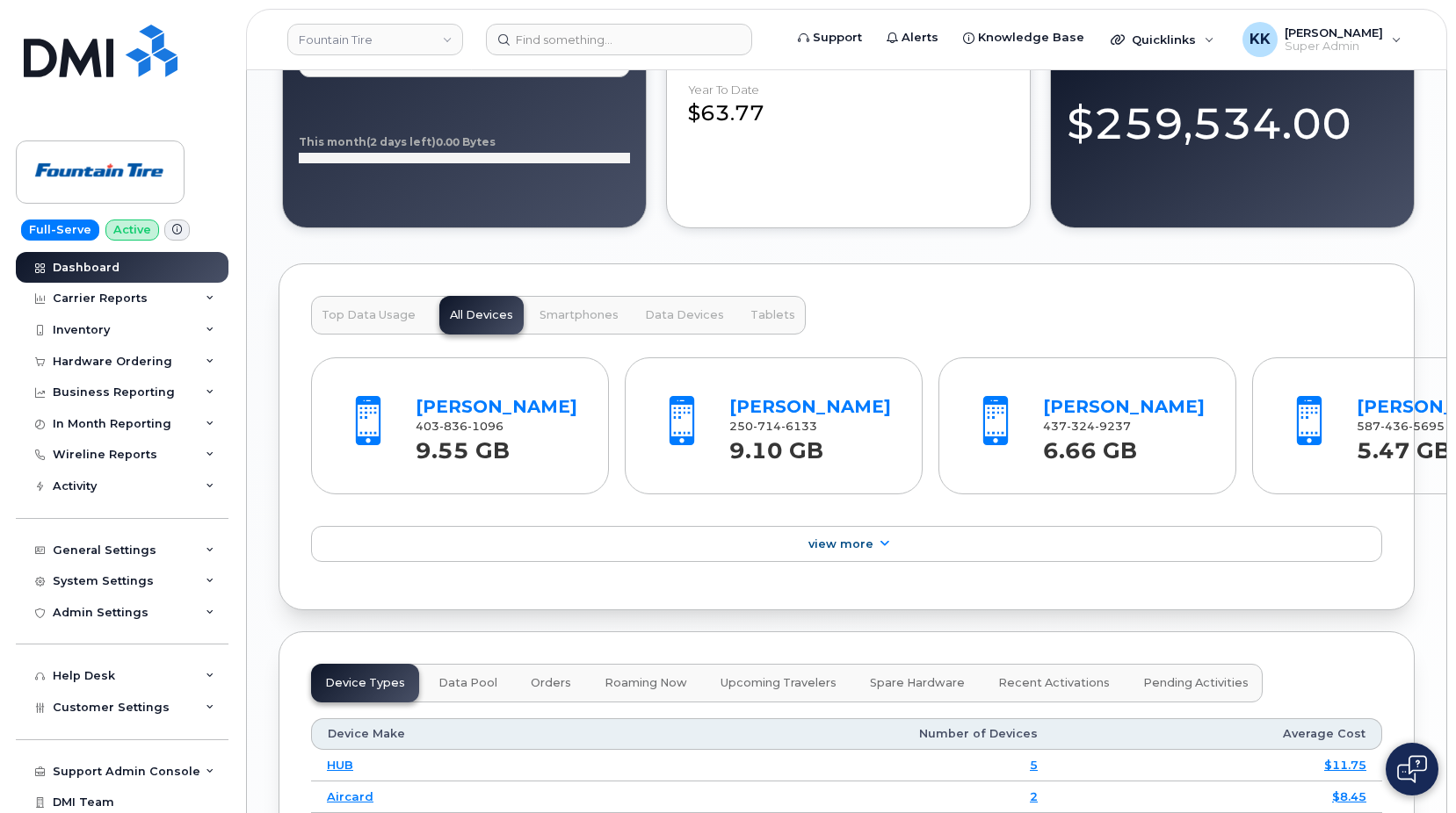
scroll to position [2210, 0]
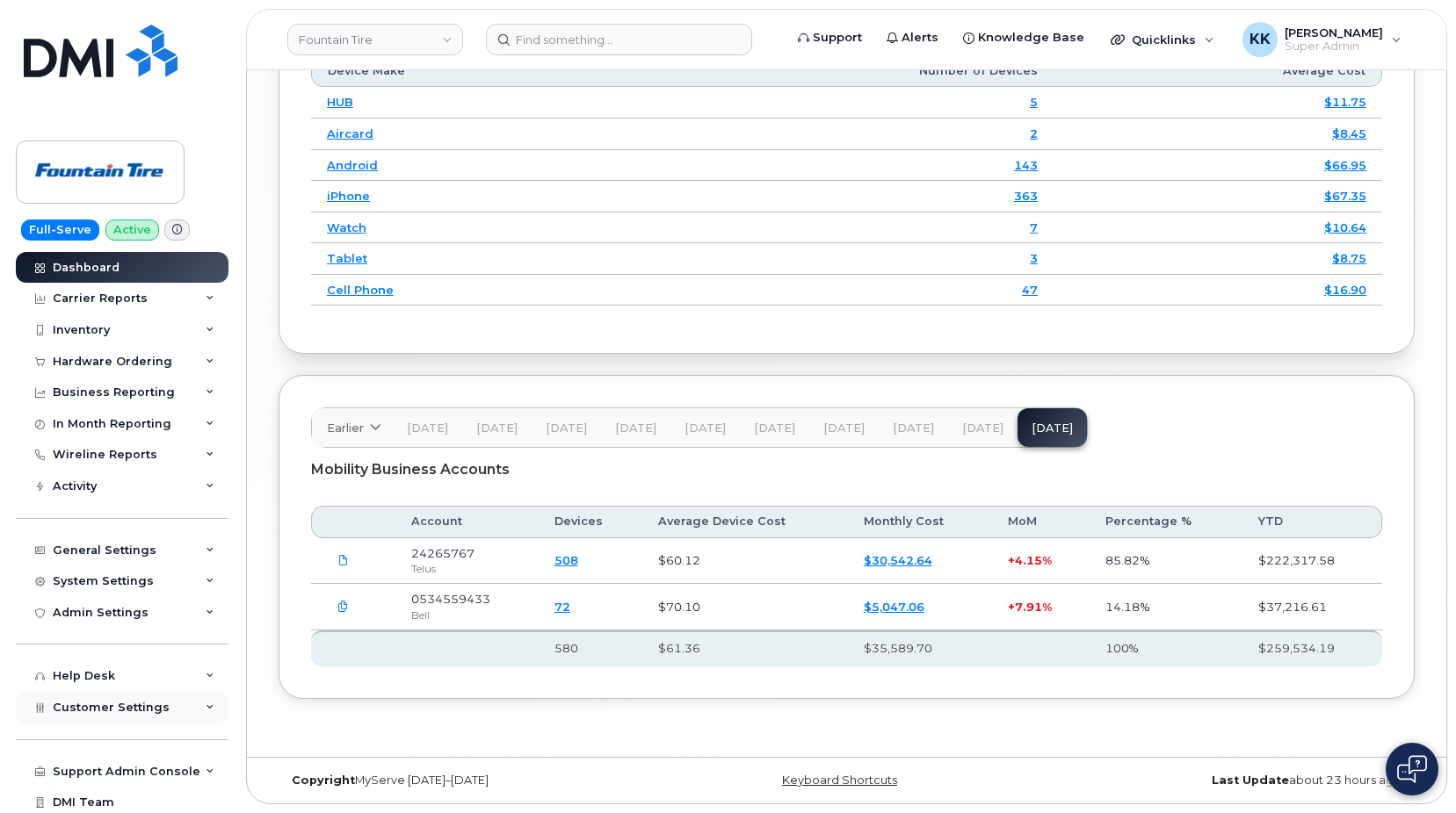
click at [103, 703] on span "Customer Settings" at bounding box center [111, 707] width 117 height 13
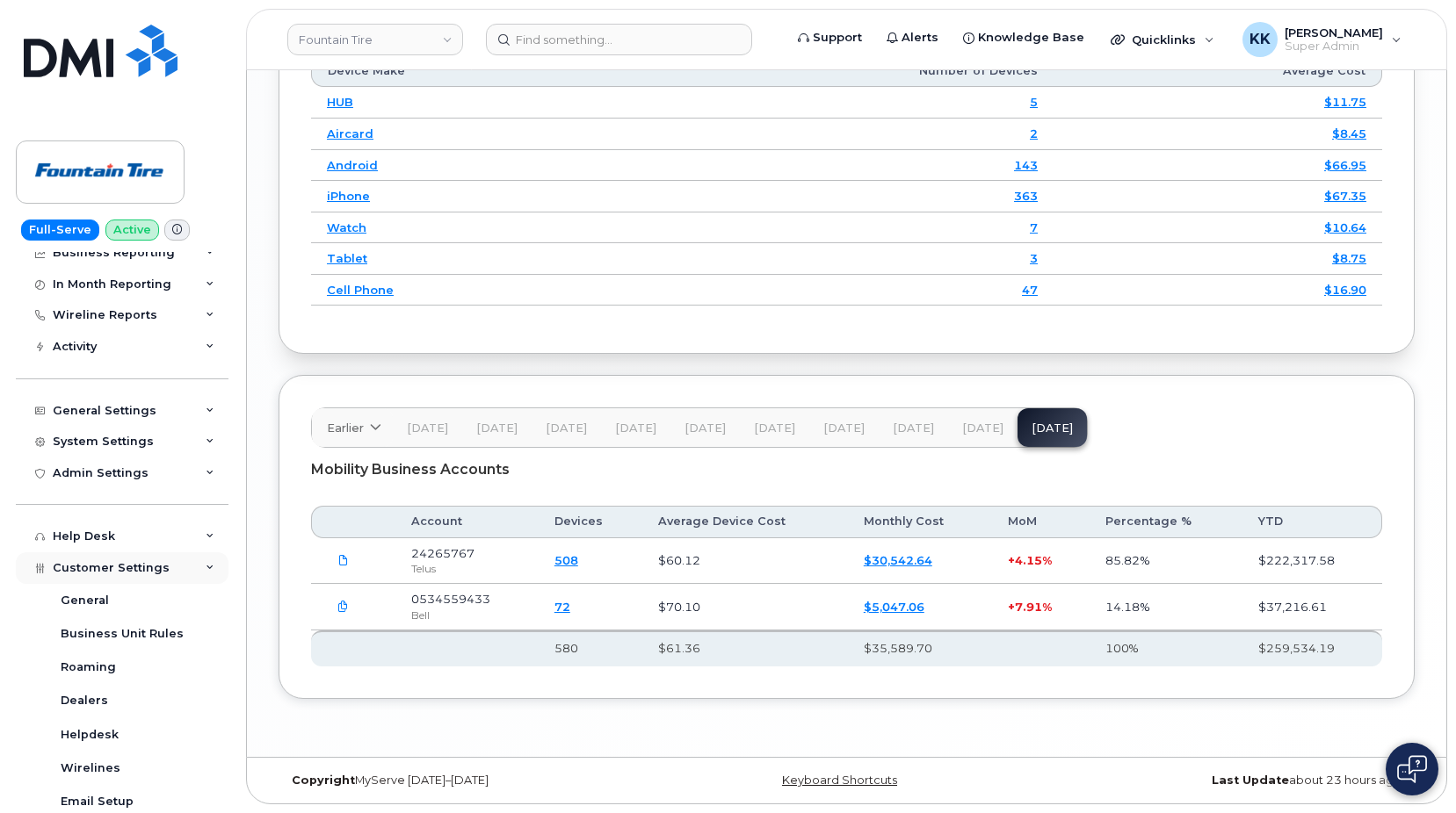
scroll to position [337, 0]
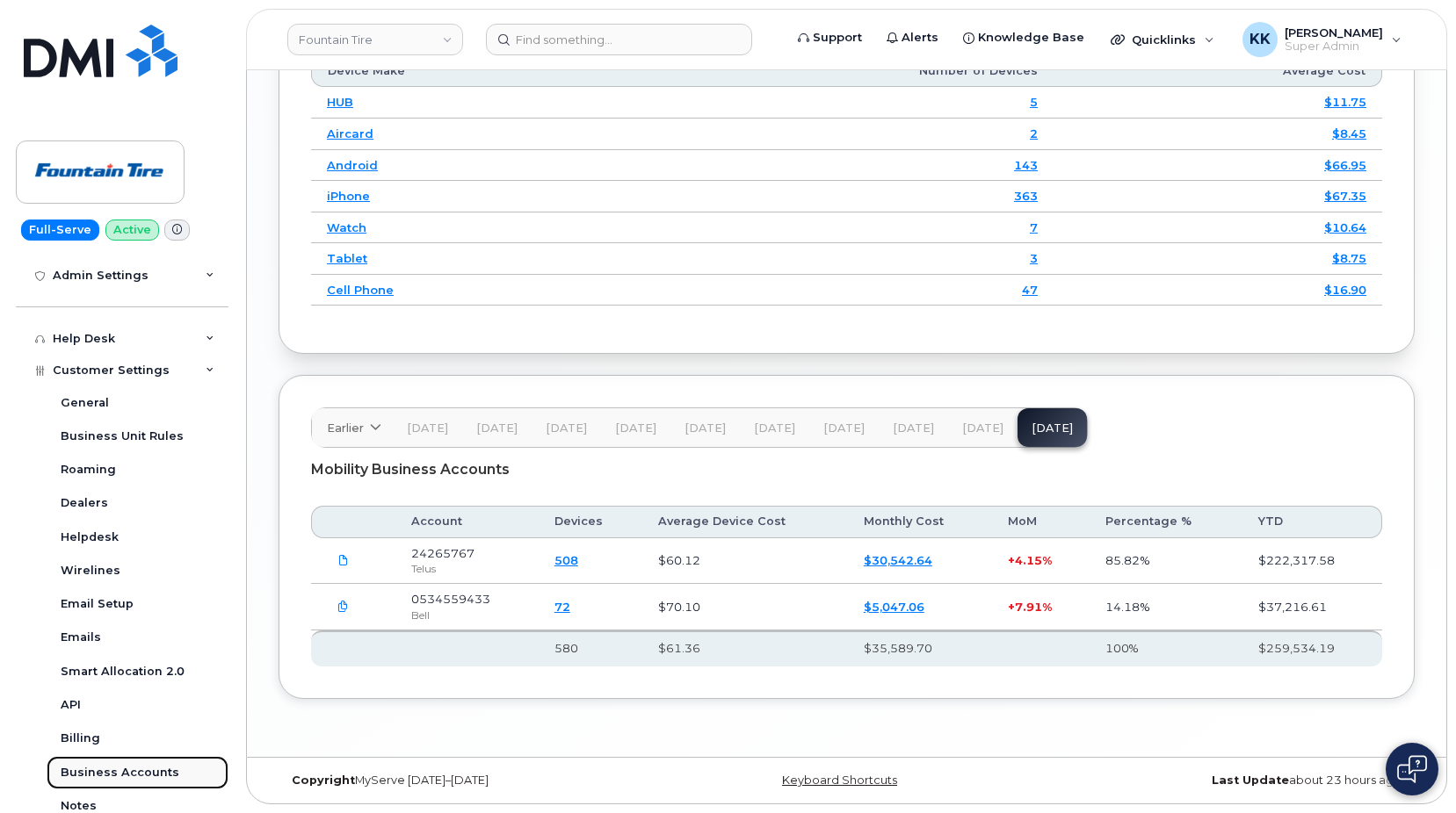
click at [121, 769] on div "Business Accounts" at bounding box center [120, 773] width 119 height 16
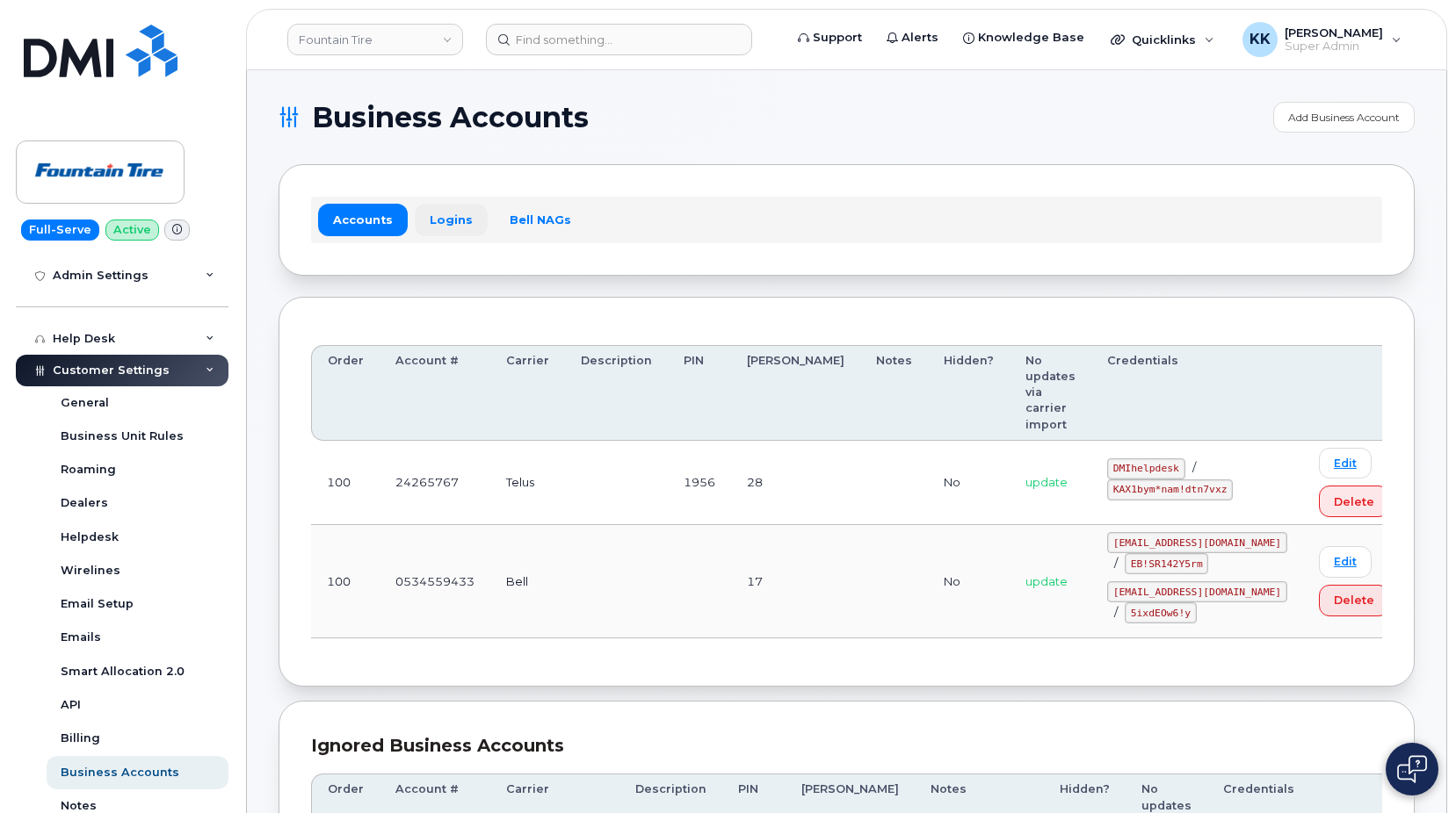
click at [431, 209] on link "Logins" at bounding box center [452, 220] width 73 height 32
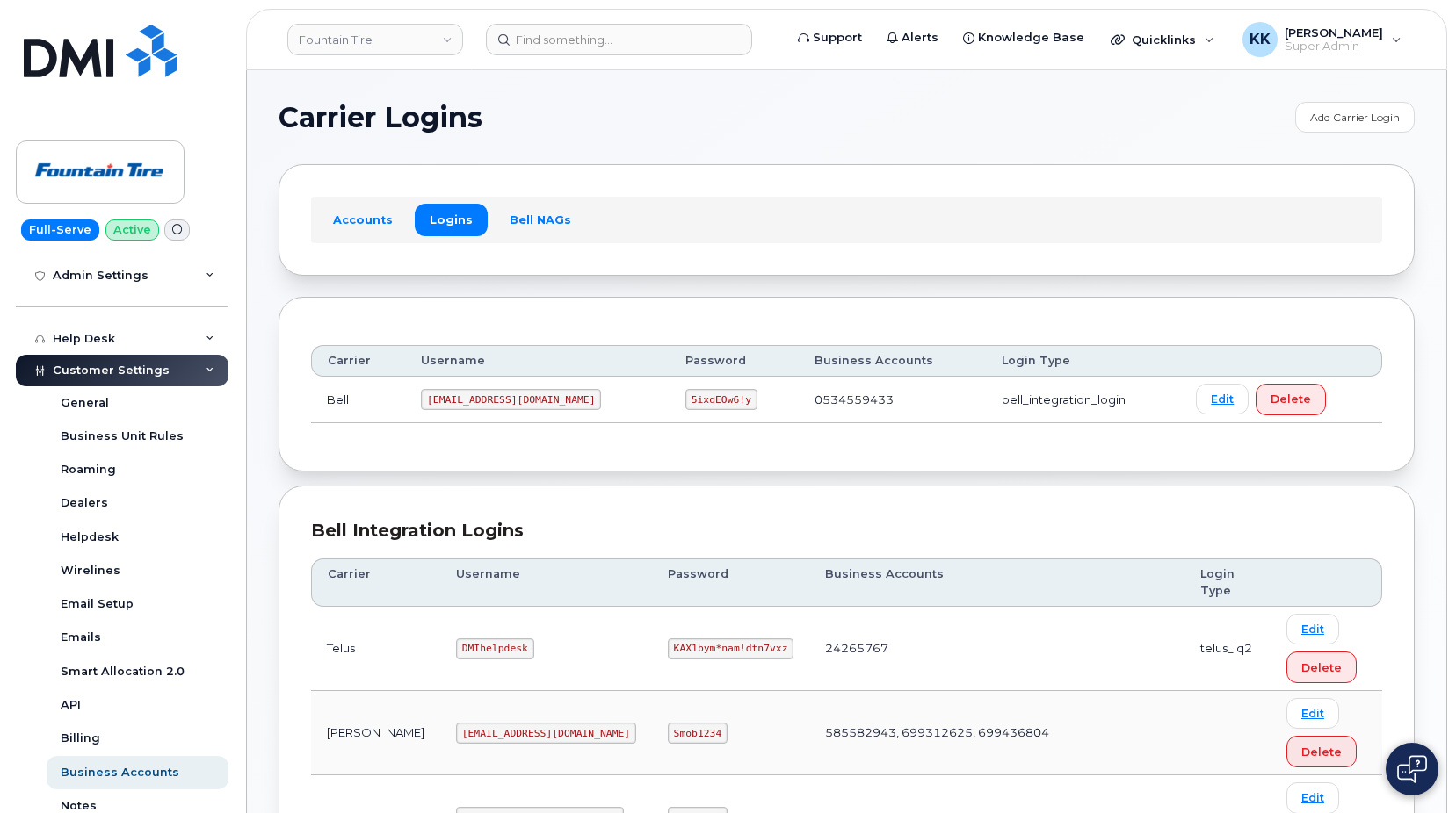
click at [465, 401] on code "[EMAIL_ADDRESS][DOMAIN_NAME]" at bounding box center [511, 399] width 180 height 22
click at [685, 403] on code "5ixdEOw6!y" at bounding box center [721, 399] width 72 height 22
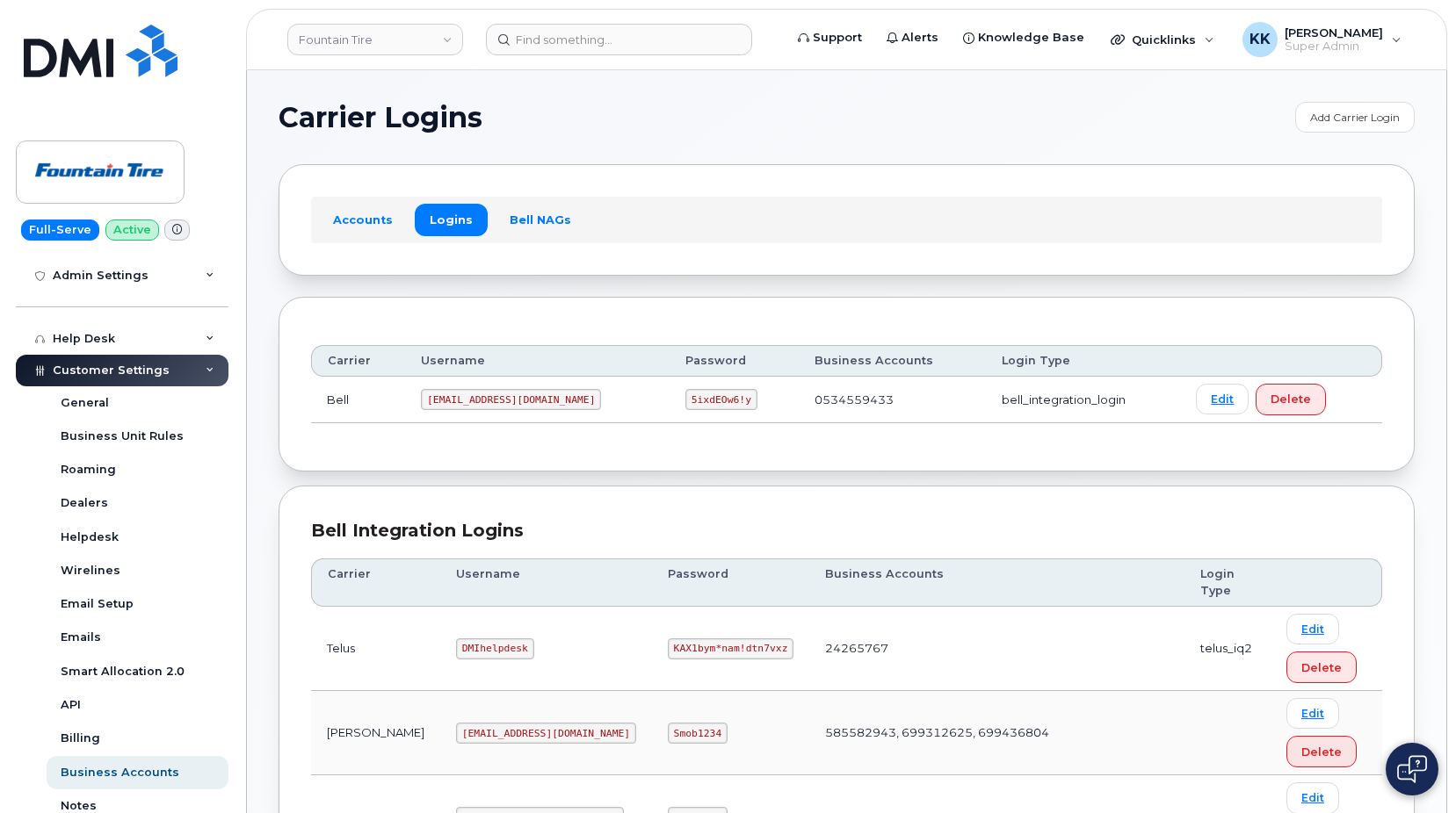
click at [685, 403] on code "5ixdEOw6!y" at bounding box center [721, 399] width 72 height 22
click at [373, 24] on link "Fountain Tire" at bounding box center [376, 39] width 176 height 32
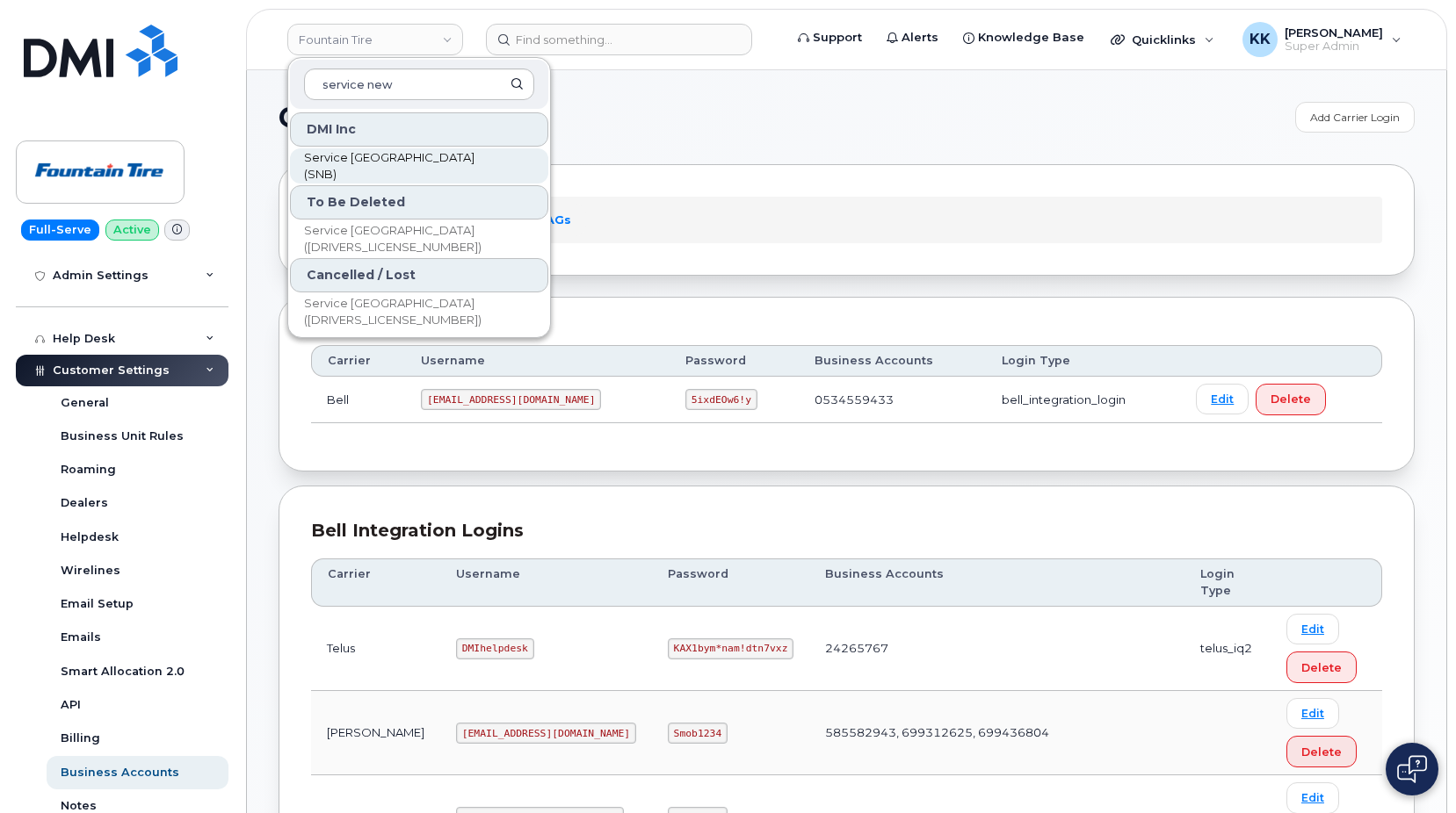
type input "service new"
click at [399, 176] on link "Service [GEOGRAPHIC_DATA] (SNB)" at bounding box center [419, 166] width 259 height 36
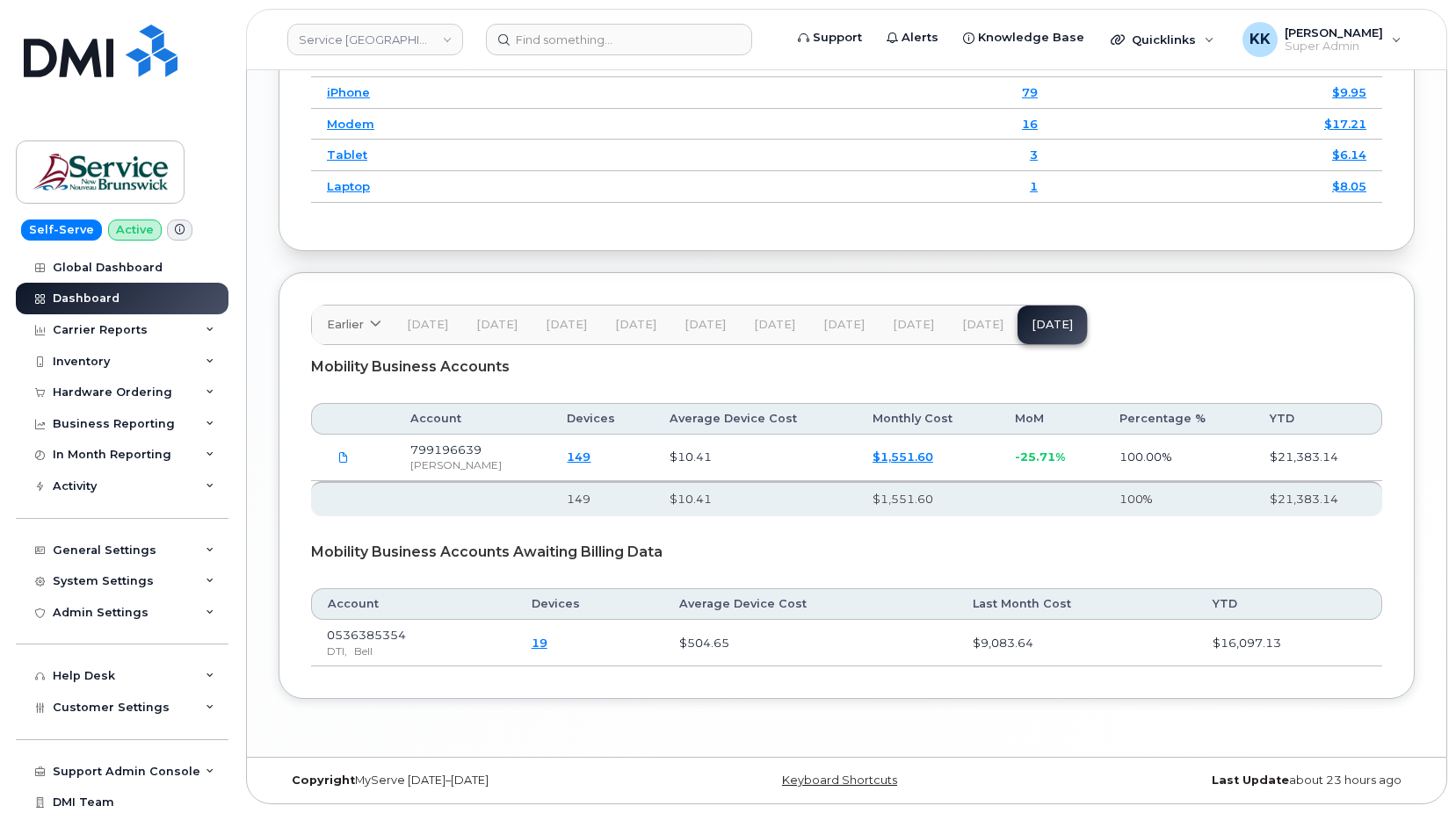
scroll to position [2356, 0]
click at [905, 460] on link "$1,551.60" at bounding box center [902, 456] width 61 height 14
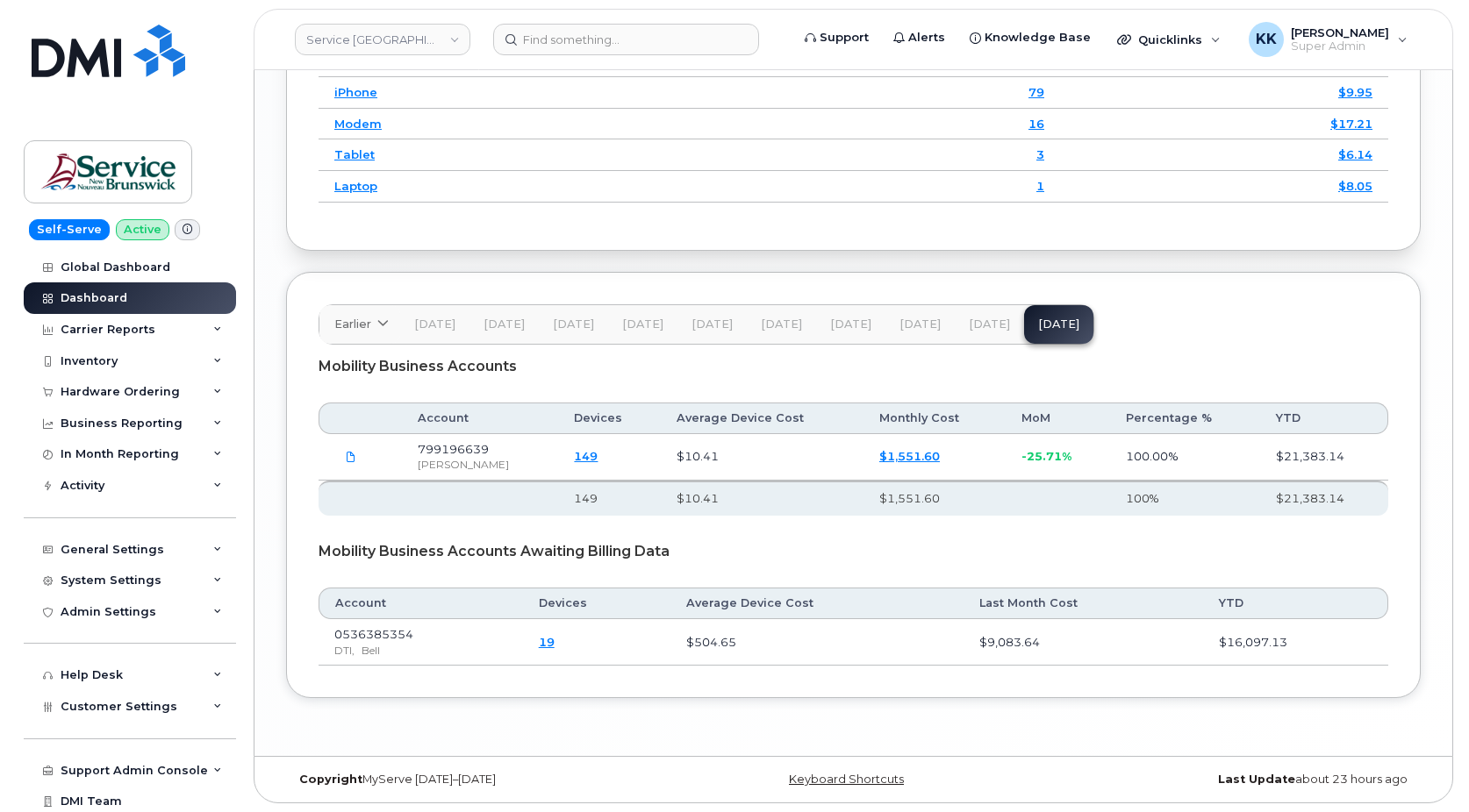
scroll to position [2321, 0]
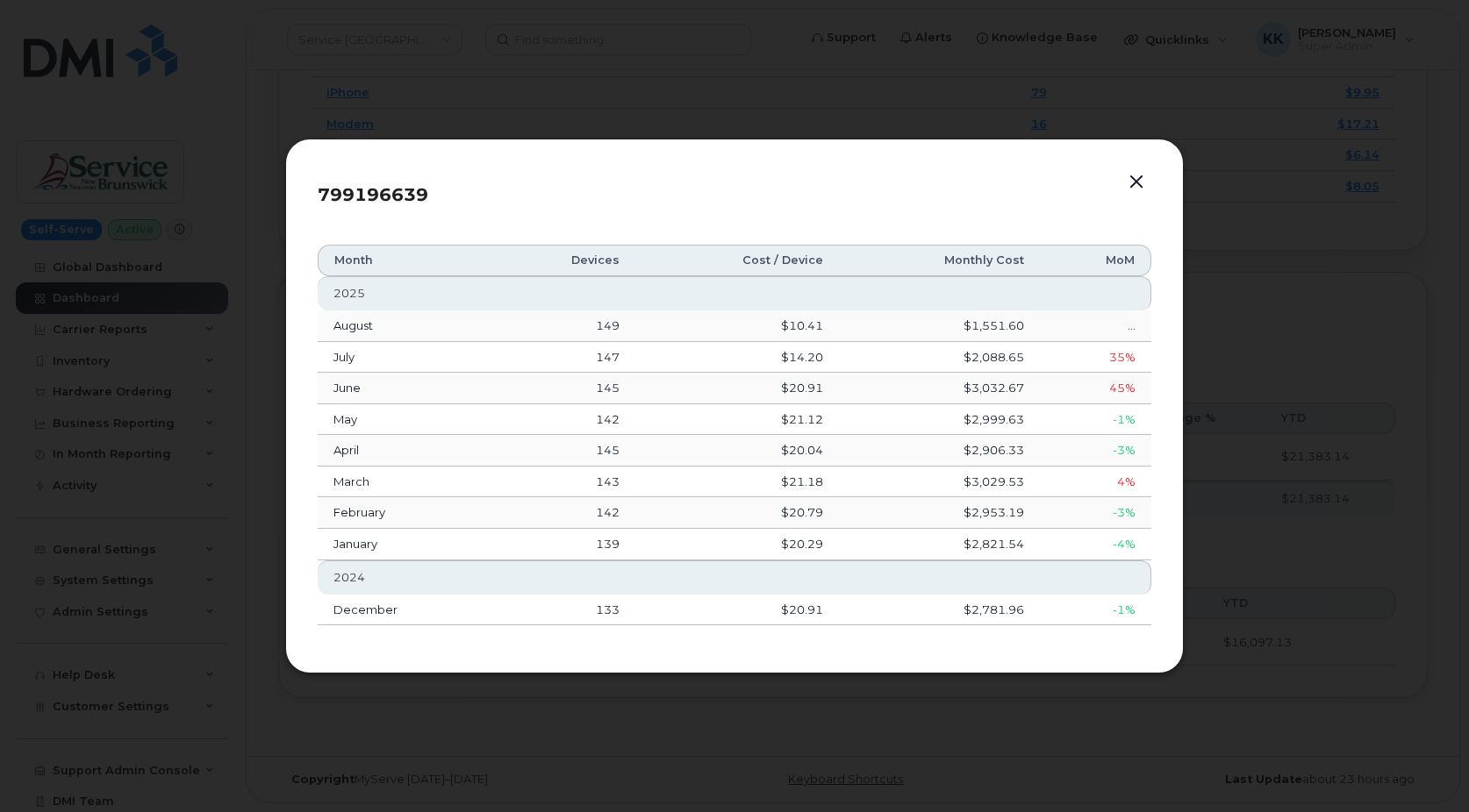
click at [1138, 181] on button "button" at bounding box center [1136, 182] width 26 height 24
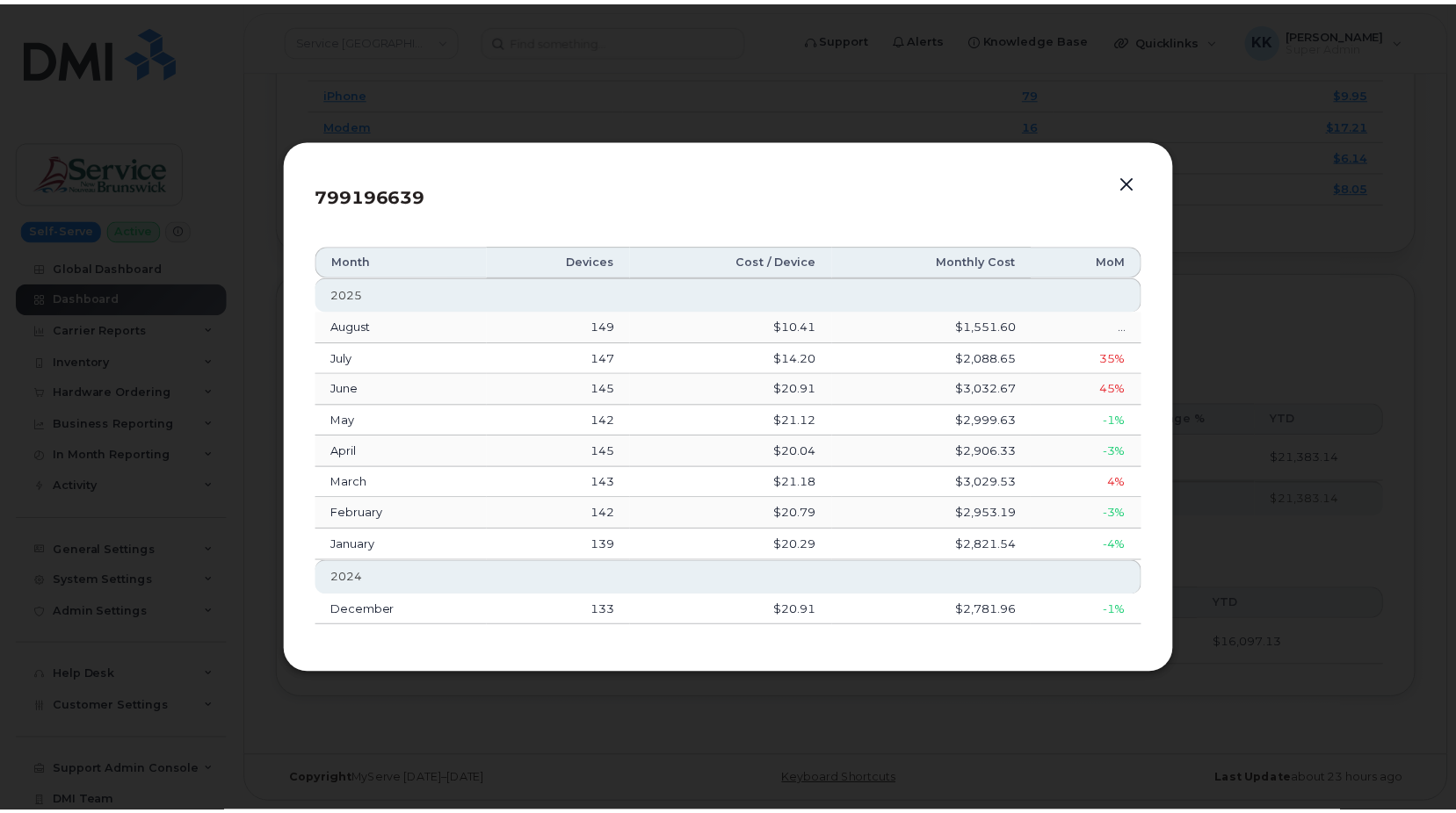
scroll to position [2356, 0]
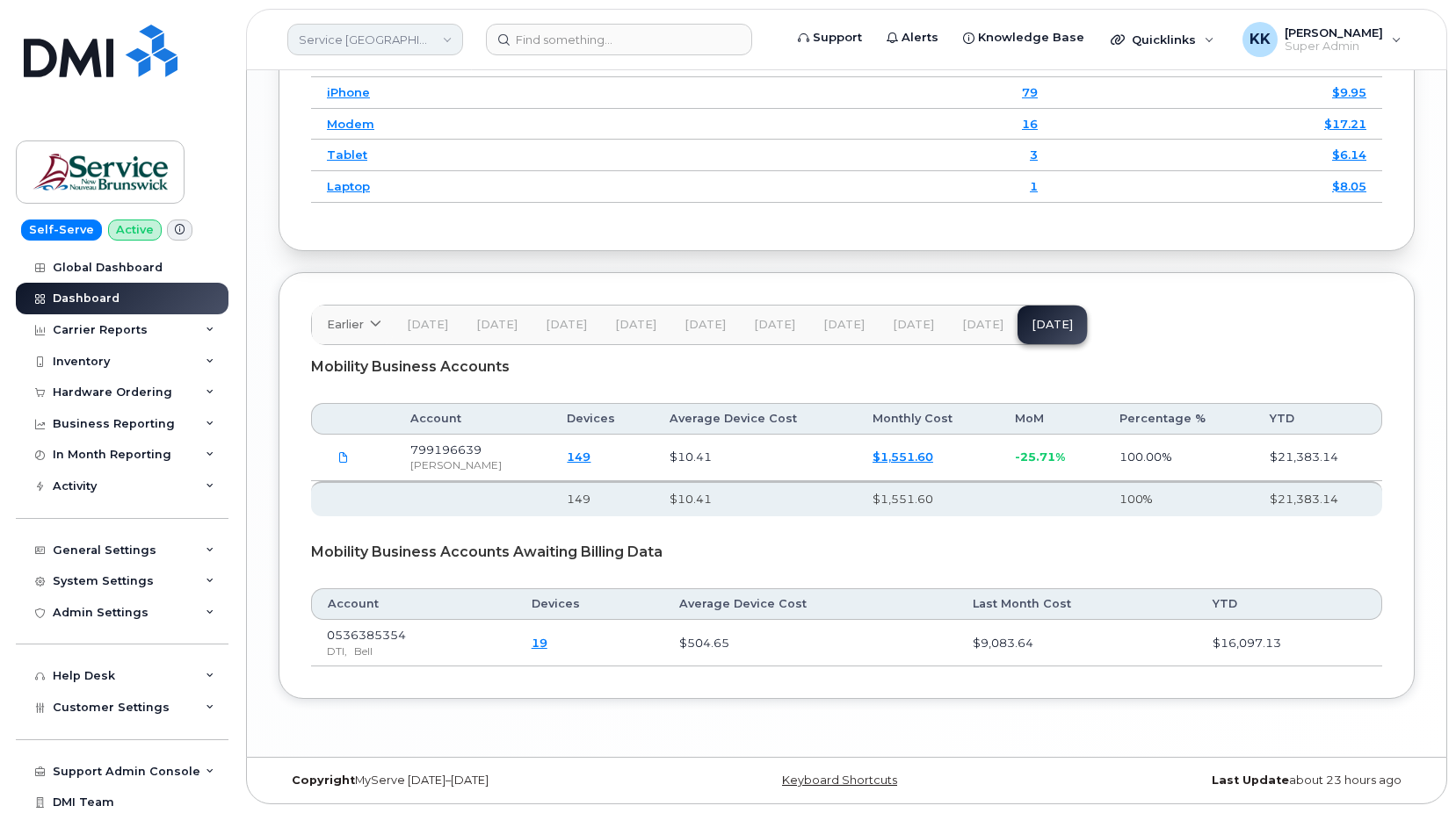
click at [349, 42] on link "Service New Brunswick (SNB)" at bounding box center [376, 39] width 176 height 32
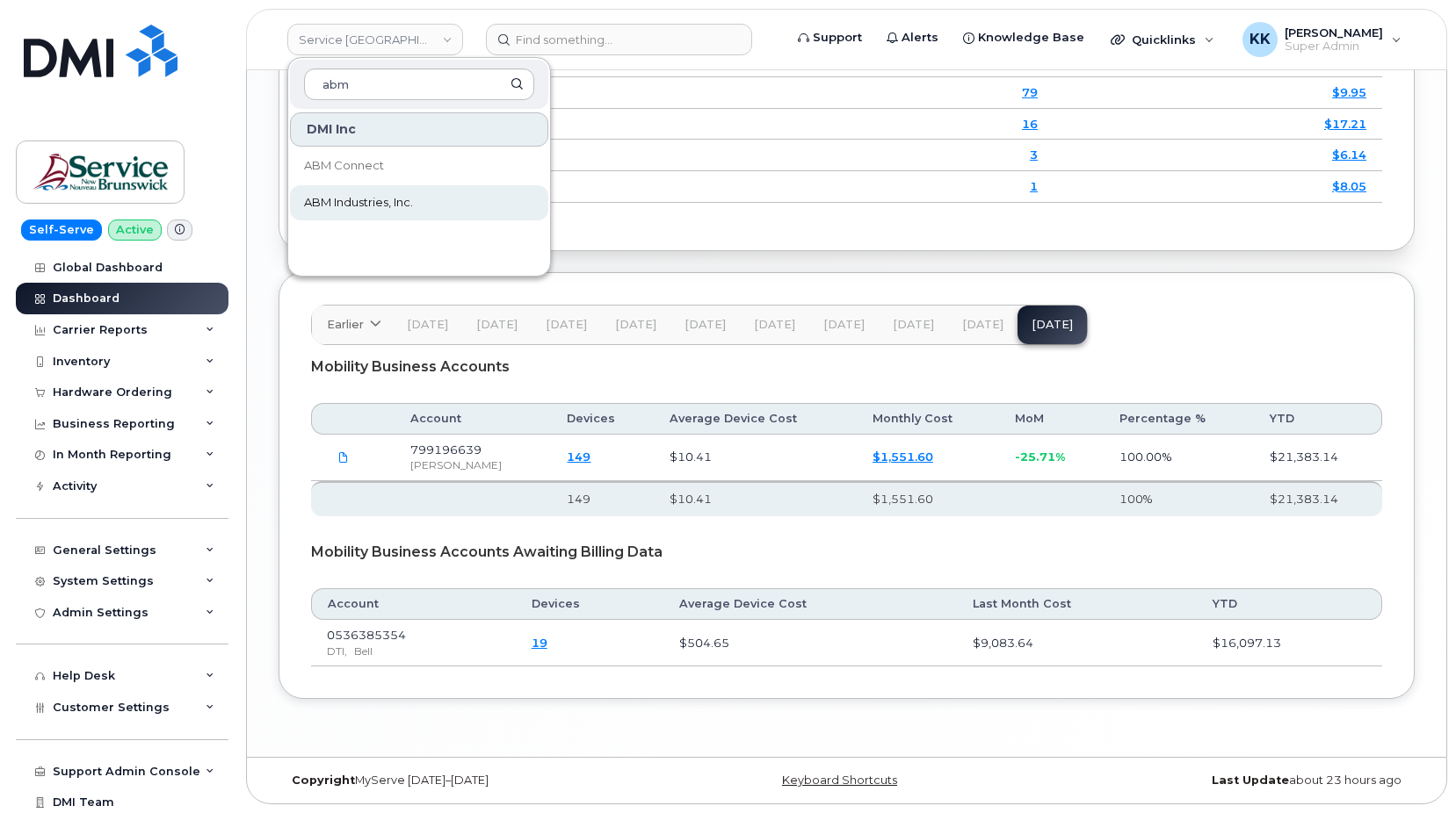
type input "abm"
click at [346, 202] on span "ABM Industries, Inc." at bounding box center [358, 202] width 109 height 18
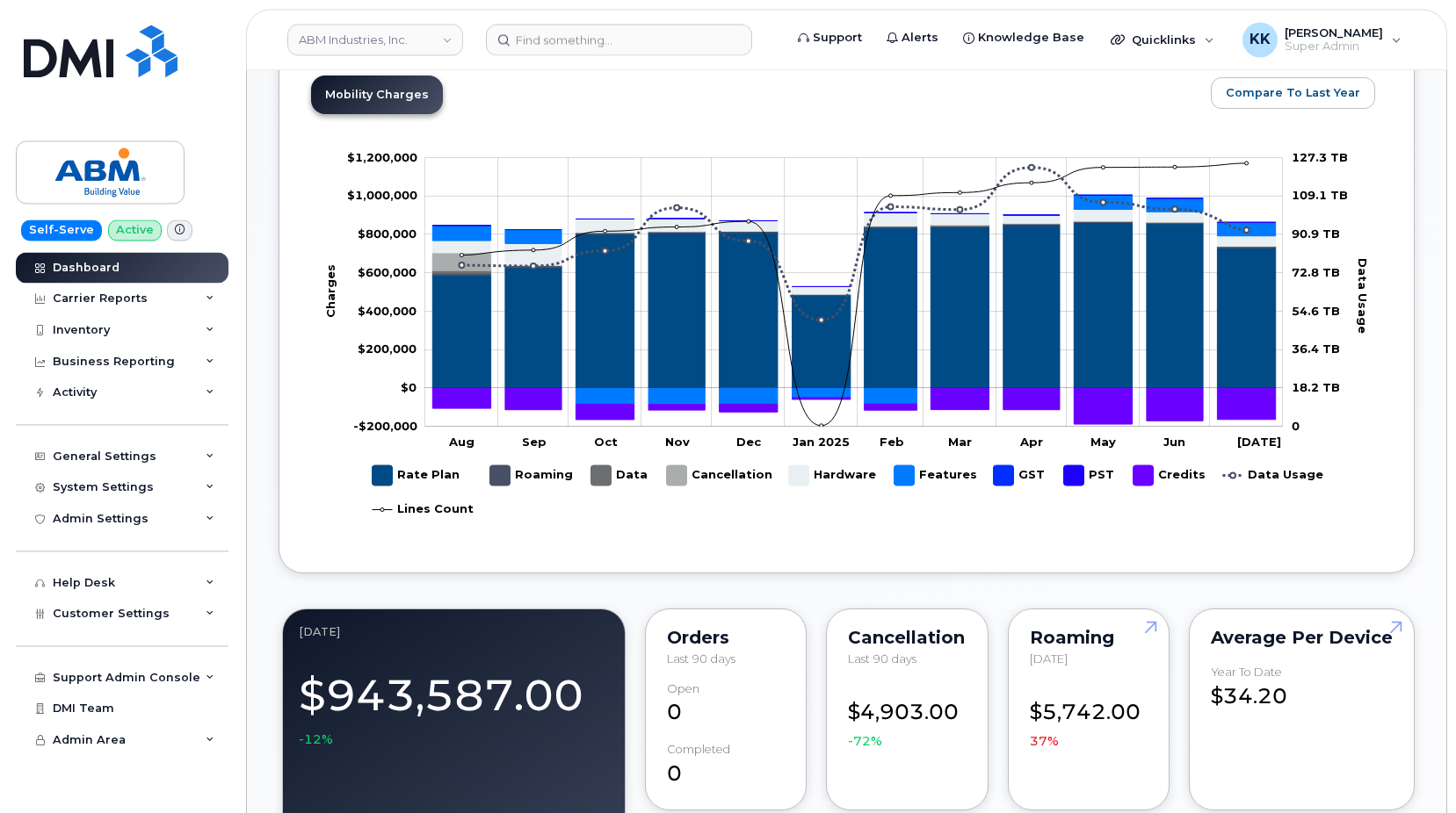
scroll to position [1075, 0]
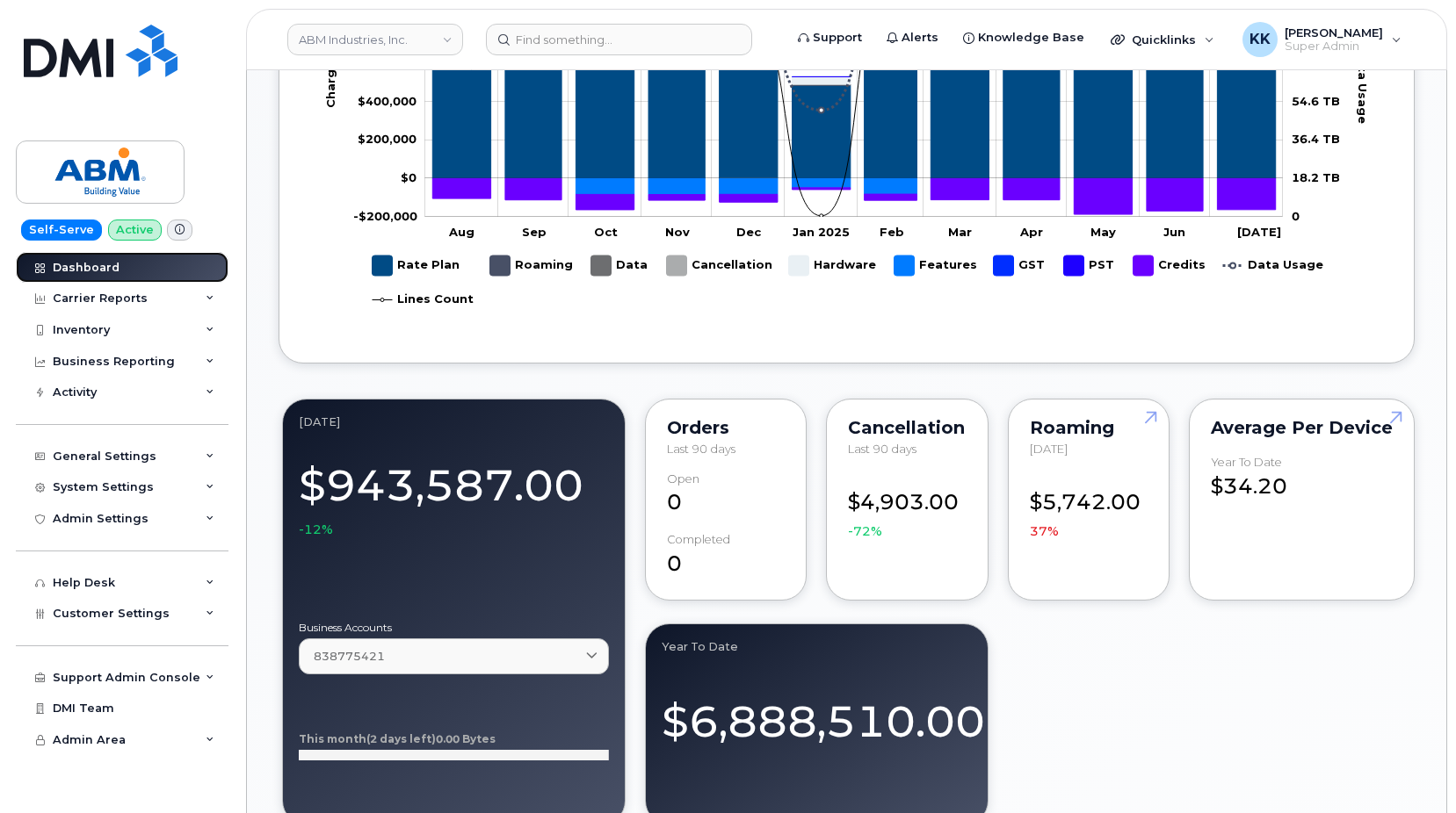
click at [76, 262] on div "Dashboard" at bounding box center [85, 268] width 67 height 14
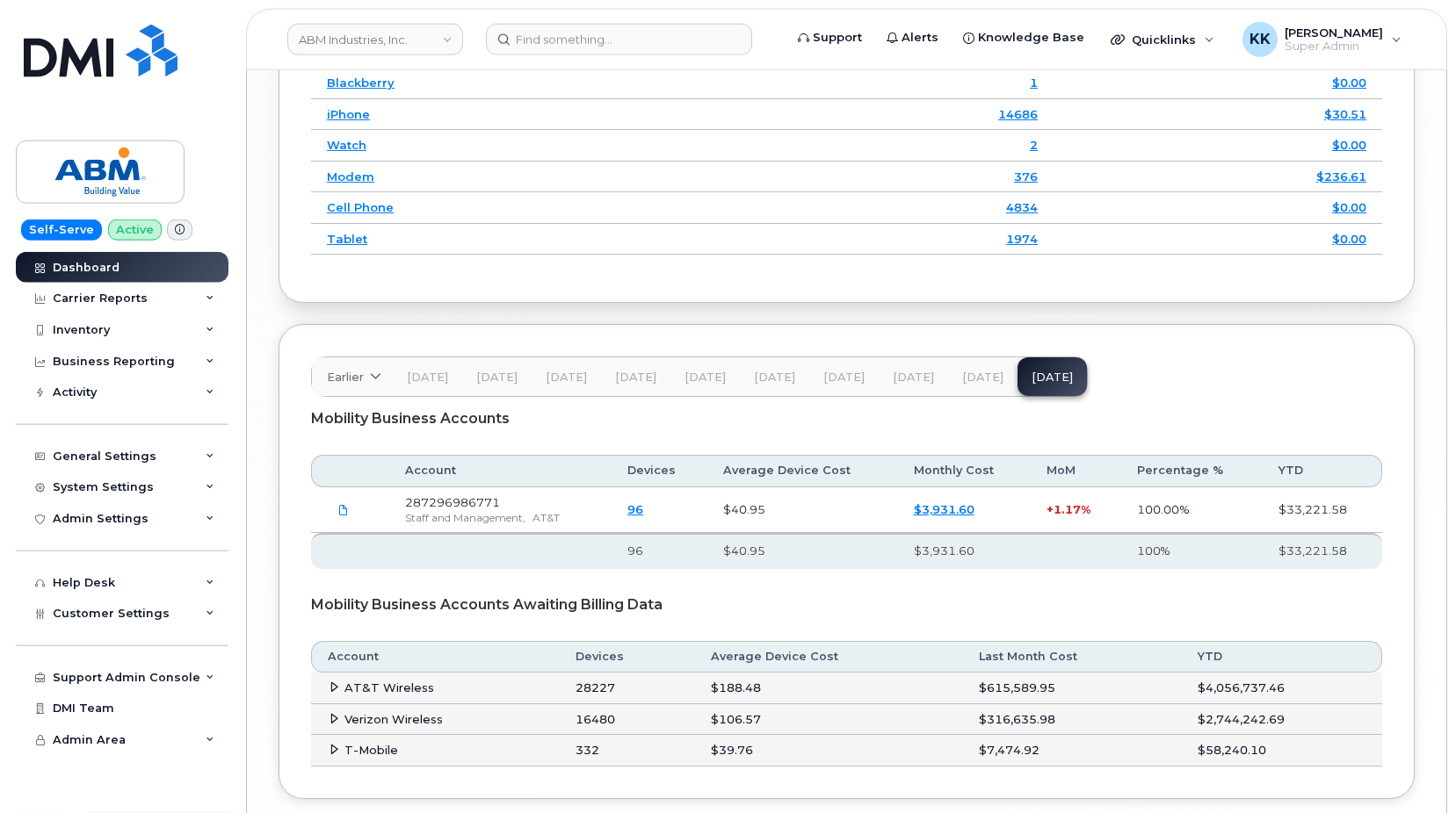
scroll to position [2710, 0]
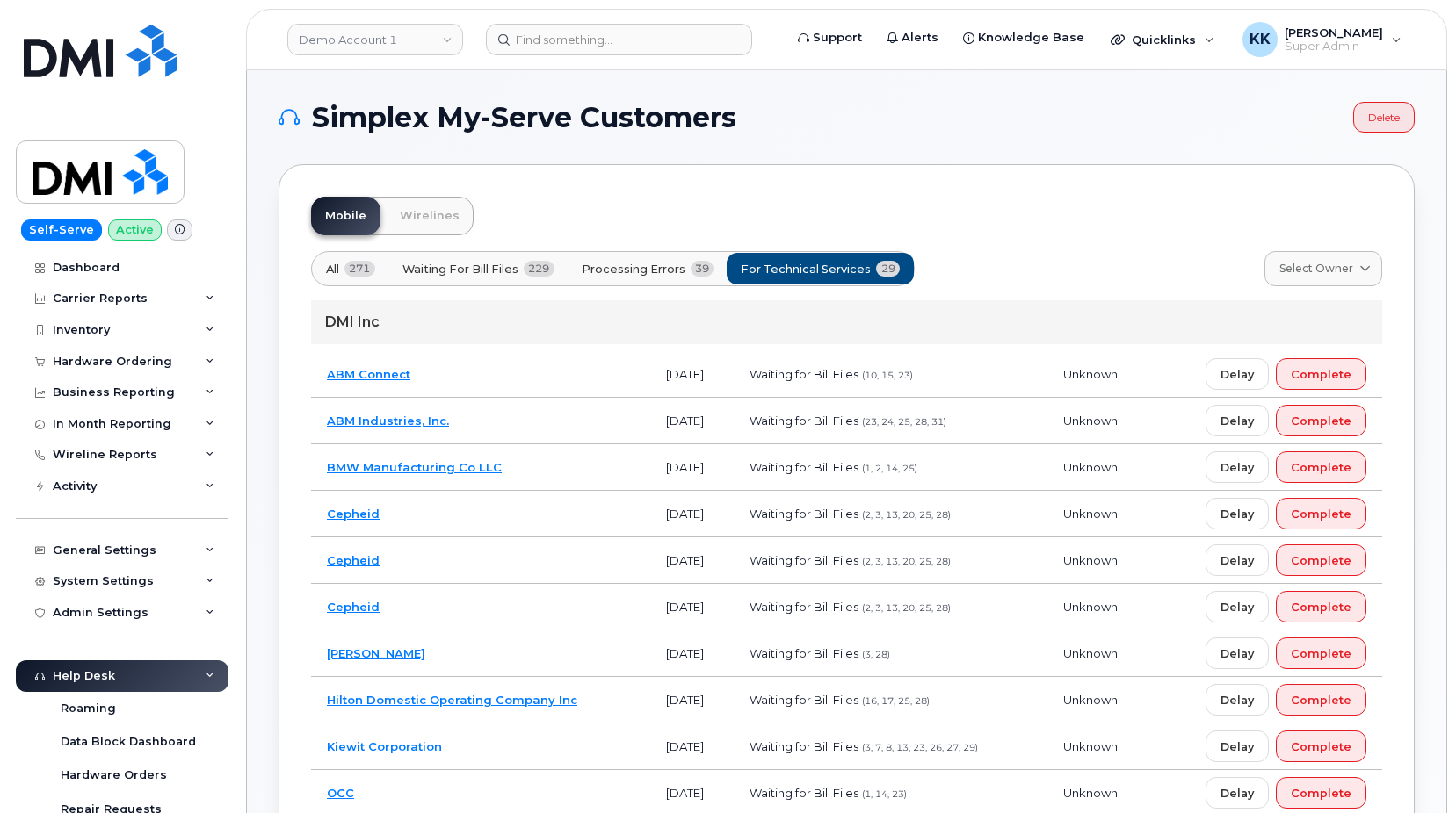
click at [488, 526] on td "Cepheid" at bounding box center [481, 514] width 339 height 47
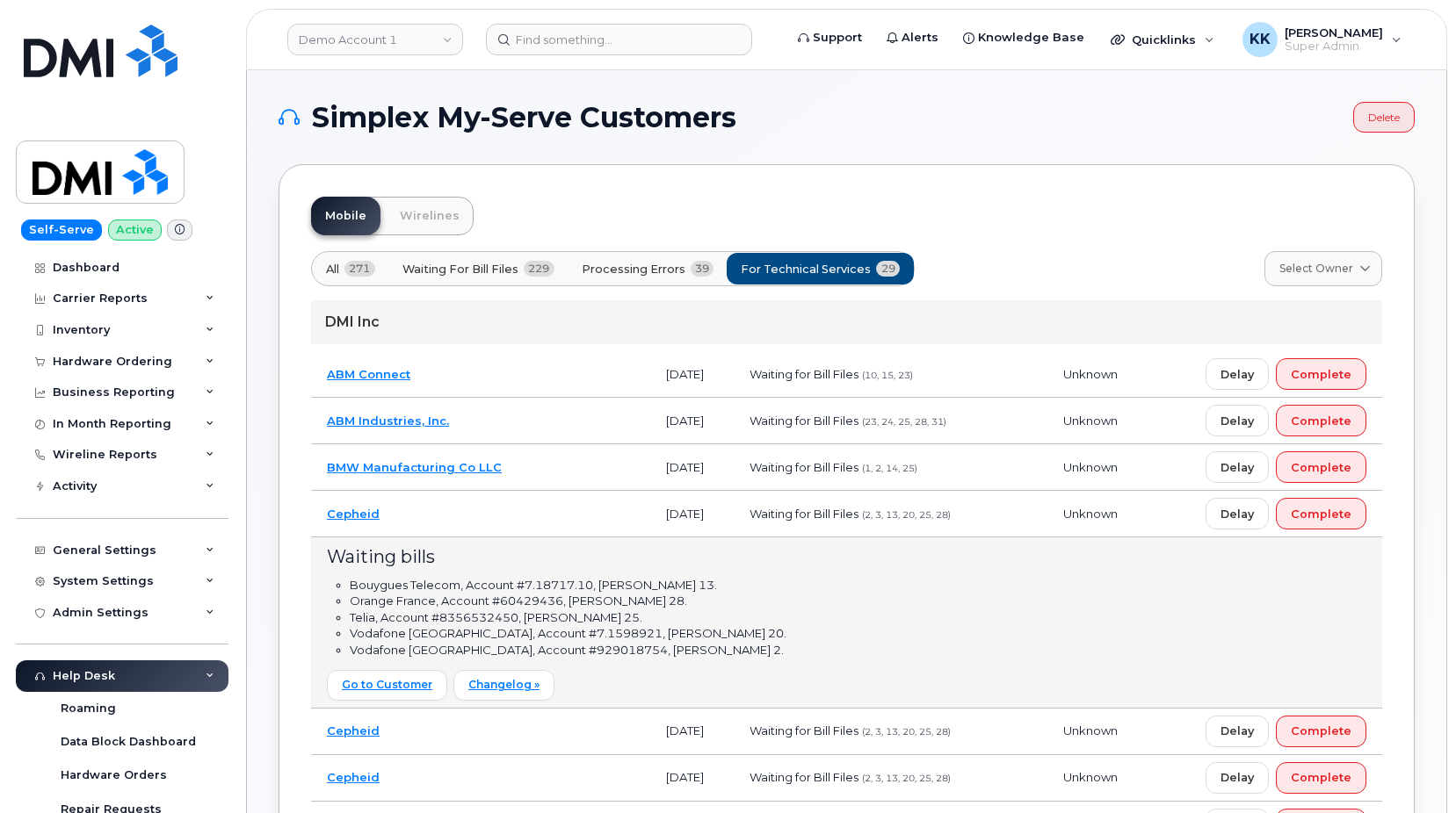
click at [508, 513] on td "Cepheid" at bounding box center [481, 514] width 339 height 47
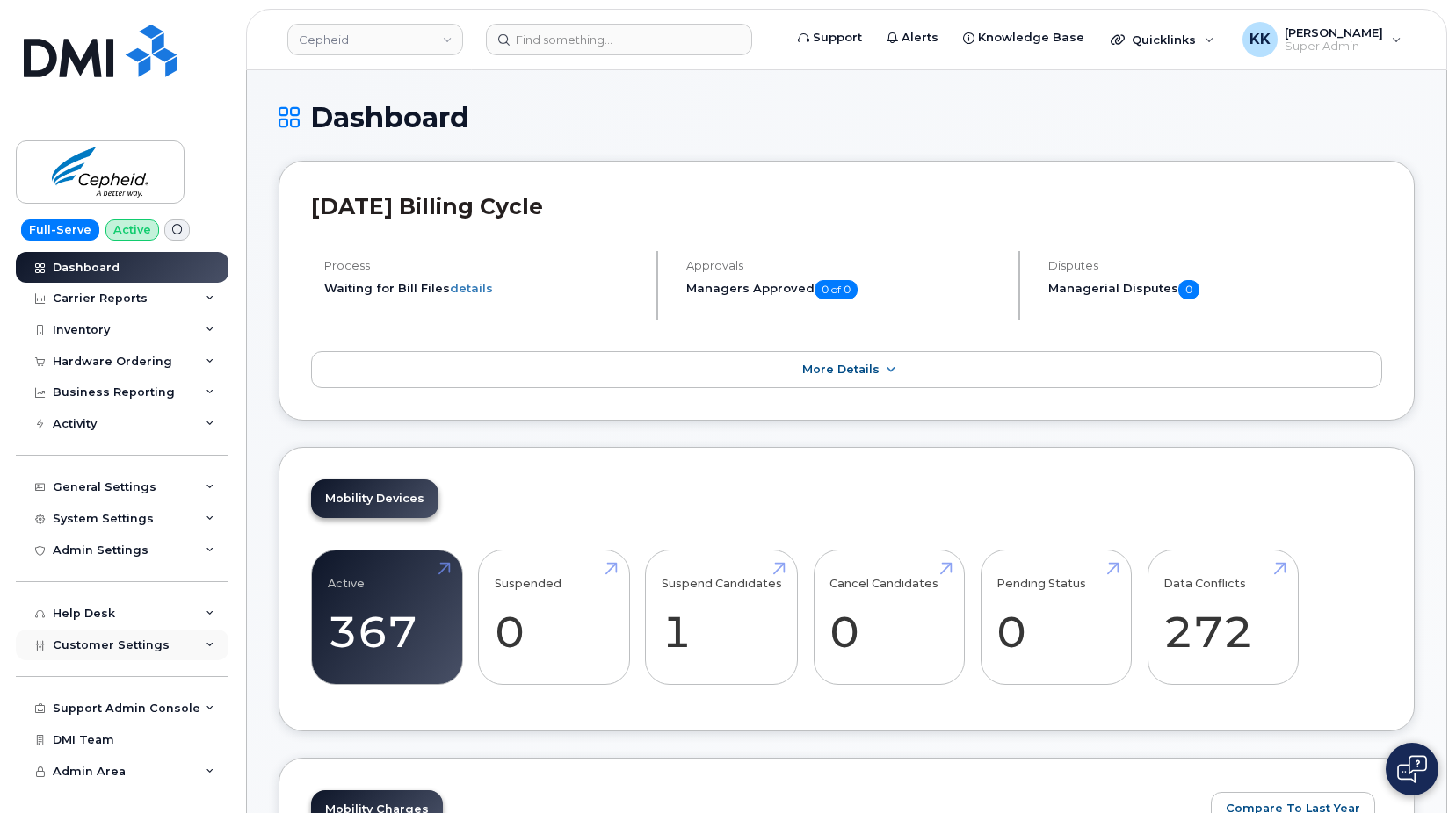
click at [118, 642] on span "Customer Settings" at bounding box center [111, 645] width 117 height 13
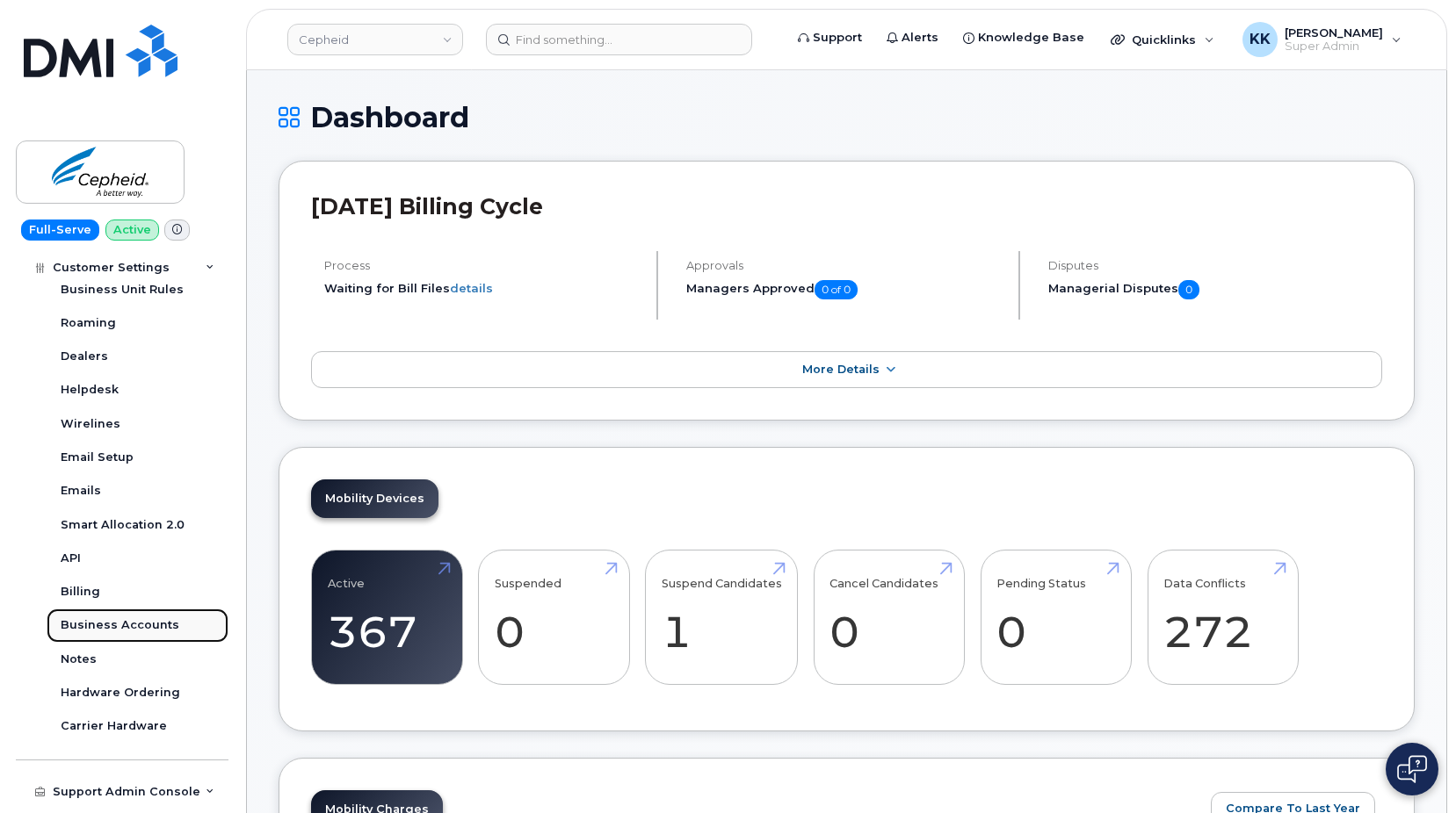
click at [119, 626] on div "Business Accounts" at bounding box center [120, 625] width 119 height 16
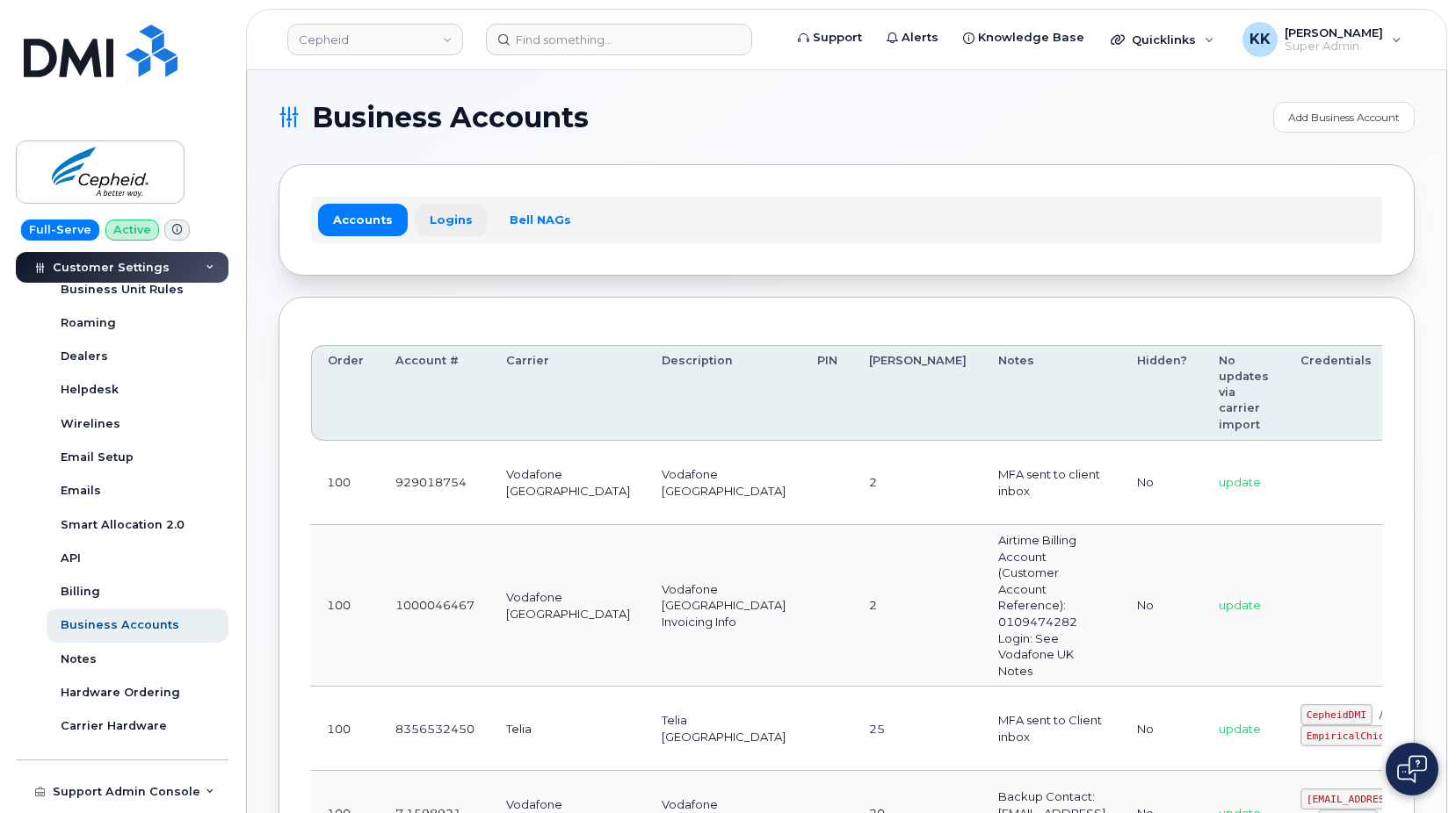
click at [415, 216] on link "Logins" at bounding box center [452, 220] width 73 height 32
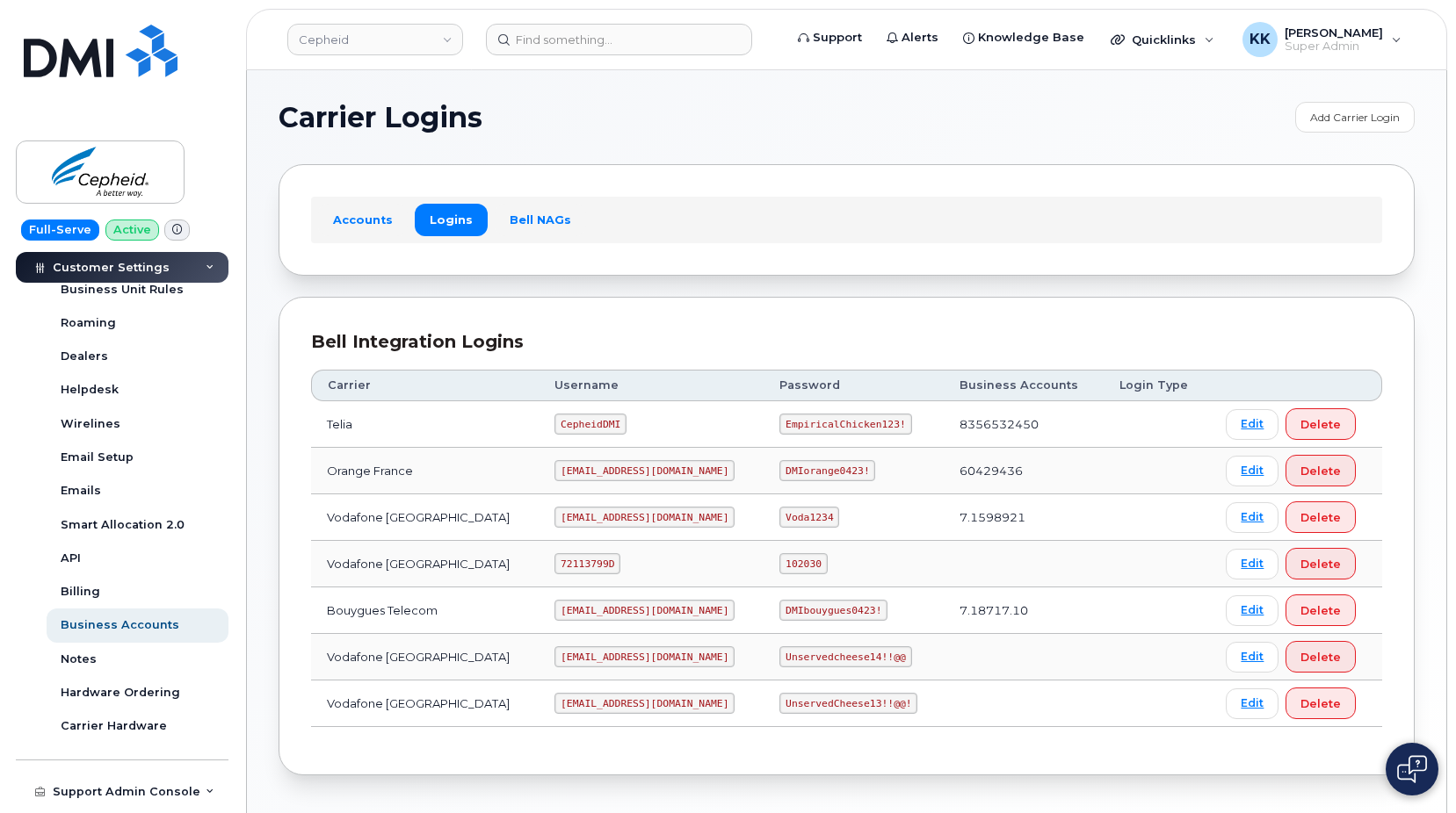
click at [572, 425] on code "CepheidDMI" at bounding box center [590, 424] width 72 height 22
click at [780, 425] on code "EmpiricalChicken123!" at bounding box center [845, 424] width 132 height 22
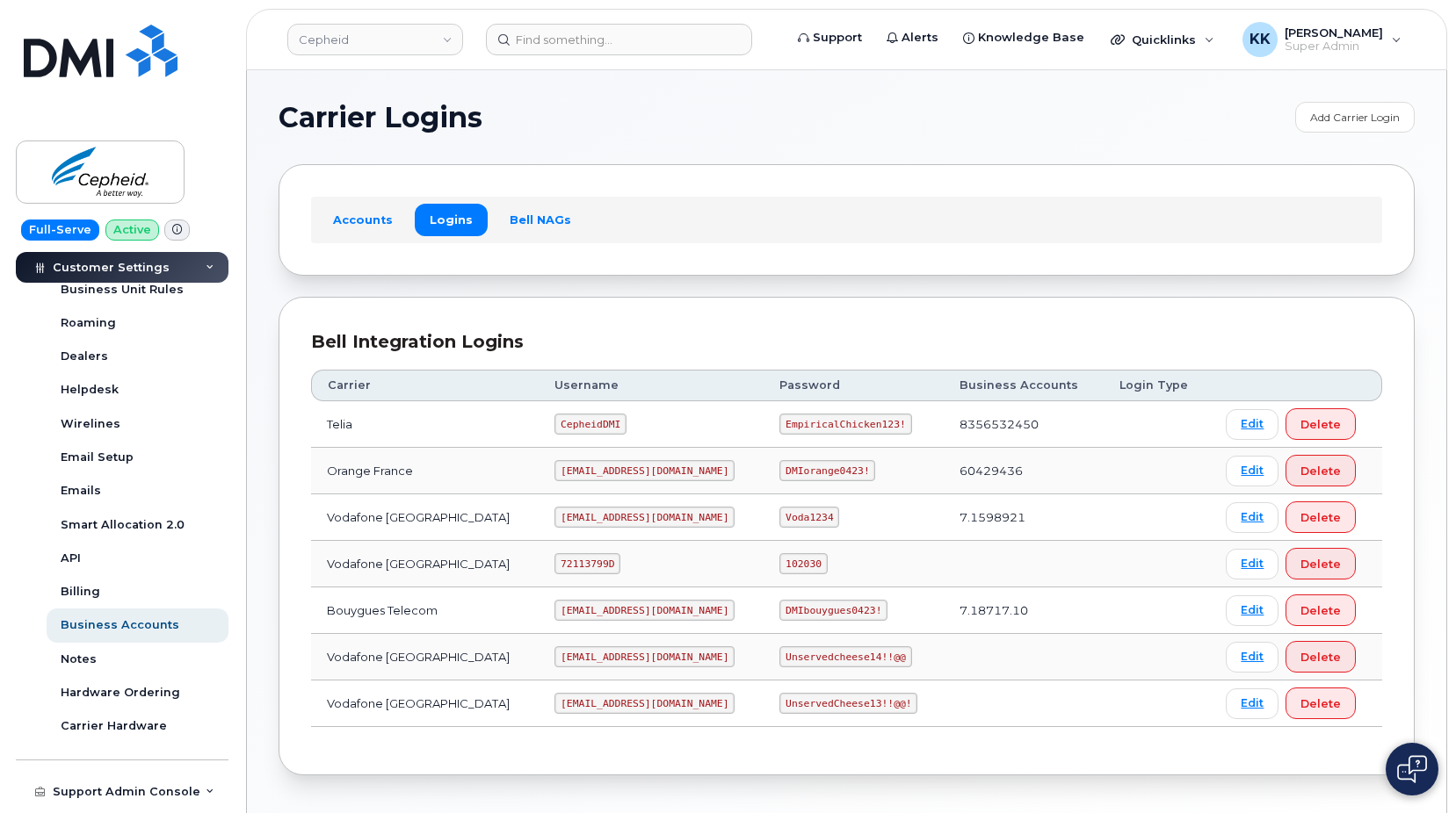
click at [780, 425] on code "EmpiricalChicken123!" at bounding box center [845, 424] width 132 height 22
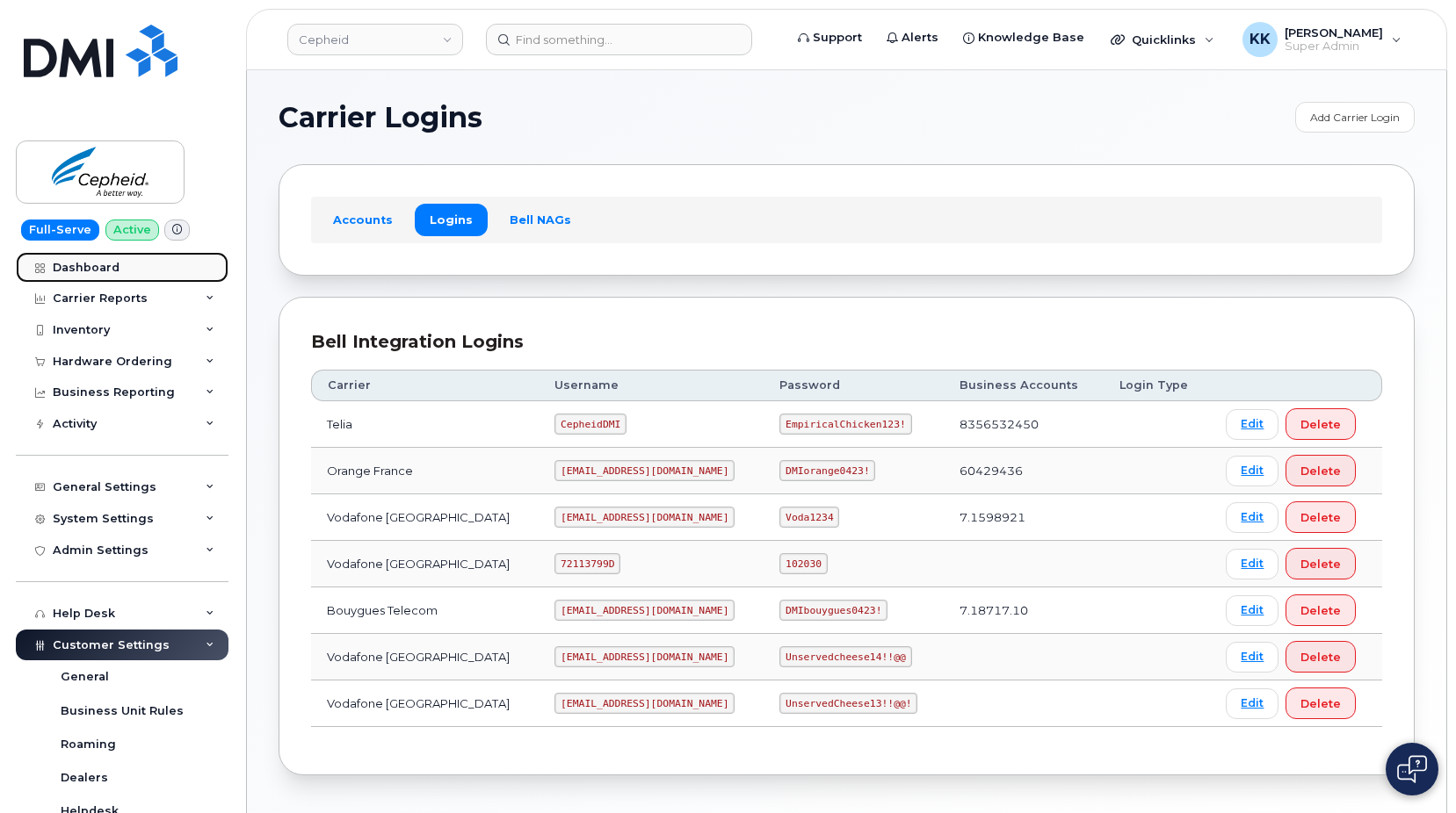
click at [107, 273] on div "Dashboard" at bounding box center [85, 268] width 67 height 14
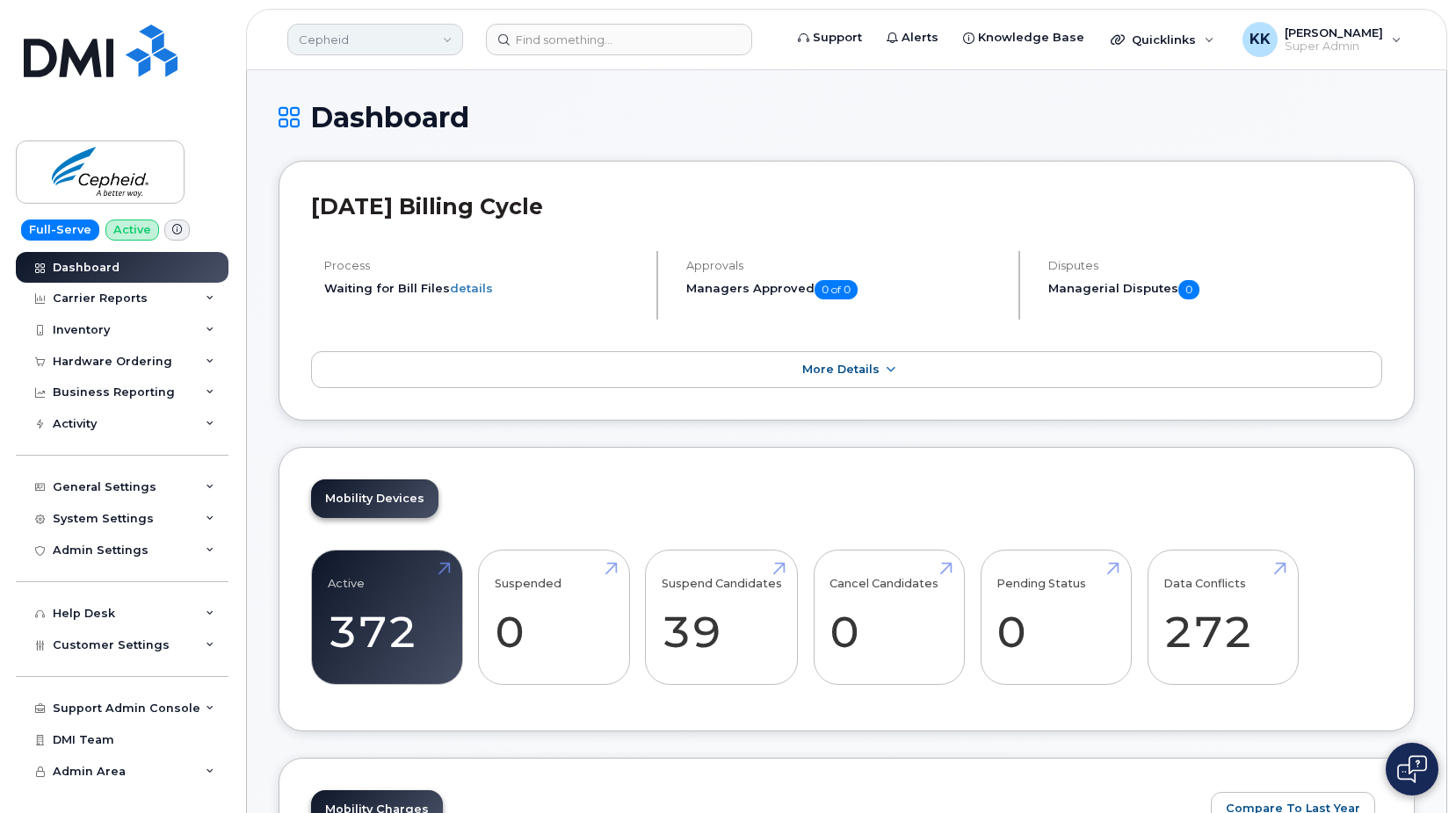
click at [406, 34] on link "Cepheid" at bounding box center [376, 39] width 176 height 32
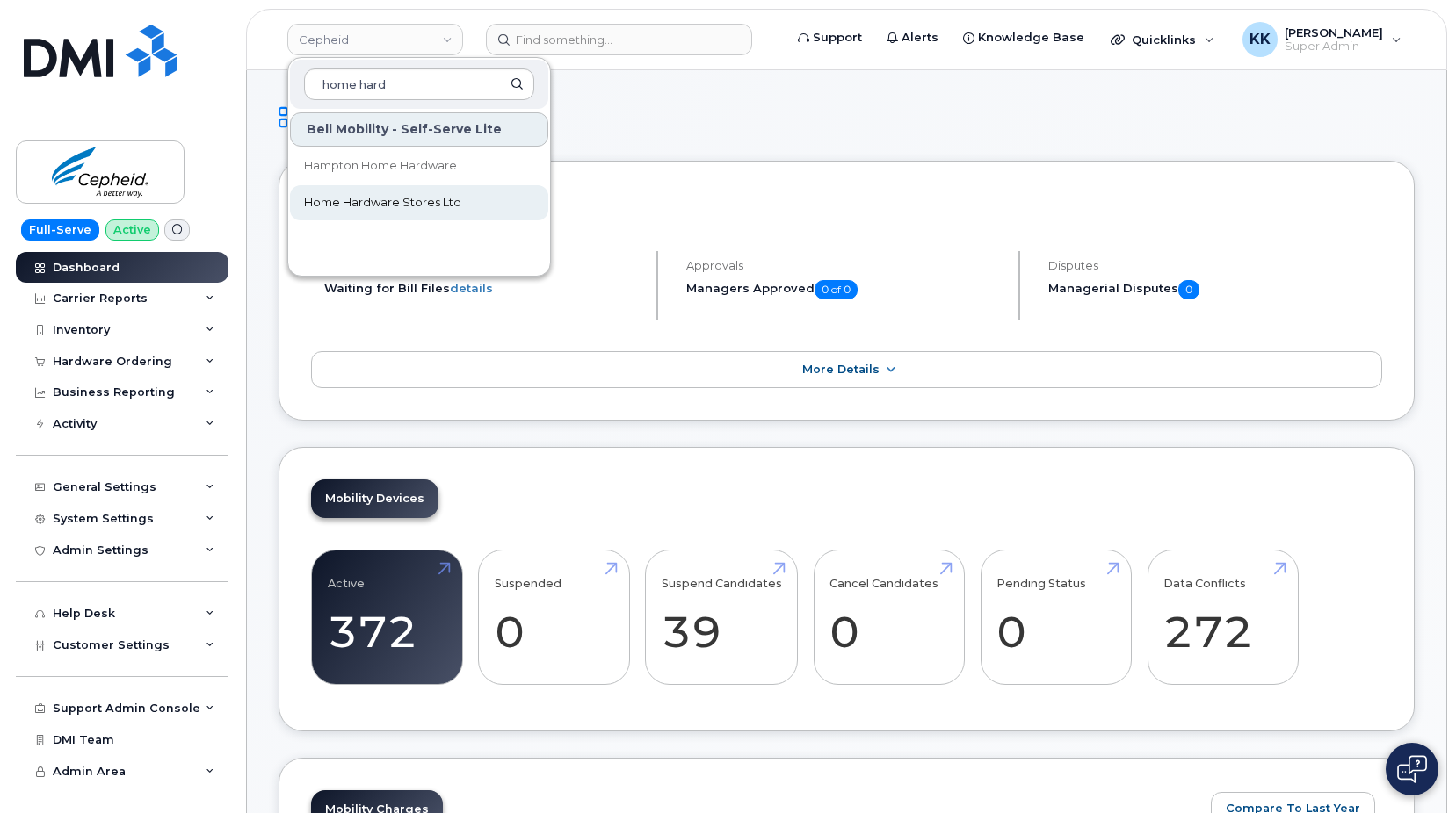
type input "home hard"
click at [430, 194] on link "Home Hardware Stores Ltd" at bounding box center [419, 203] width 259 height 36
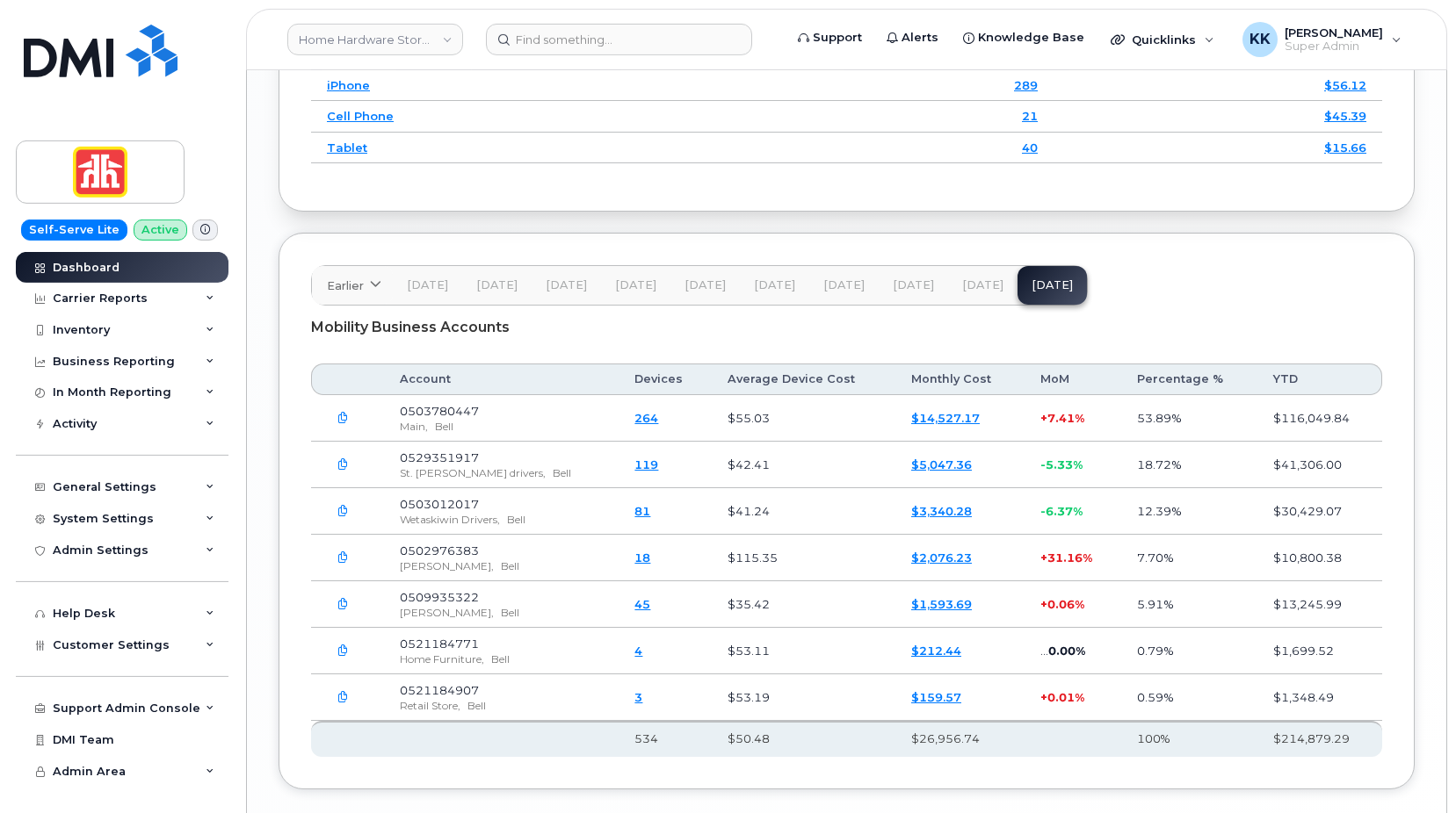
scroll to position [2381, 0]
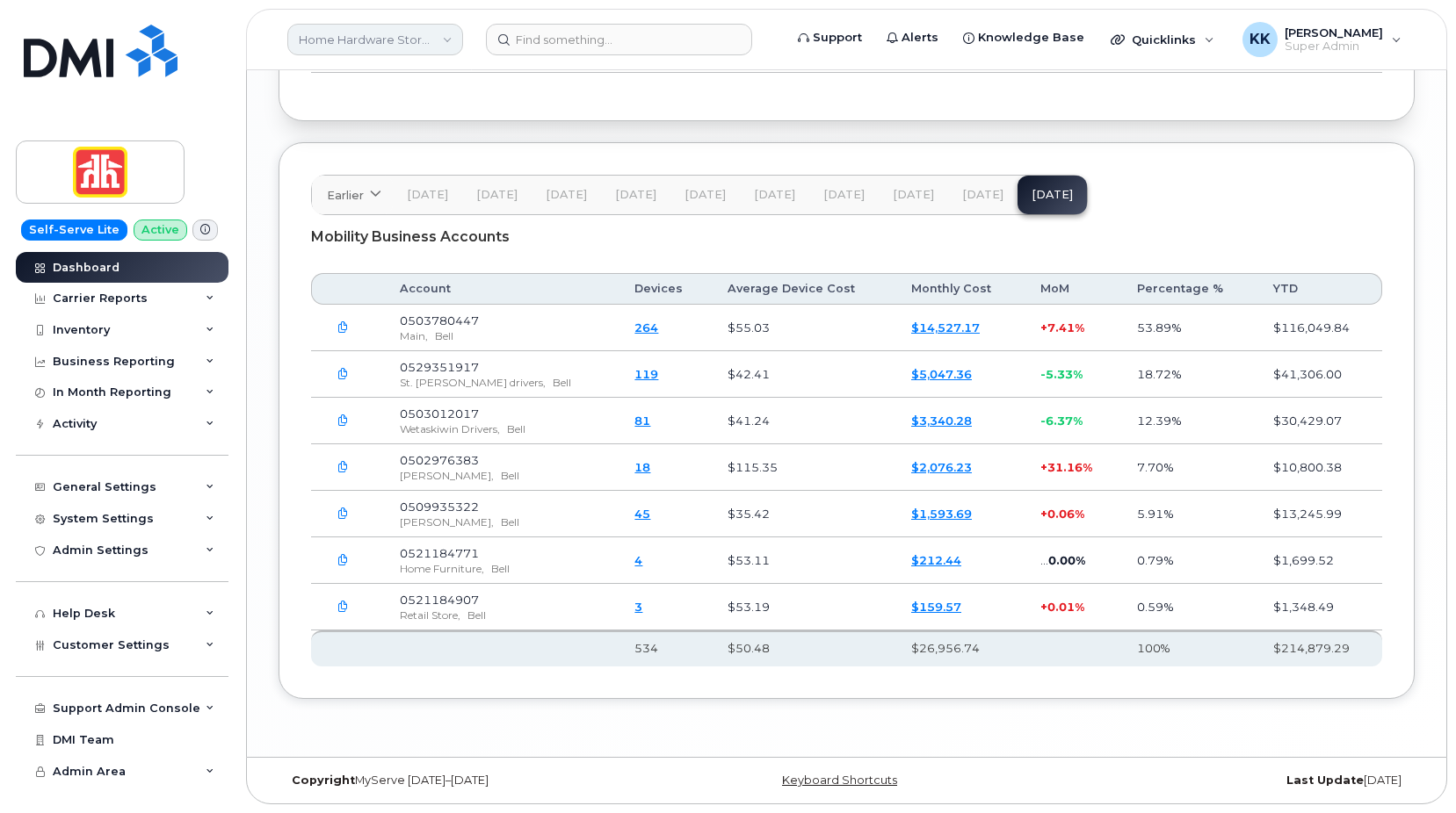
click at [379, 40] on link "Home Hardware Stores Ltd" at bounding box center [376, 39] width 176 height 32
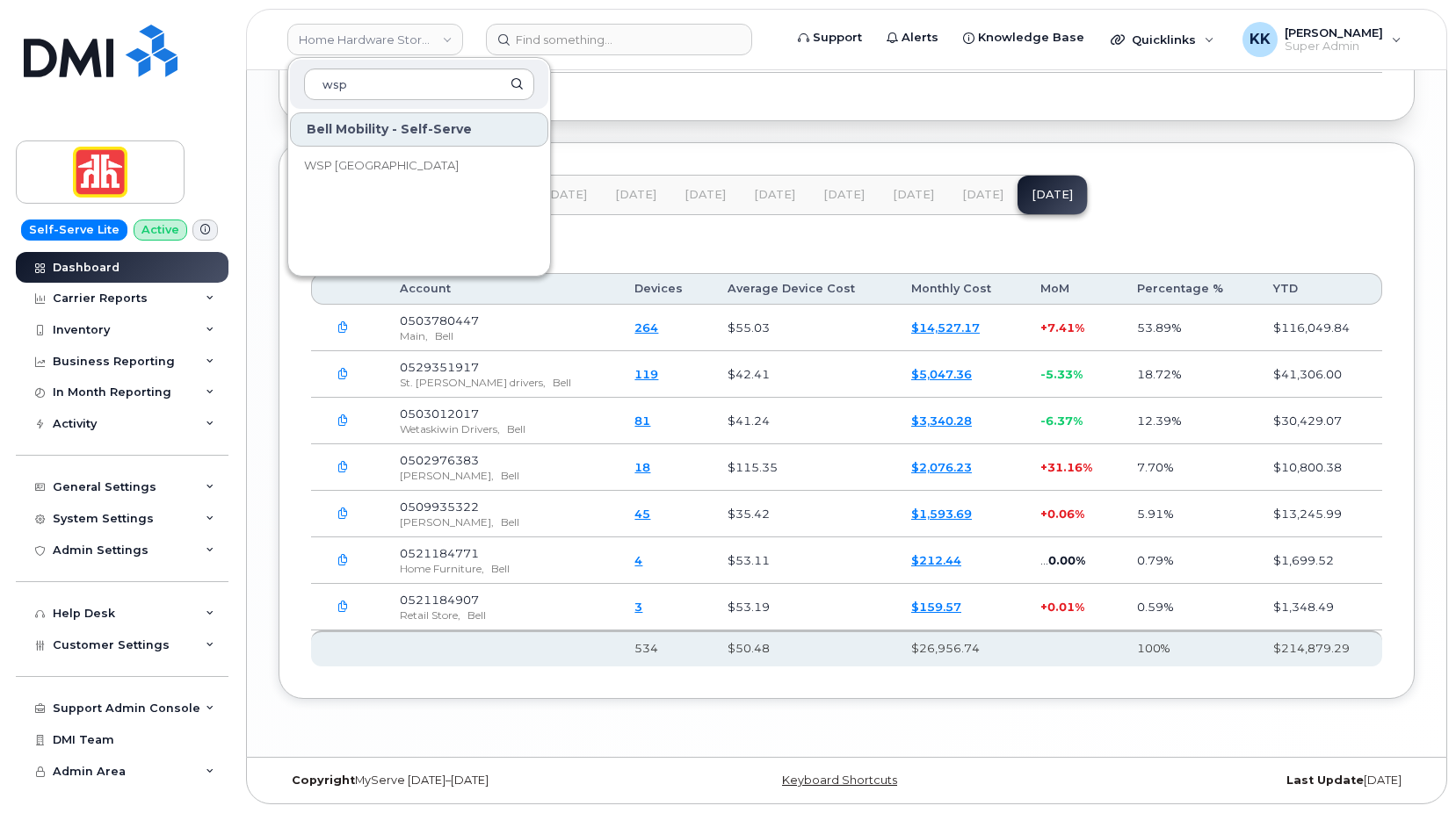
type input "wsp"
click at [326, 148] on div "Bell Mobility - Self-Serve WSP Canada" at bounding box center [419, 189] width 261 height 158
click at [337, 162] on span "WSP [GEOGRAPHIC_DATA]" at bounding box center [380, 166] width 155 height 18
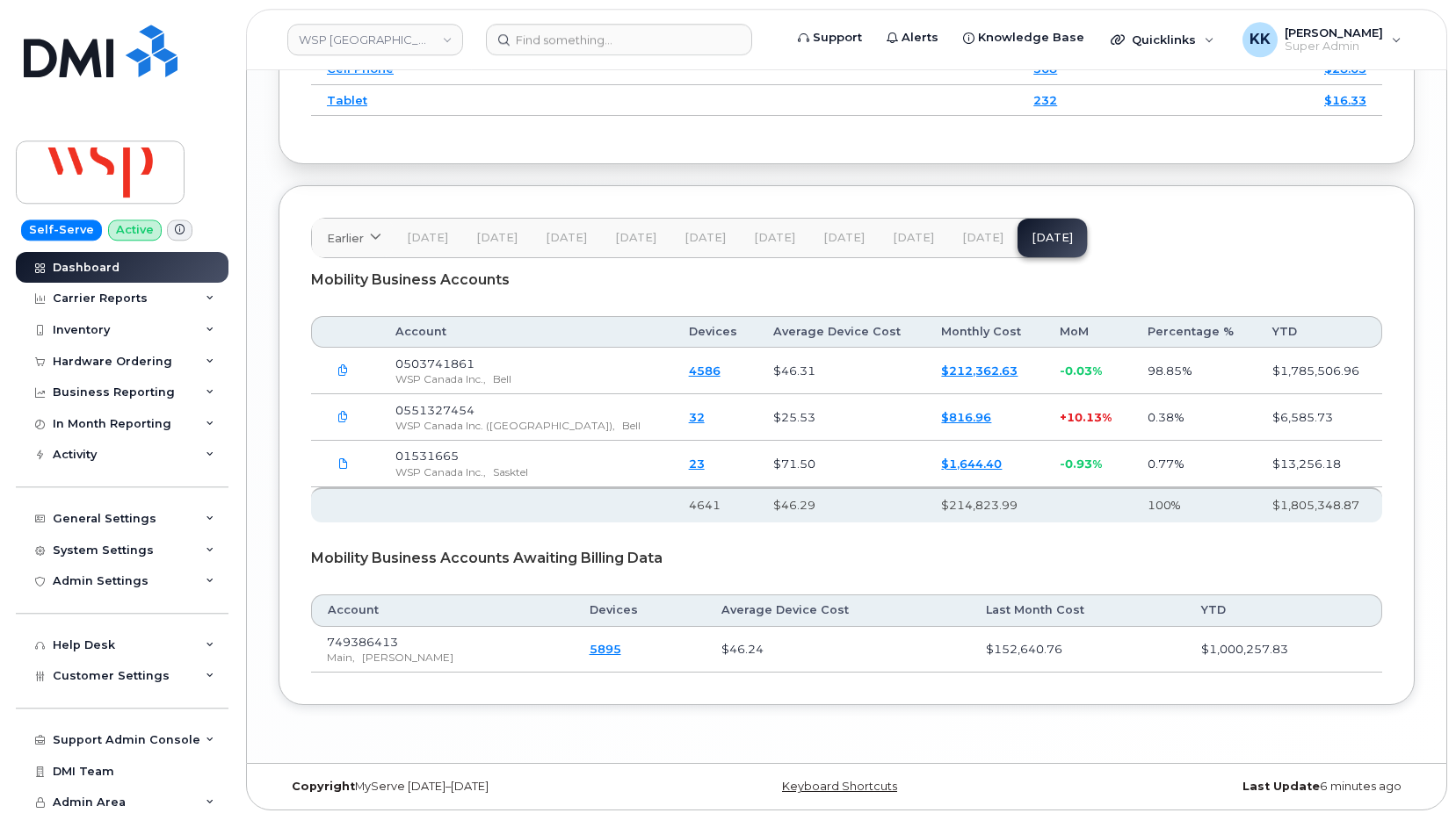
scroll to position [2565, 0]
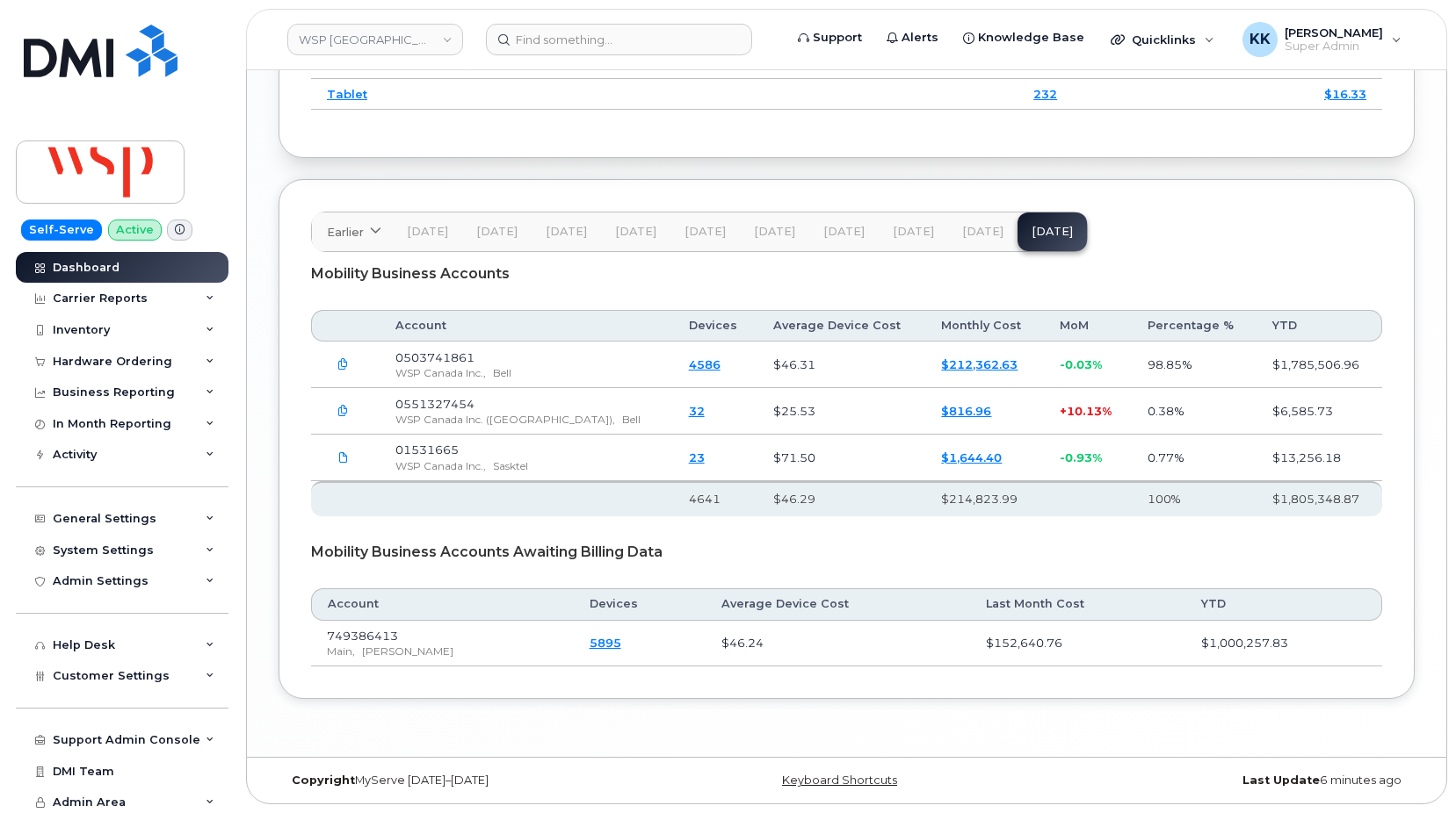
click at [983, 239] on span "[DATE]" at bounding box center [983, 231] width 41 height 14
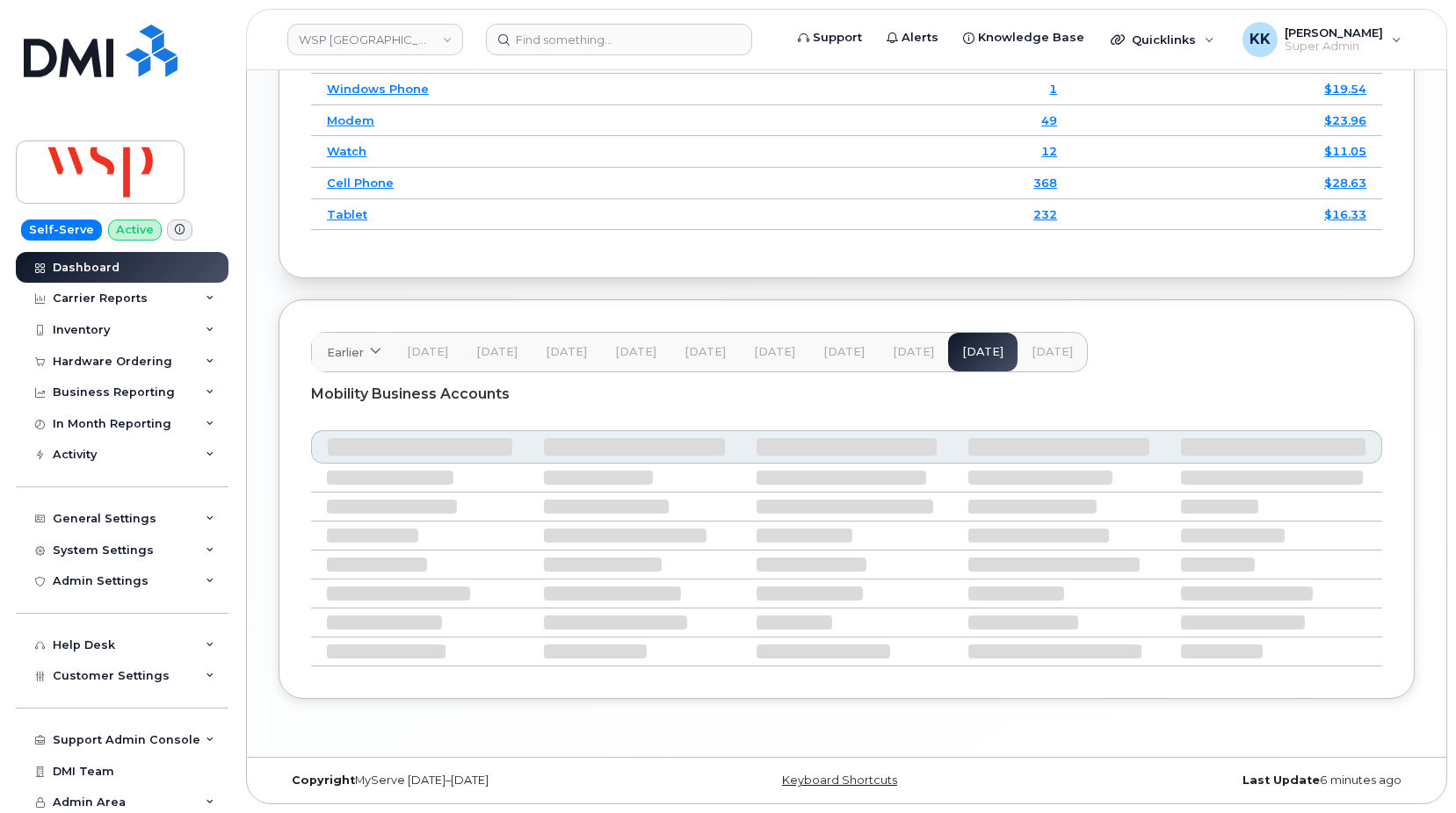
scroll to position [2446, 0]
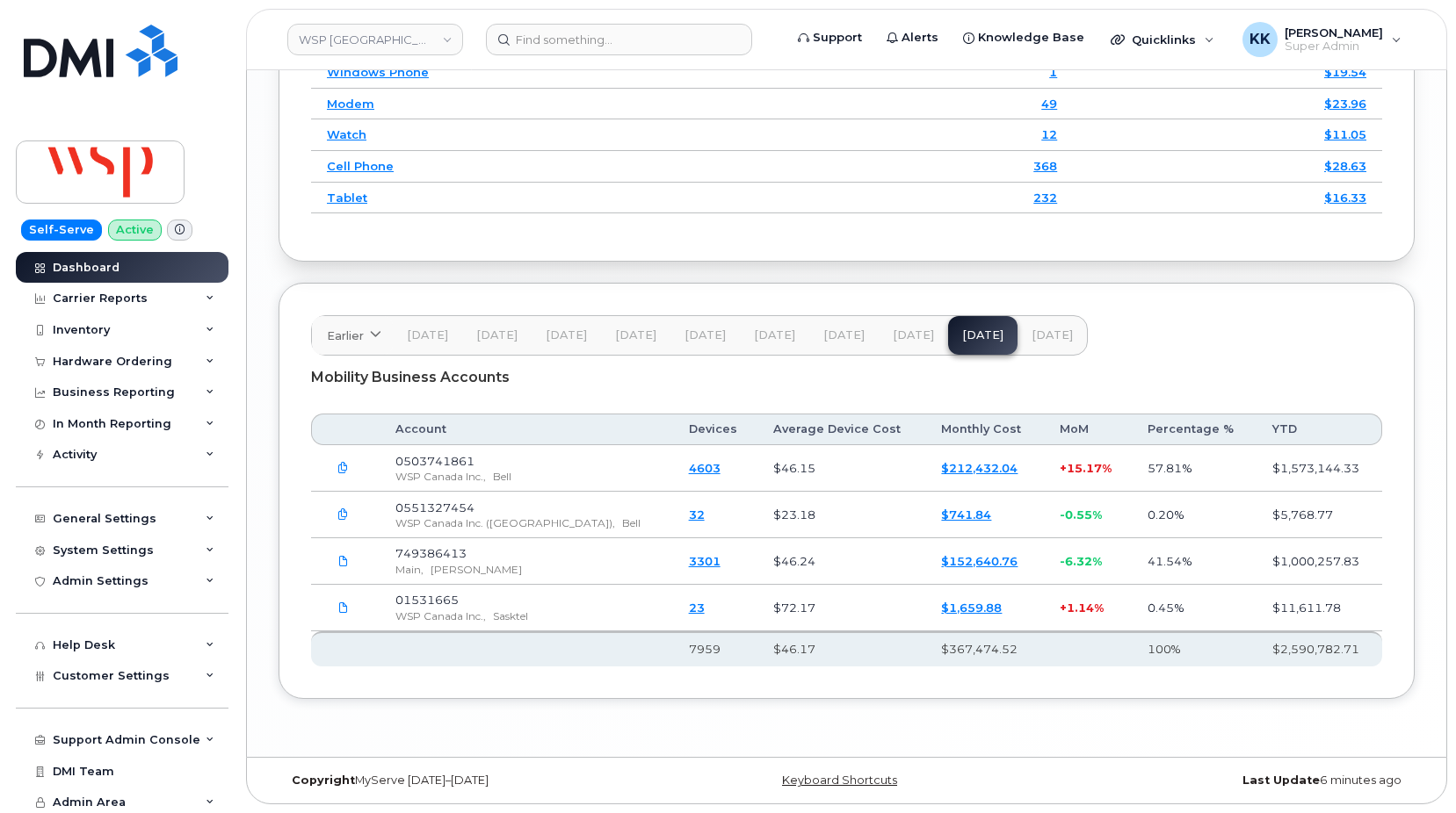
click at [954, 569] on link "$152,640.76" at bounding box center [979, 561] width 77 height 14
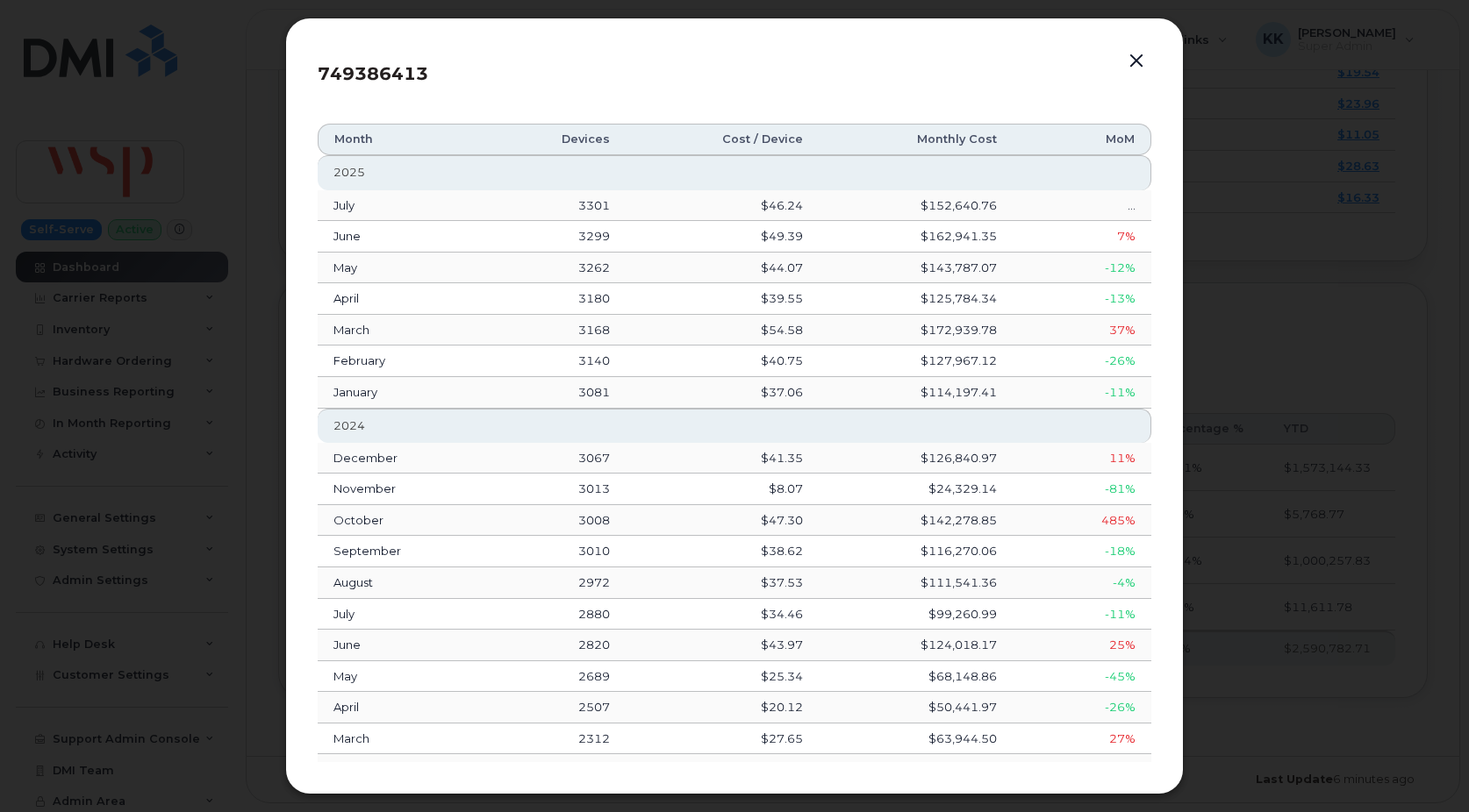
click at [1145, 60] on button "button" at bounding box center [1136, 62] width 26 height 24
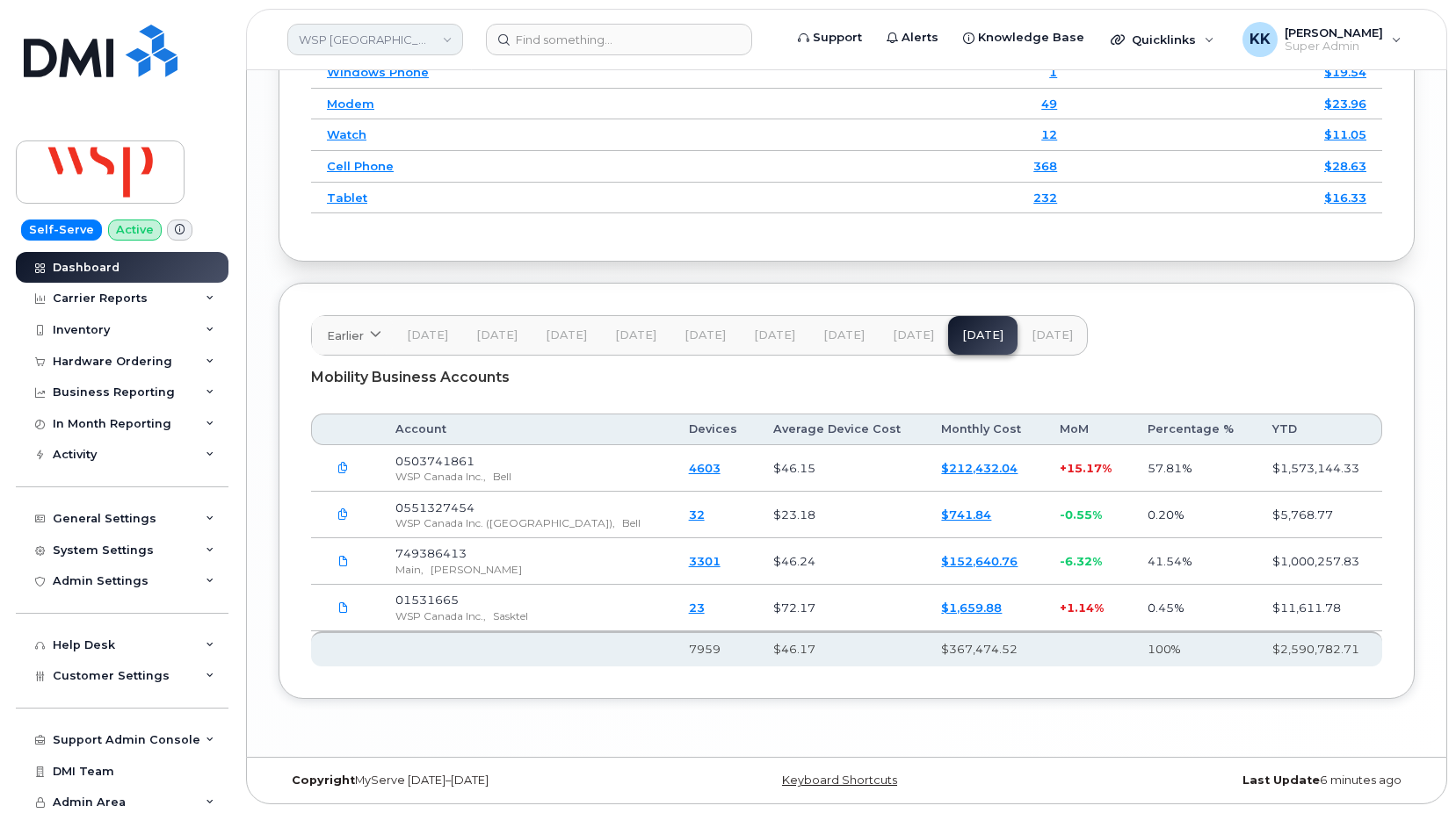
click at [368, 43] on link "WSP Canada" at bounding box center [376, 39] width 176 height 32
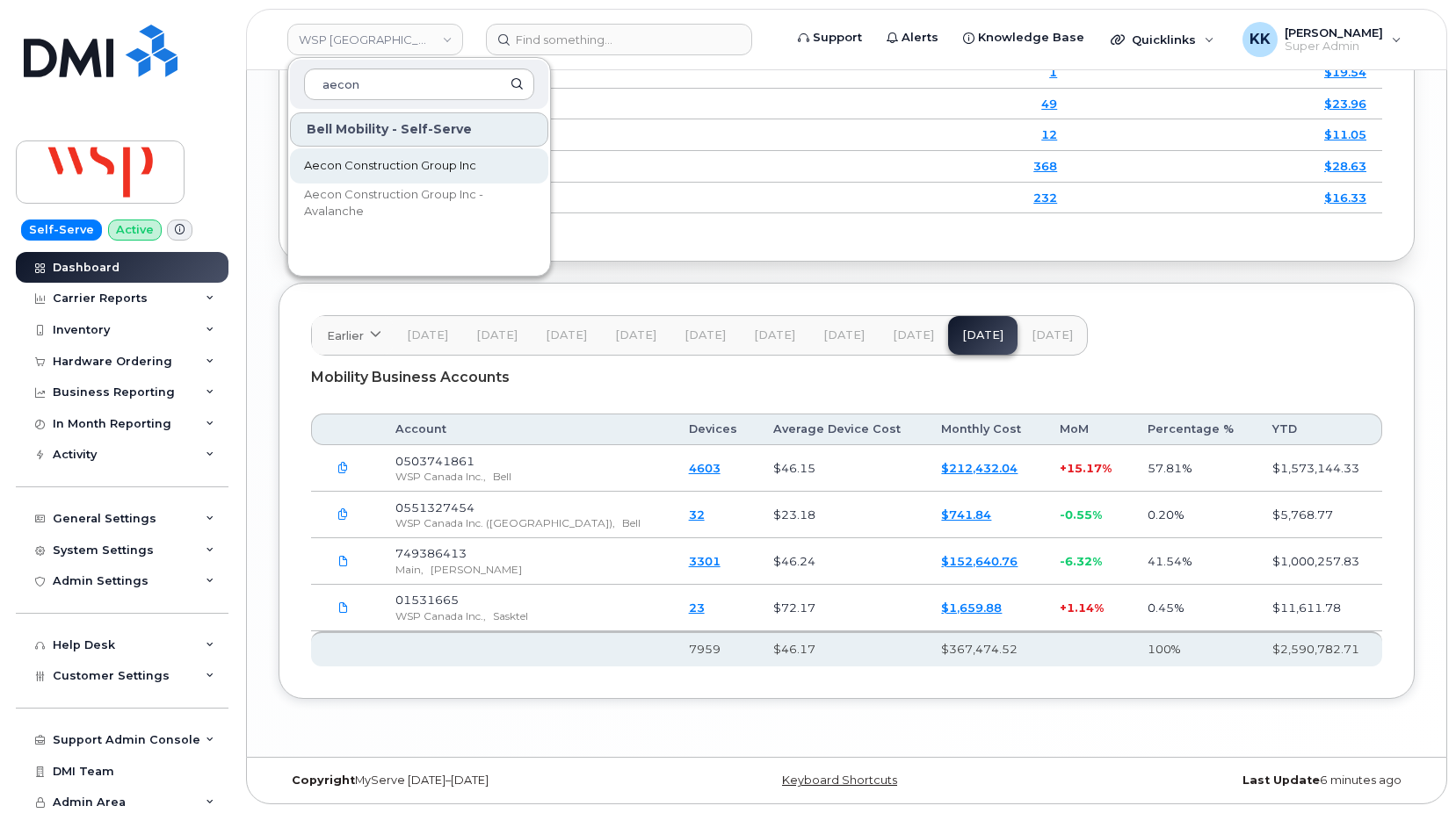
type input "aecon"
click at [373, 162] on span "Aecon Construction Group Inc" at bounding box center [390, 166] width 172 height 18
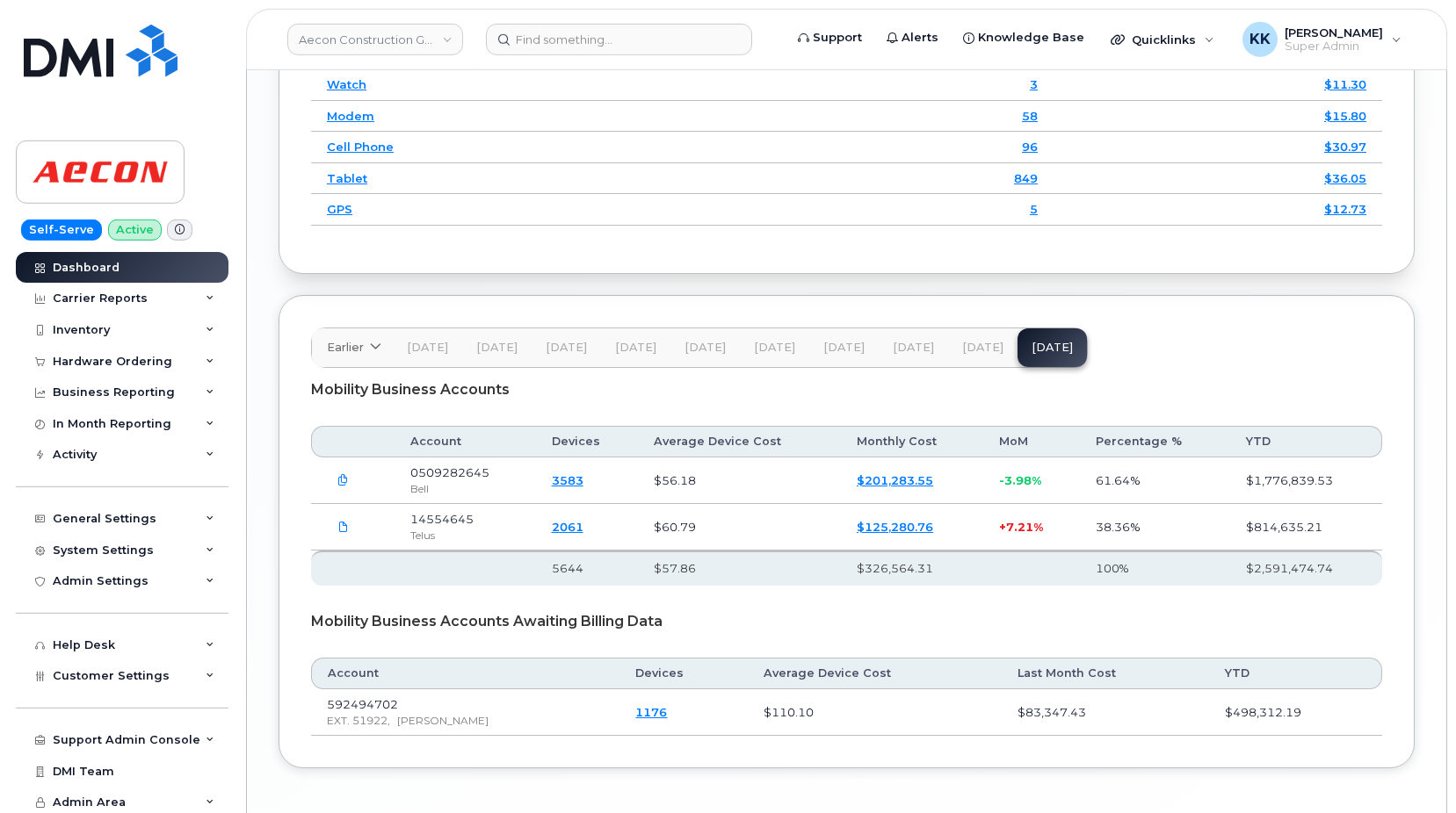
scroll to position [2534, 0]
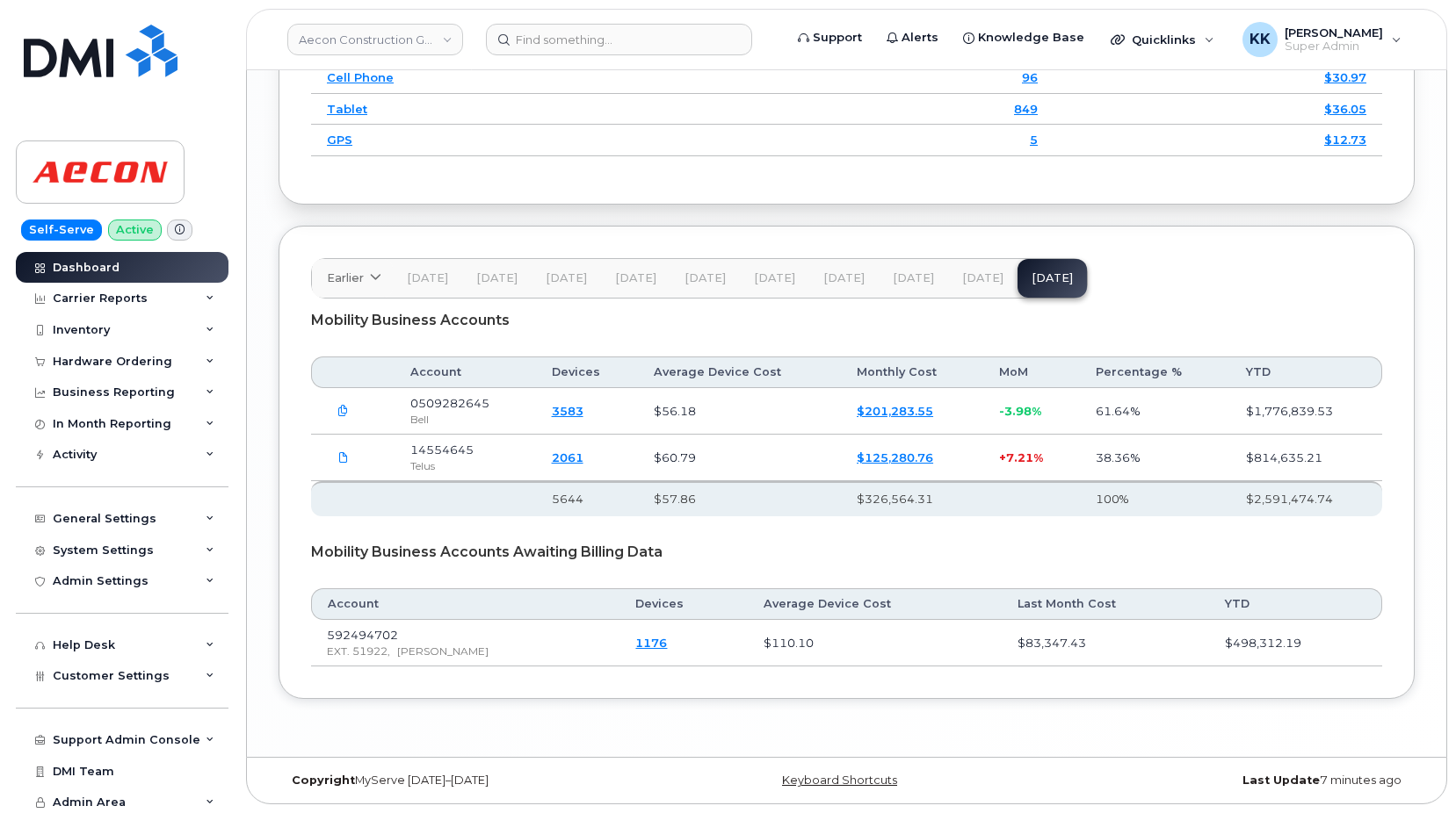
click at [974, 277] on span "[DATE]" at bounding box center [983, 278] width 41 height 14
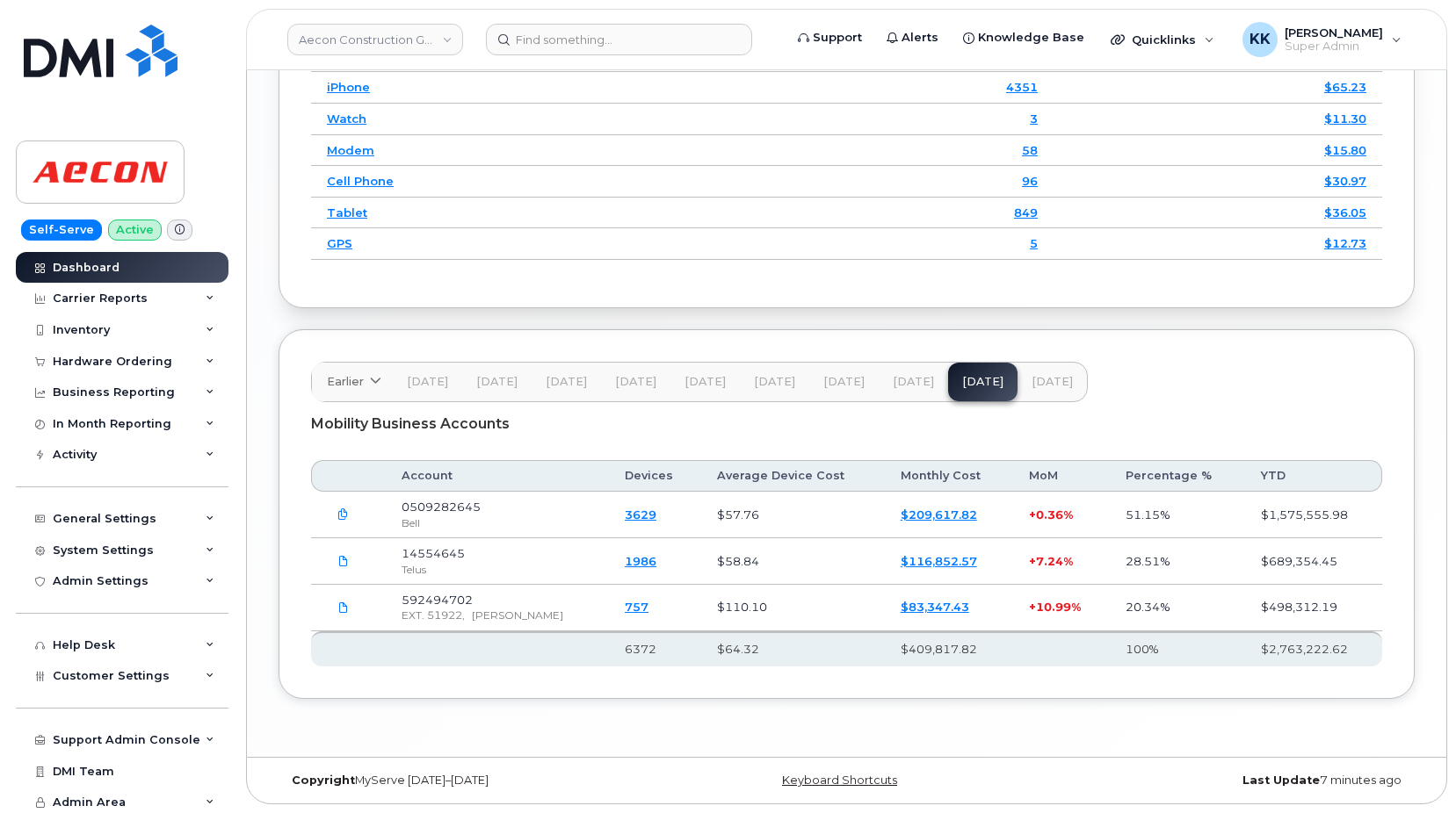
click at [900, 613] on link "$83,347.43" at bounding box center [934, 606] width 68 height 14
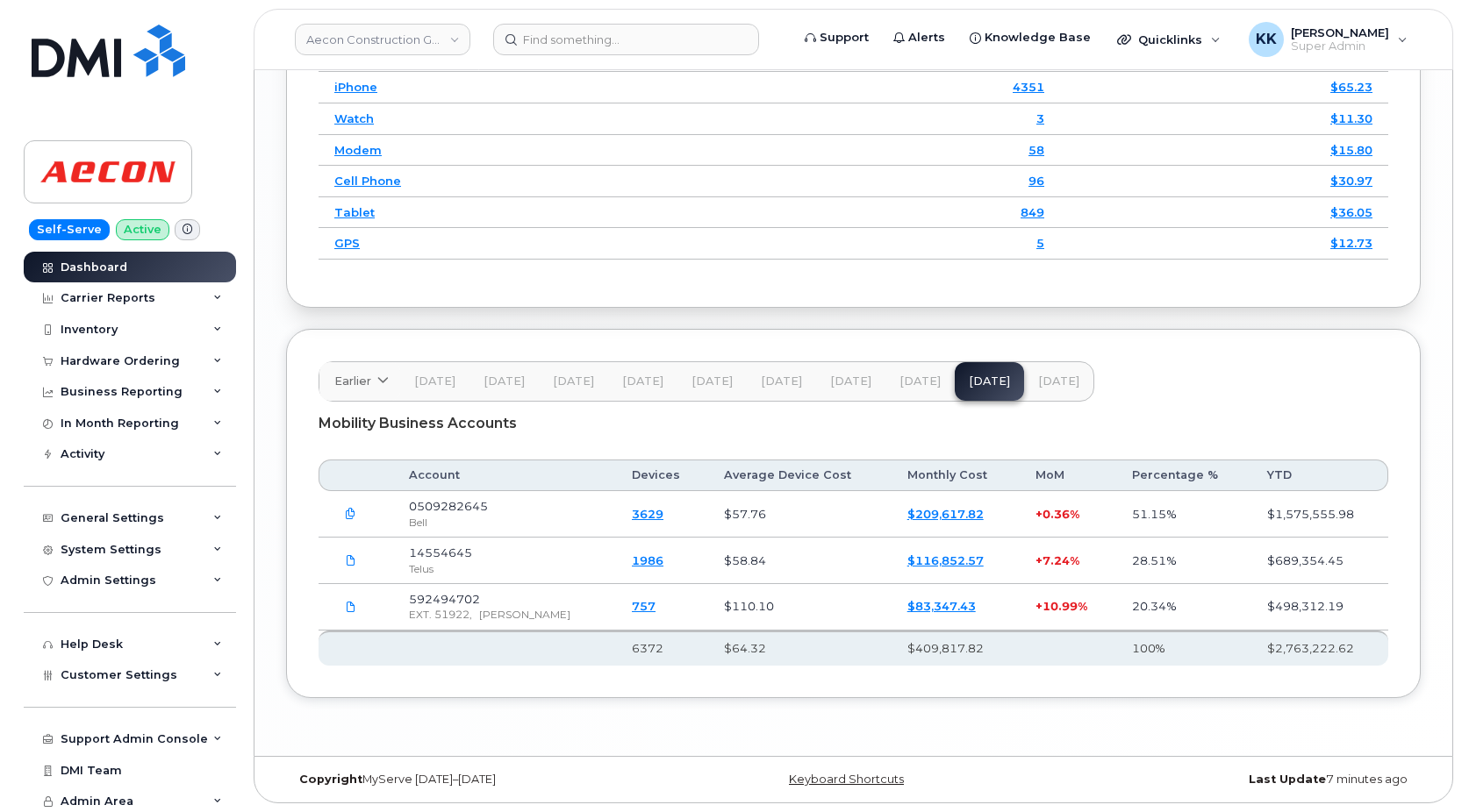
scroll to position [2349, 0]
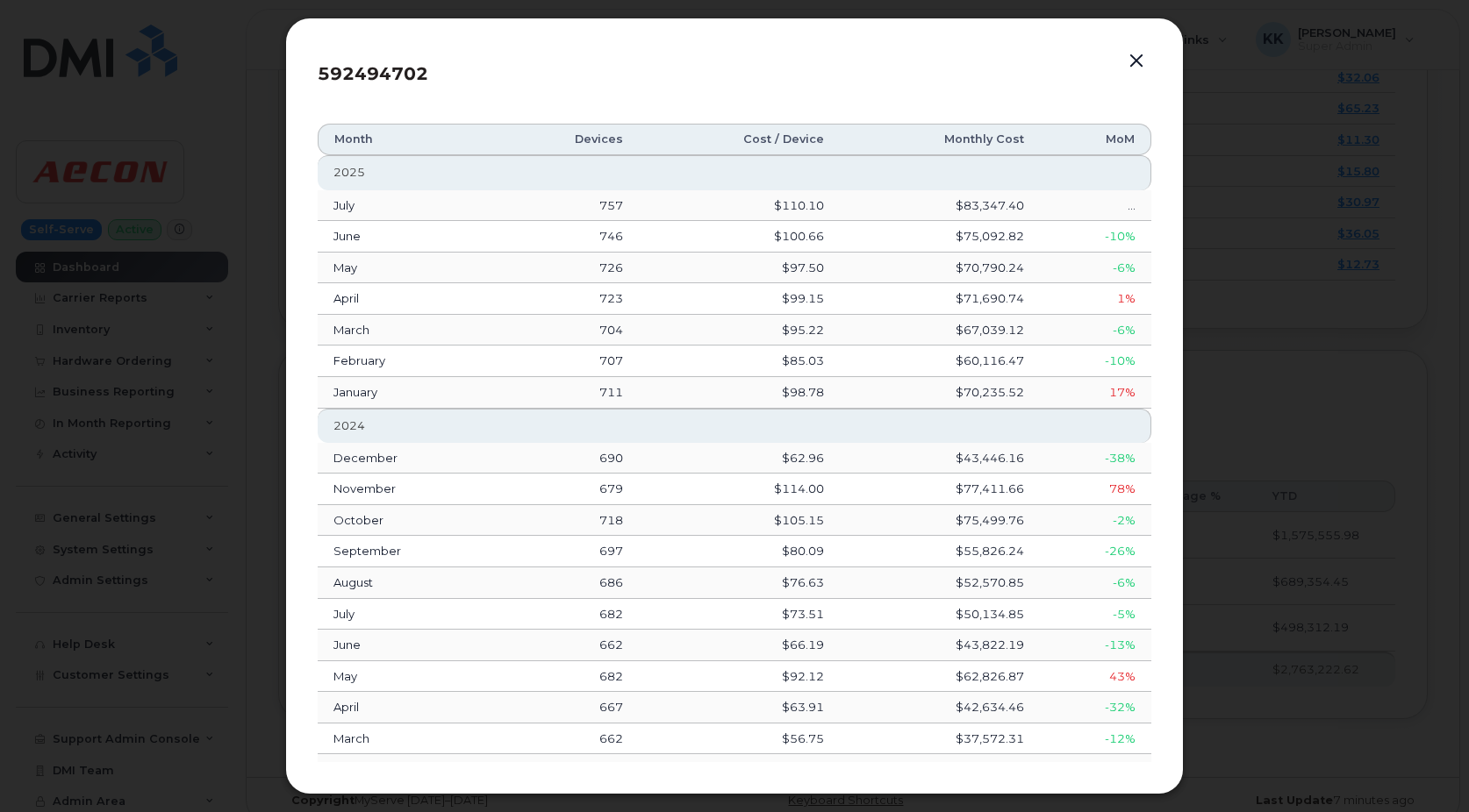
click at [1129, 67] on button "button" at bounding box center [1136, 62] width 26 height 24
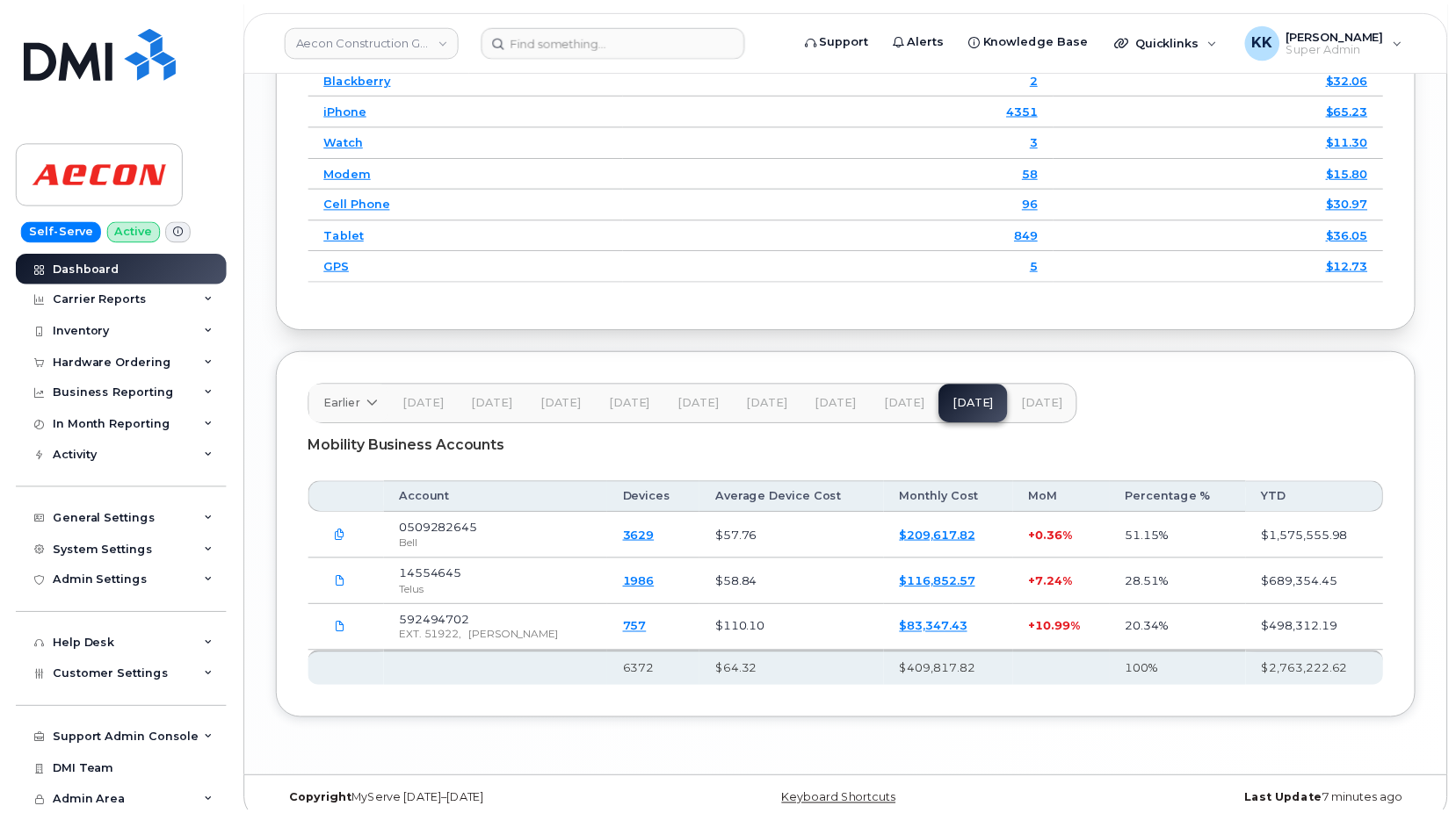
scroll to position [2384, 0]
